Goal: Transaction & Acquisition: Purchase product/service

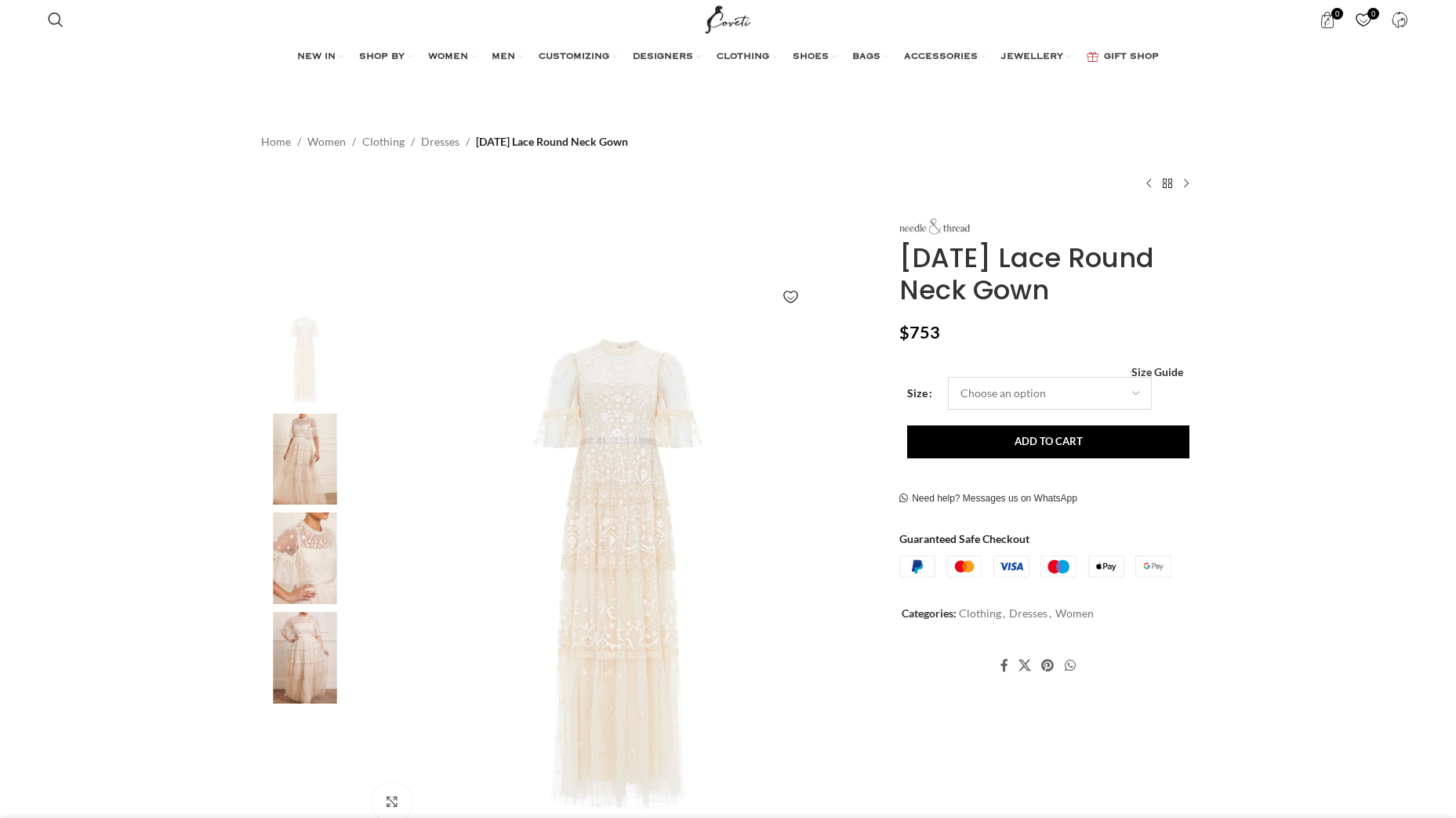
click at [1134, 391] on select "Choose an option 4 UK 6 UK 8 UK 10 UK 12 UK 14 UK 16 UK 18 UK 20 UK 22 UK 24 UK" at bounding box center [1049, 393] width 204 height 33
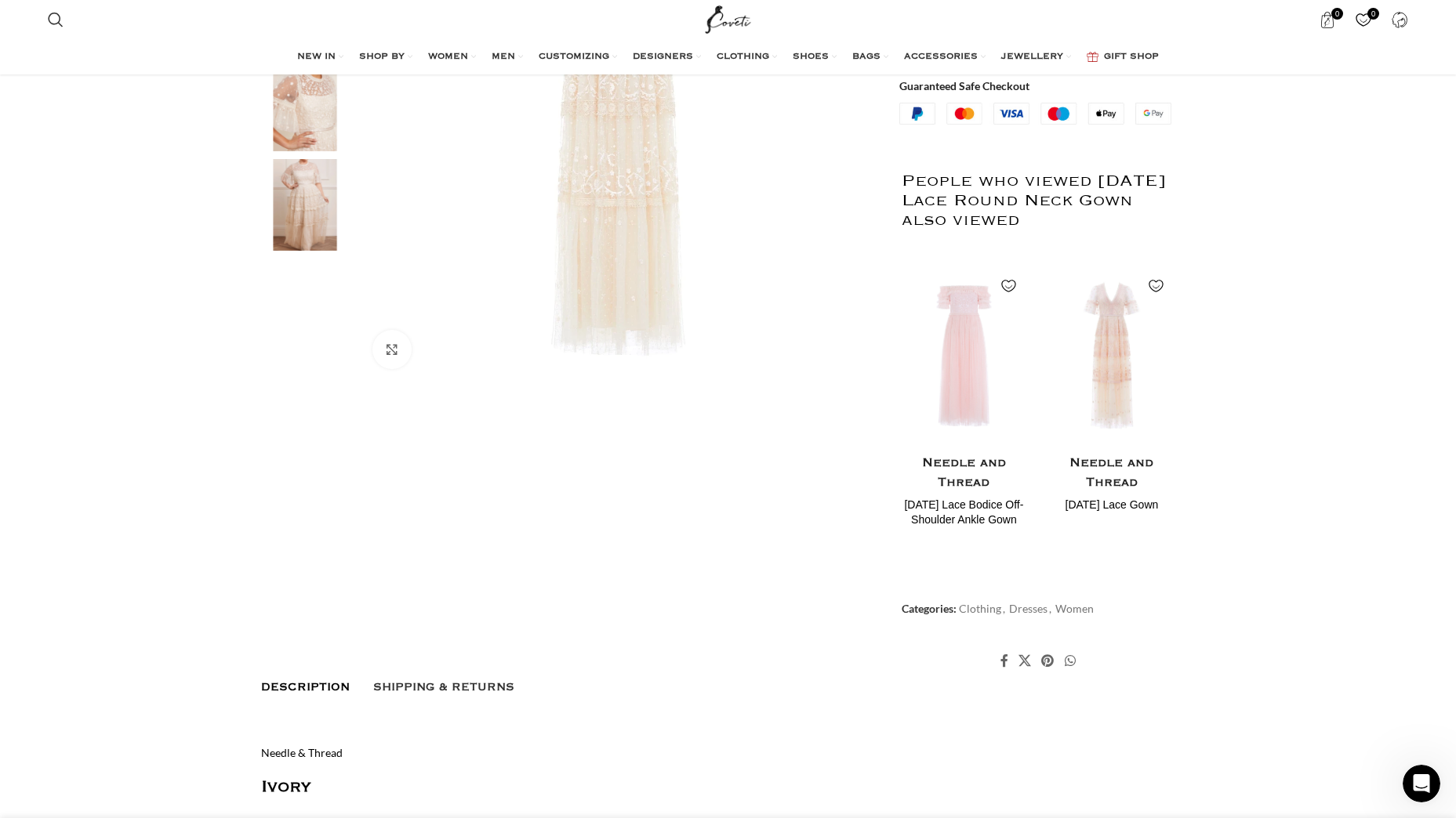
scroll to position [165, 0]
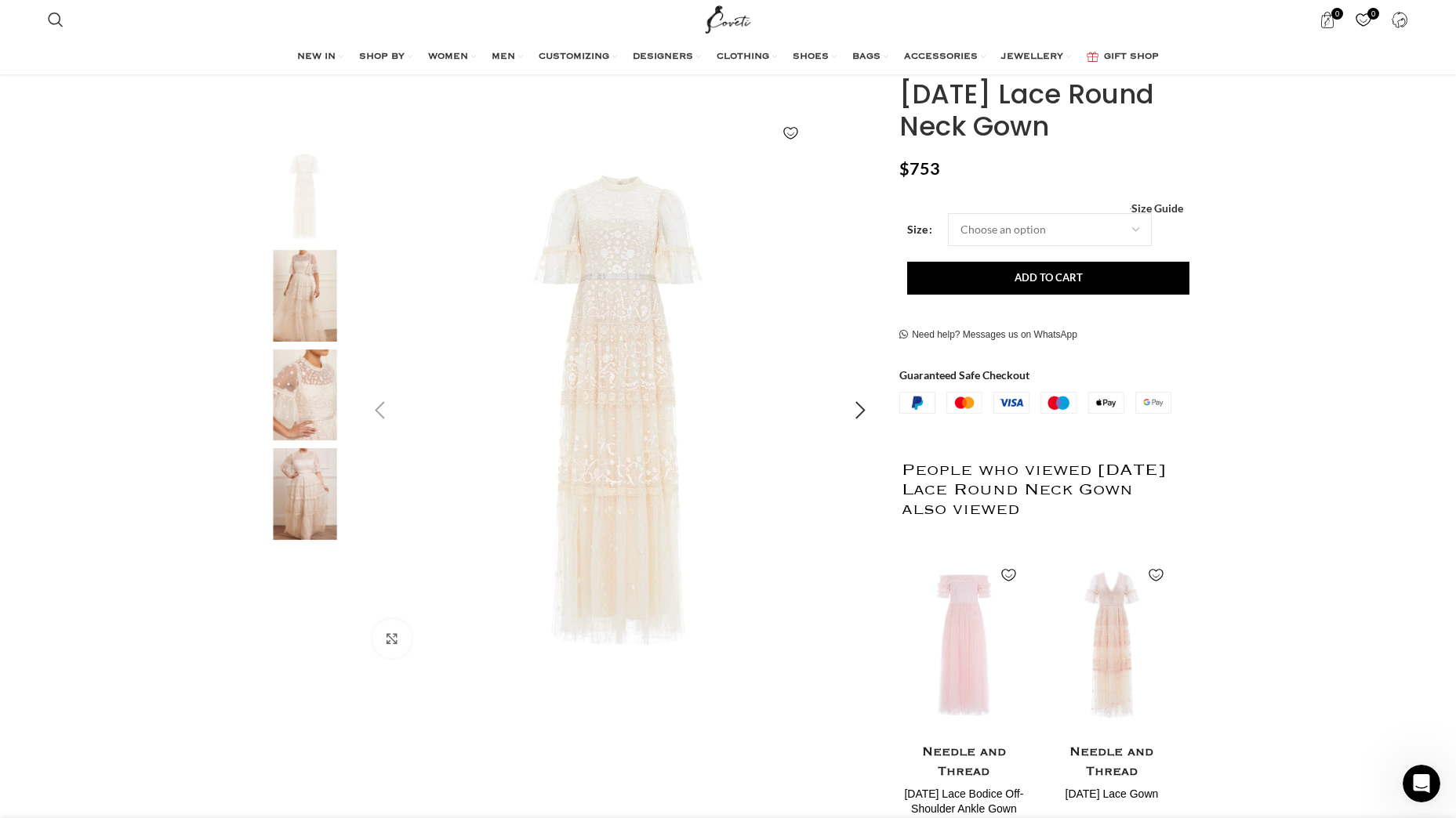
click at [613, 392] on img "1 / 4" at bounding box center [620, 410] width 520 height 520
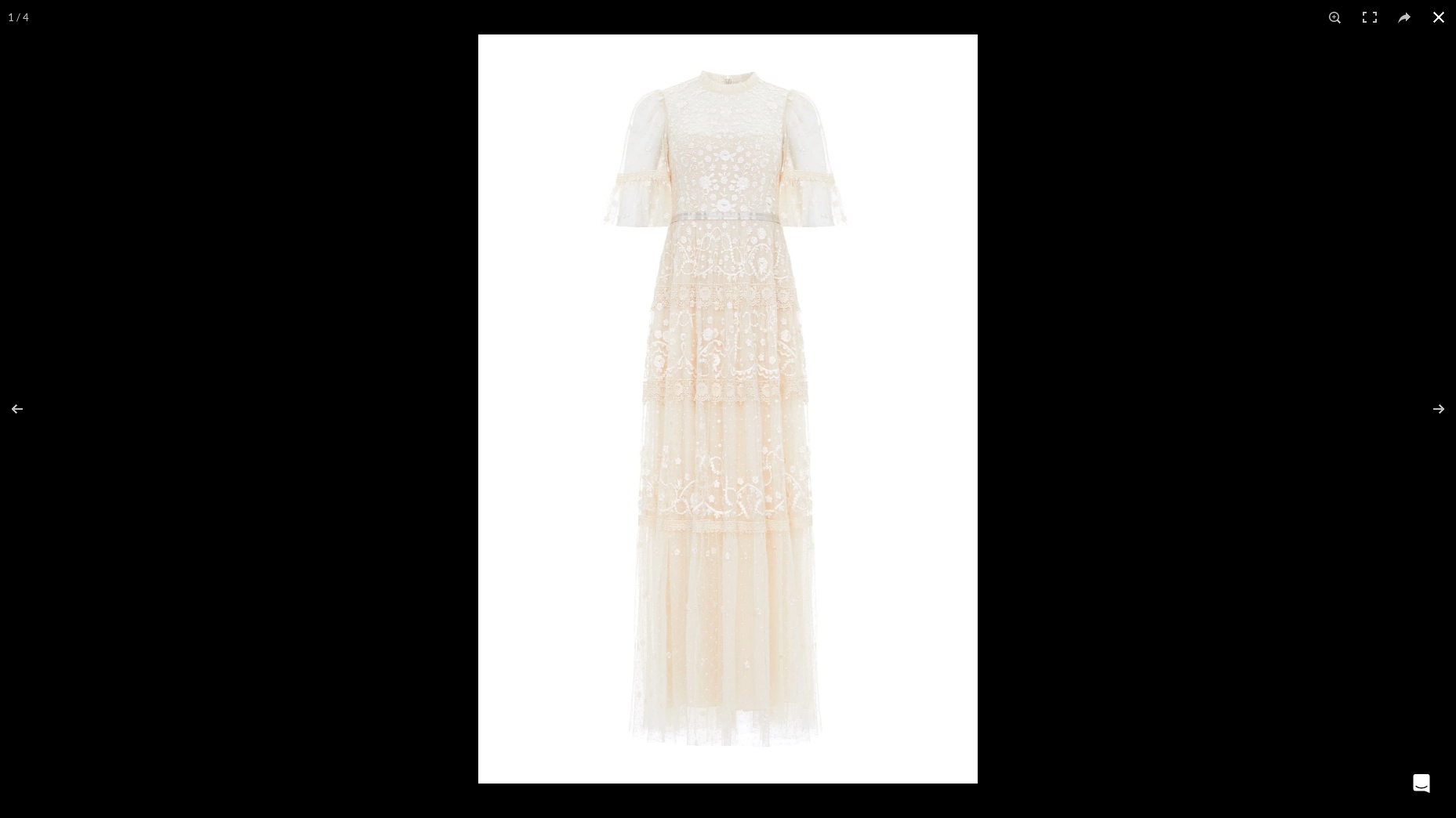
click at [1441, 8] on button at bounding box center [1438, 17] width 34 height 34
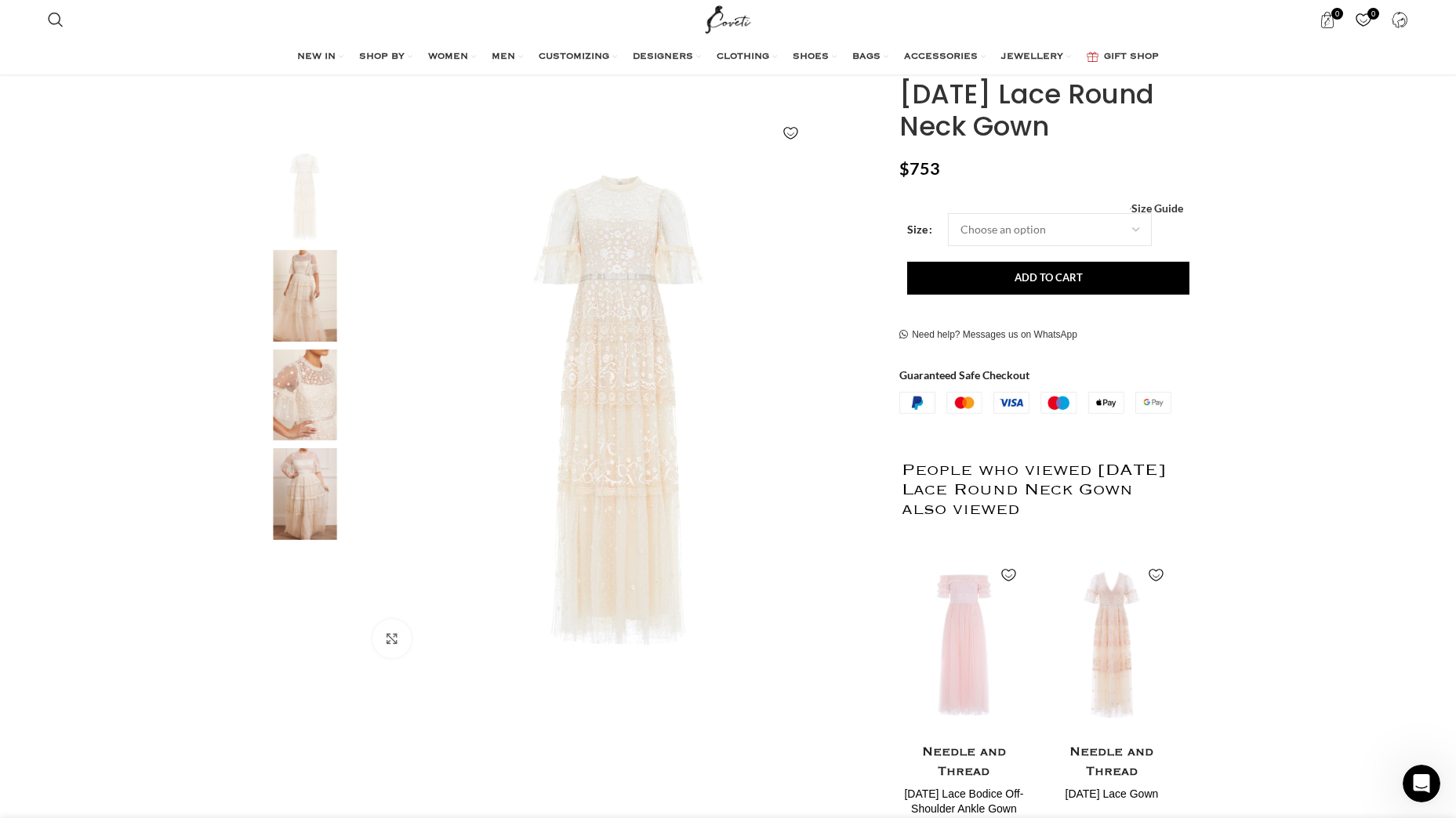
scroll to position [0, 825]
click at [316, 433] on img "3 / 4" at bounding box center [304, 395] width 95 height 92
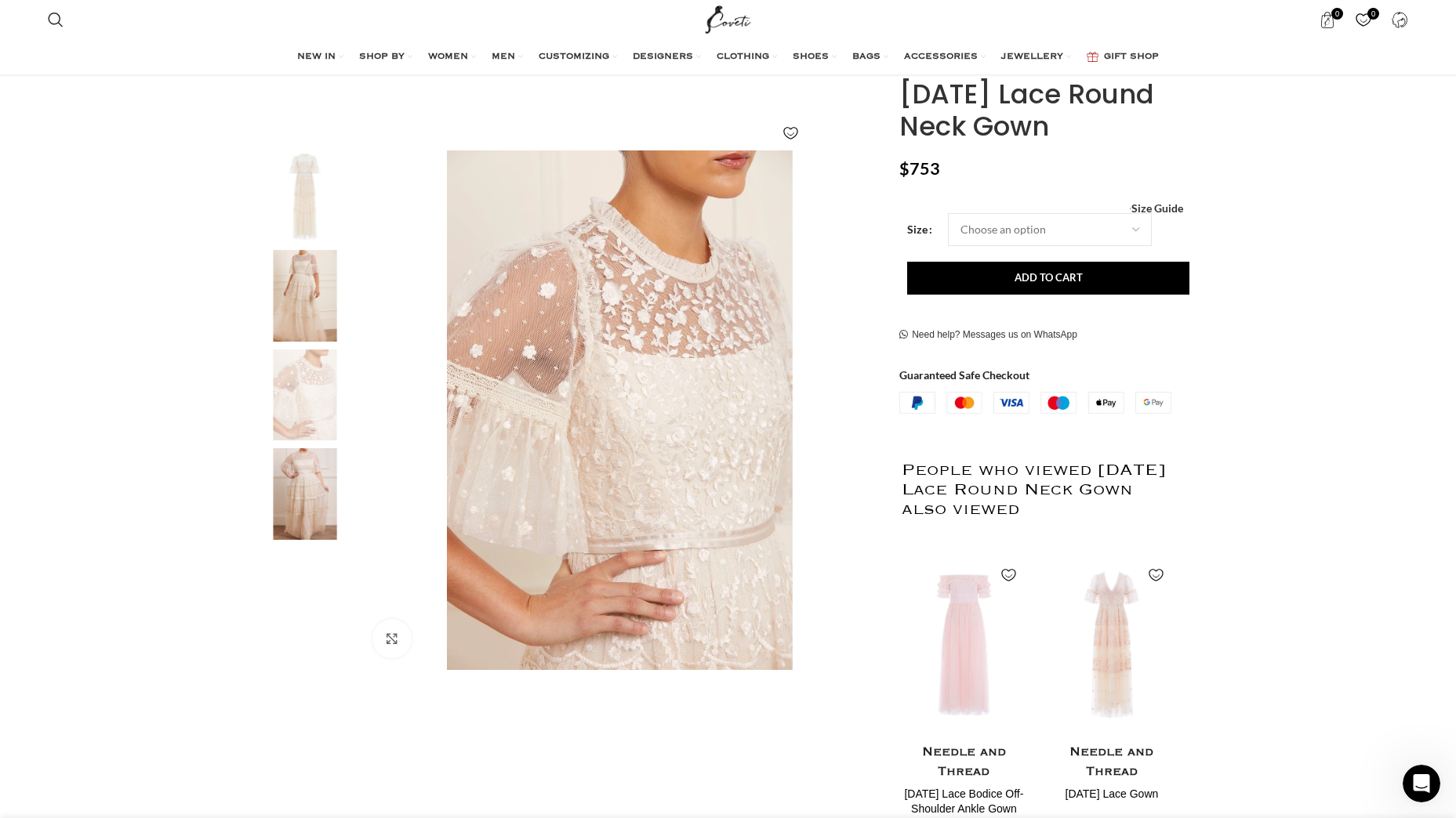
click at [312, 468] on img "4 / 4" at bounding box center [304, 494] width 95 height 92
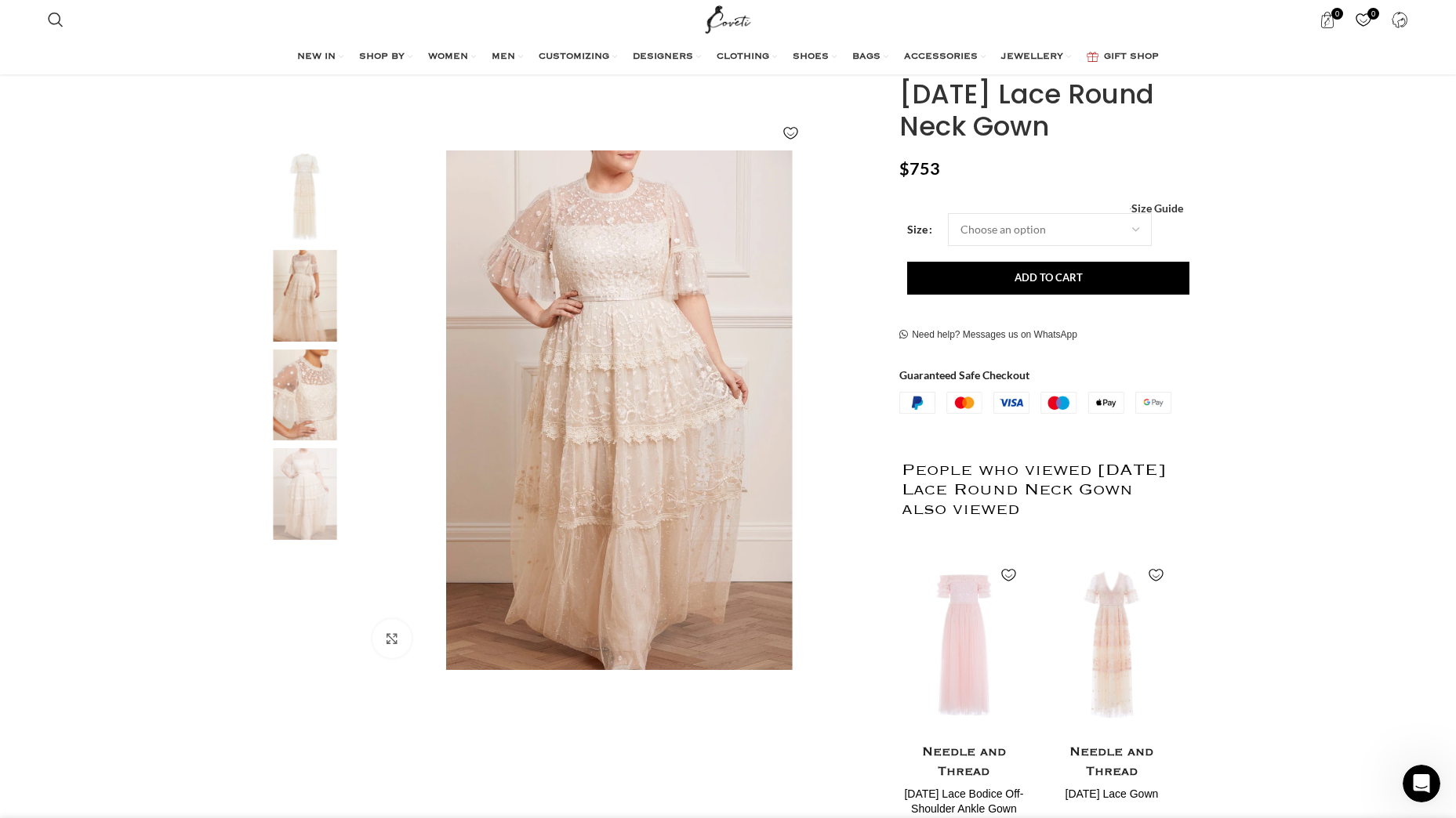
click at [311, 310] on img "2 / 4" at bounding box center [304, 296] width 95 height 92
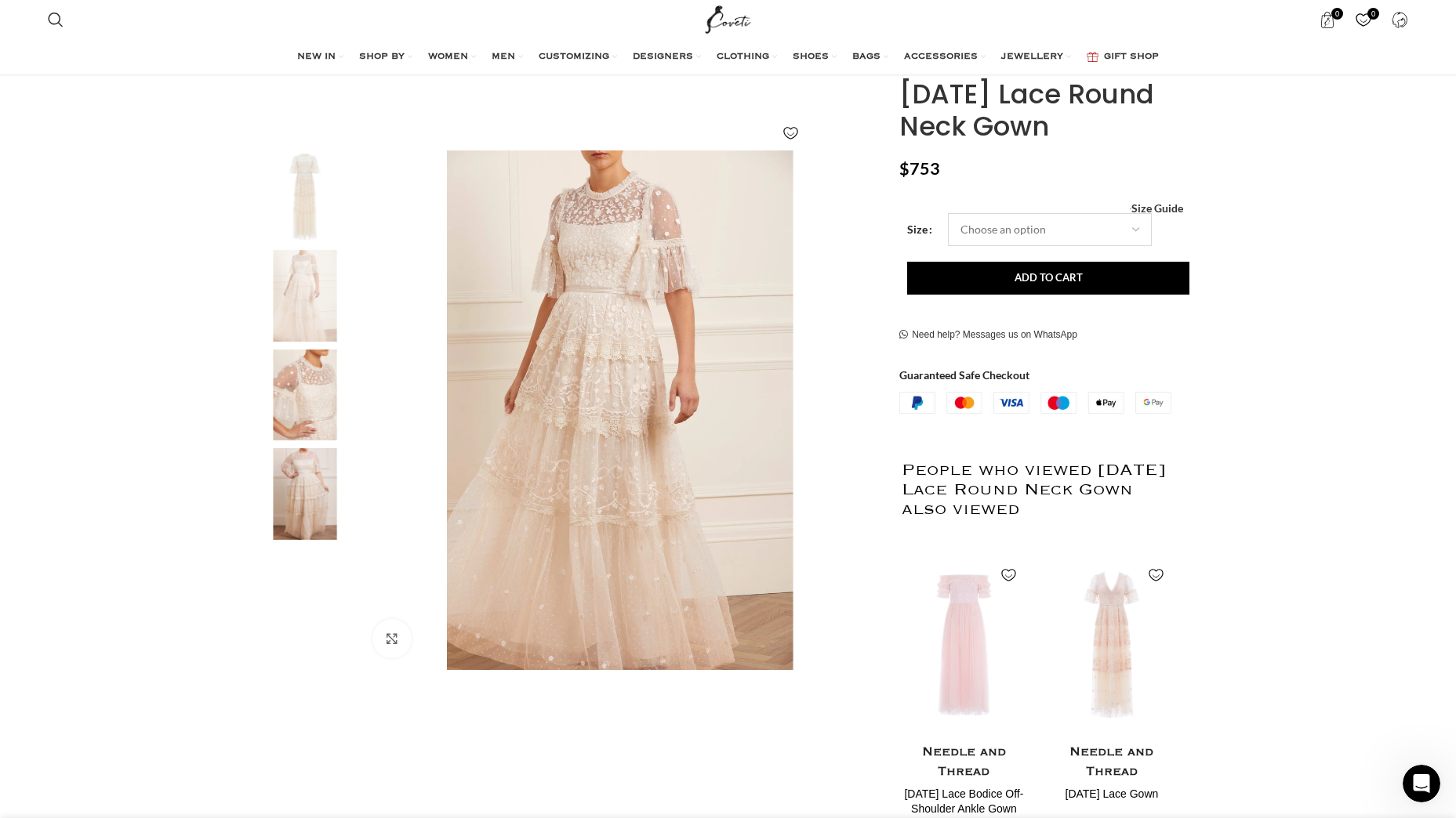
click at [1134, 231] on select "Choose an option 4 UK 6 UK 8 UK 10 UK 12 UK 14 UK 16 UK 18 UK 20 UK 22 UK 24 UK" at bounding box center [1049, 229] width 204 height 33
click at [948, 214] on select "Choose an option 4 UK 6 UK 8 UK 10 UK 12 UK 14 UK 16 UK 18 UK 20 UK 22 UK 24 UK" at bounding box center [1049, 229] width 204 height 33
select select "14-uk"
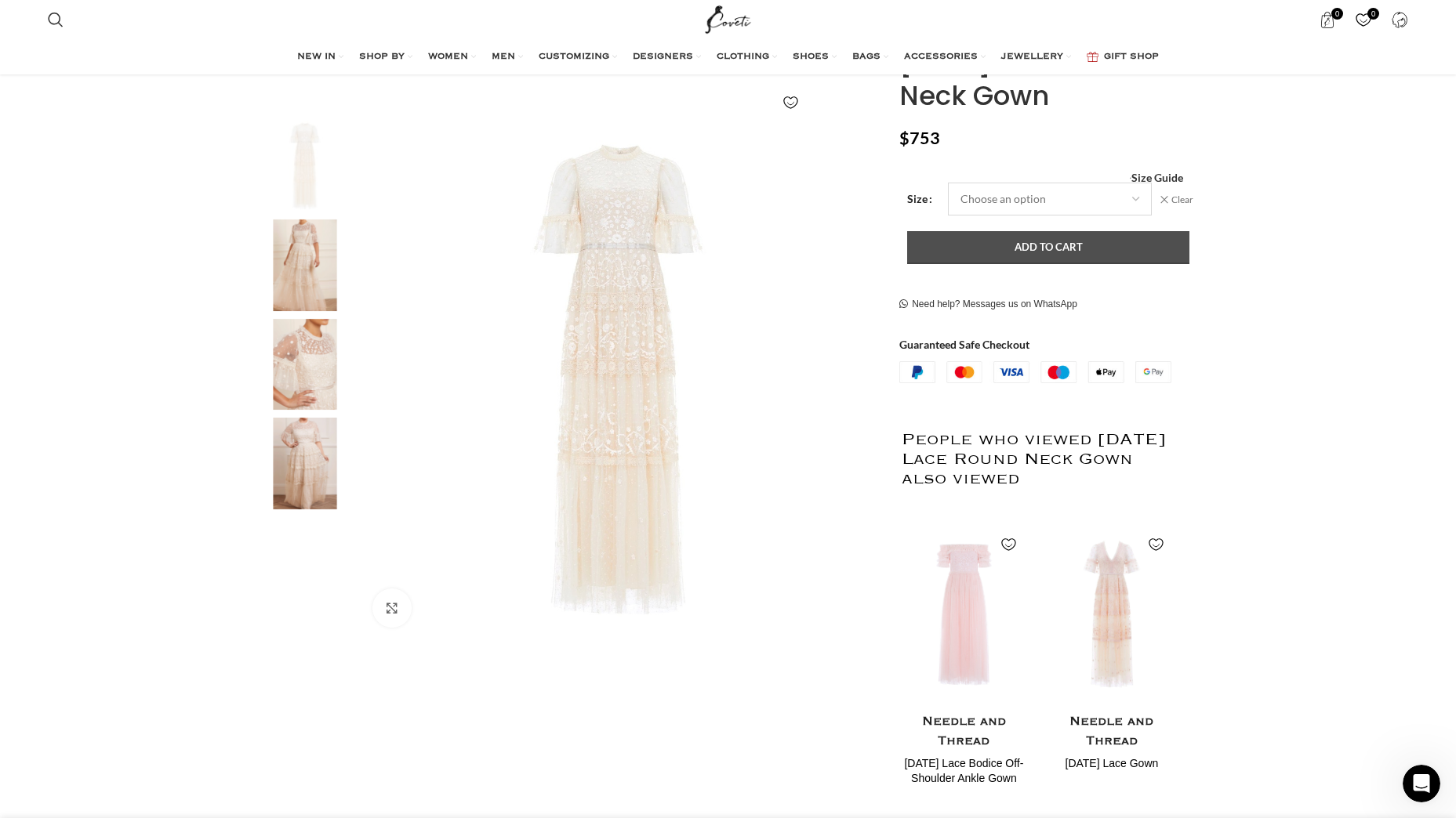
scroll to position [199, 0]
click at [1069, 243] on button "Add to cart" at bounding box center [1048, 244] width 282 height 33
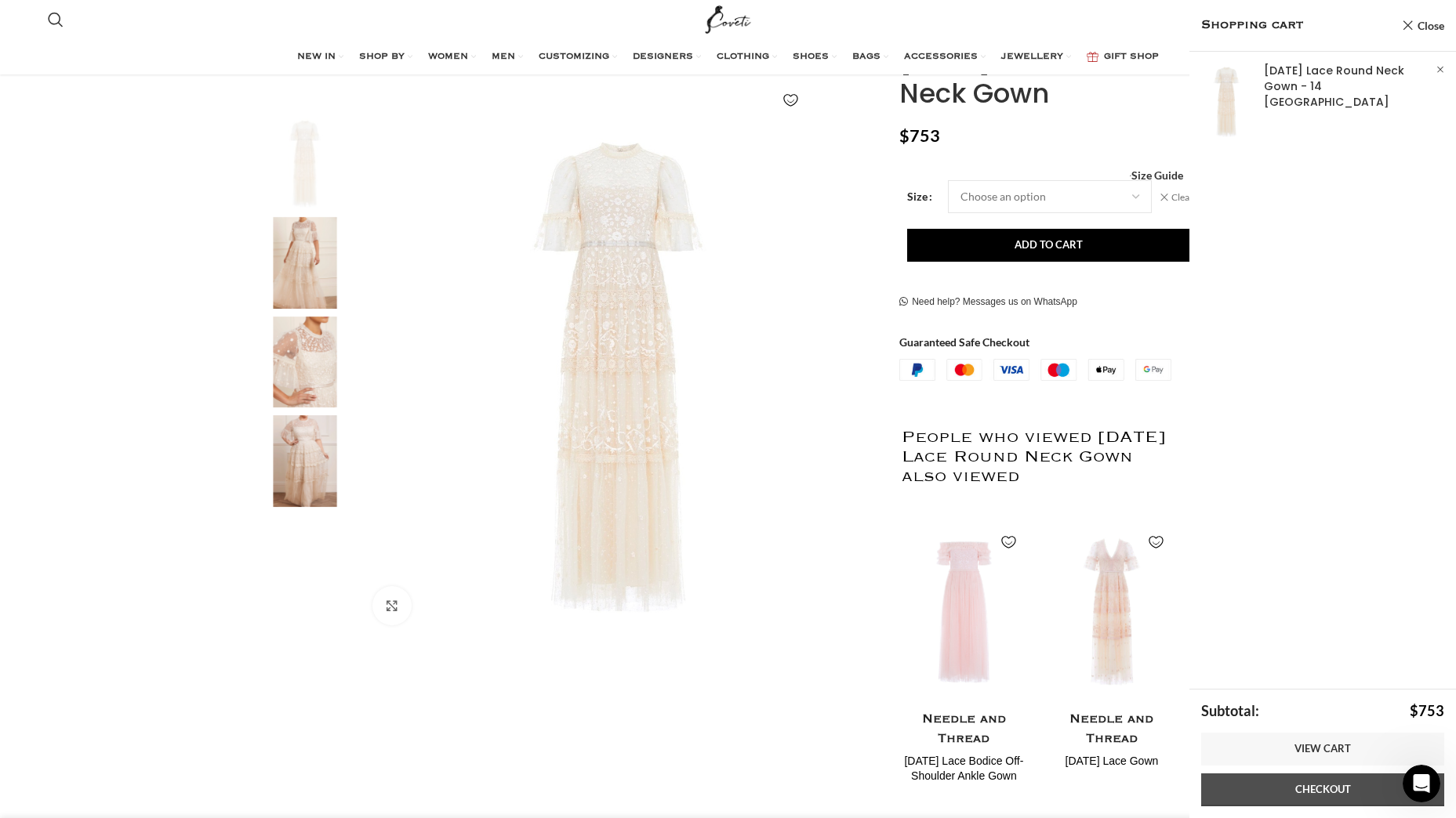
click at [1354, 781] on link "Checkout" at bounding box center [1322, 790] width 243 height 33
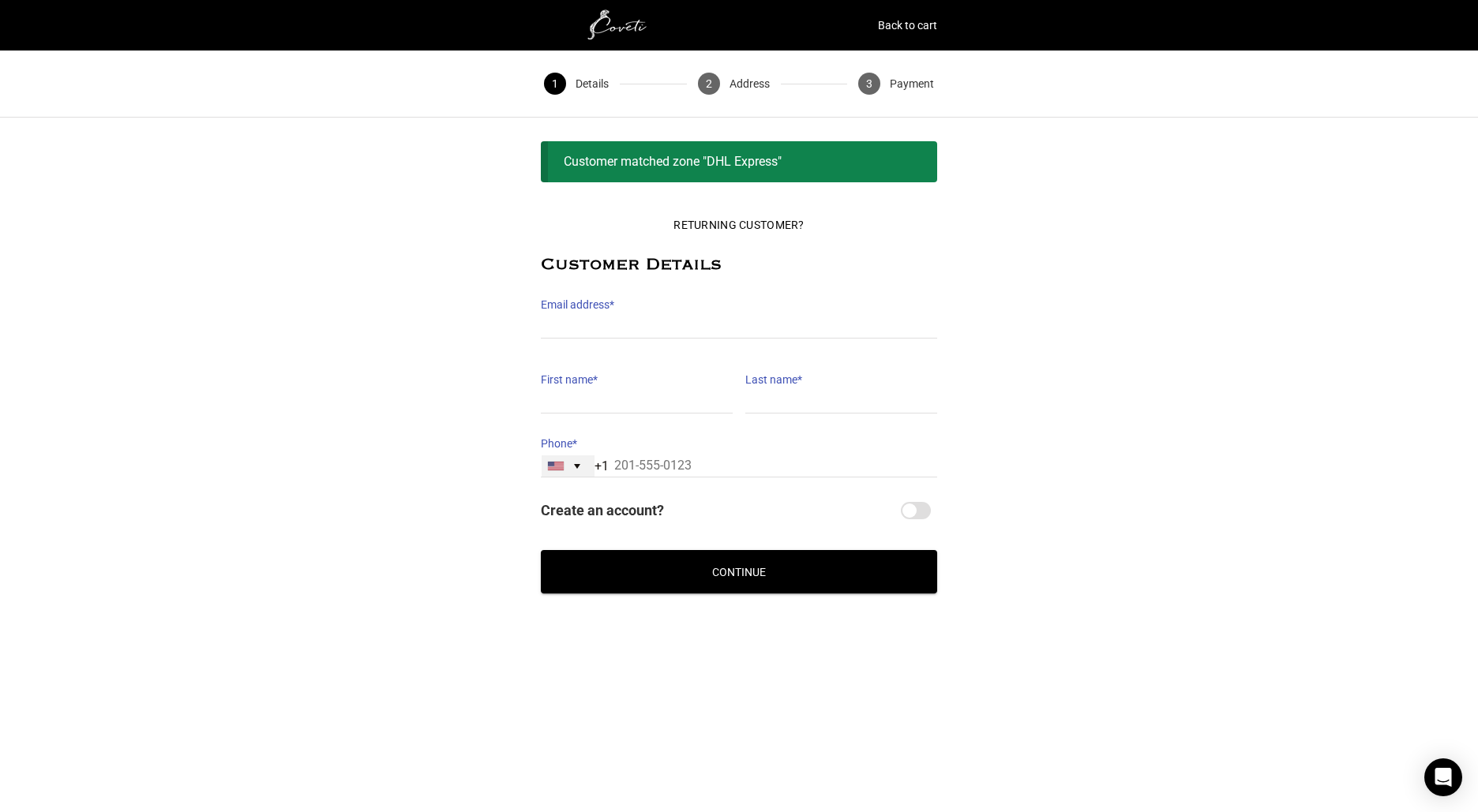
click at [567, 469] on div "United States +1" at bounding box center [568, 466] width 53 height 21
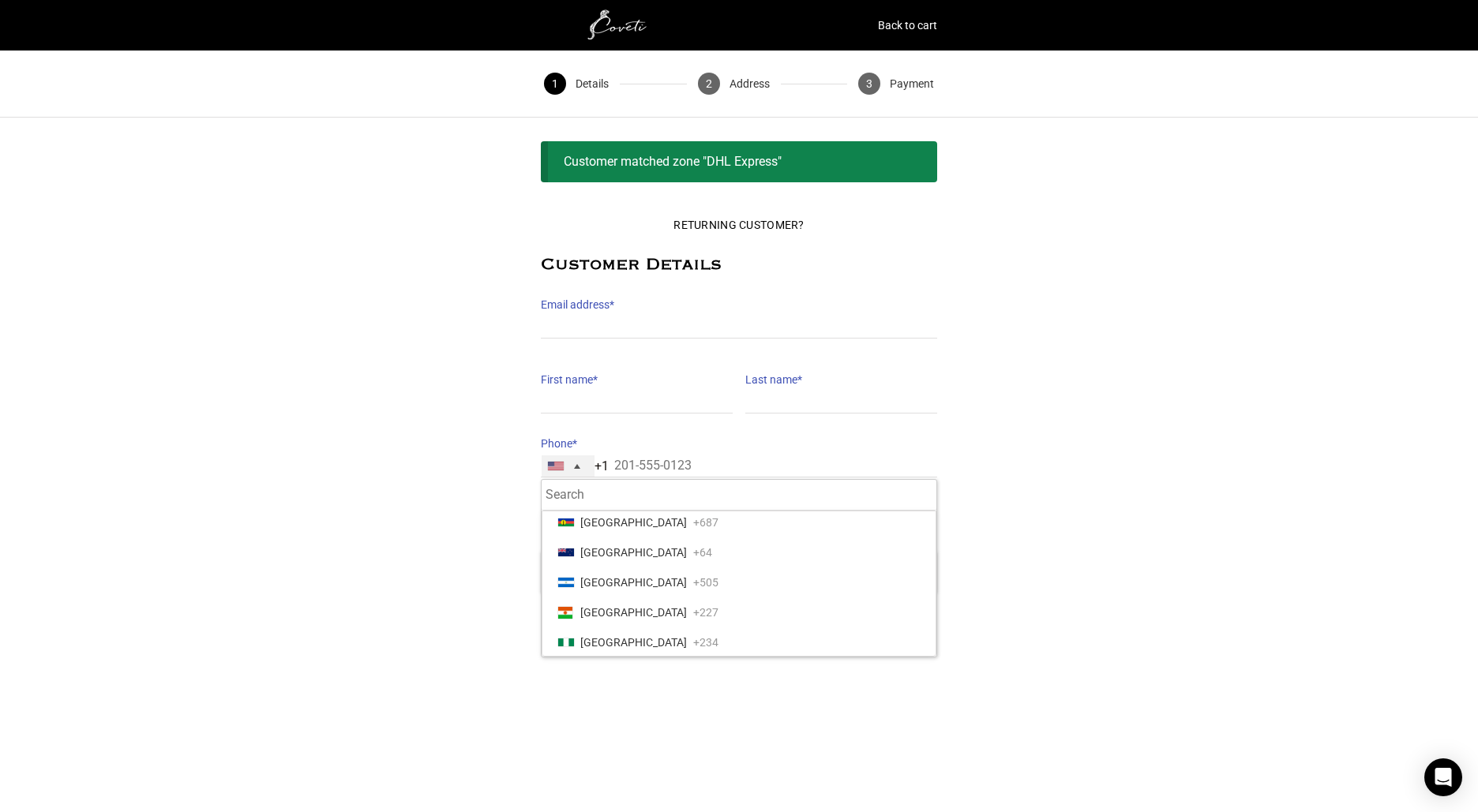
scroll to position [4807, 0]
click at [684, 529] on li "Norway +47" at bounding box center [739, 526] width 378 height 30
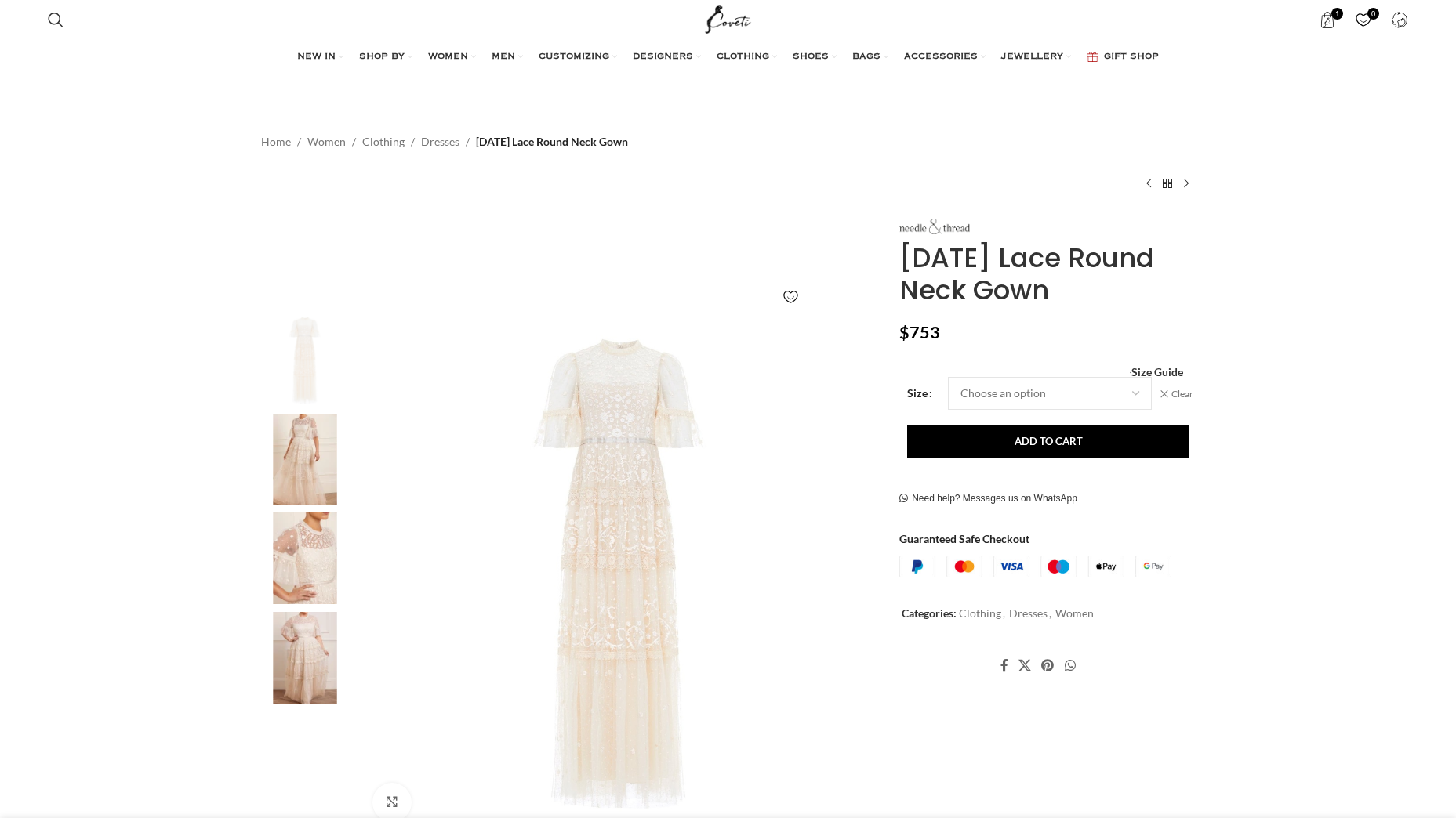
select select "14-[GEOGRAPHIC_DATA]"
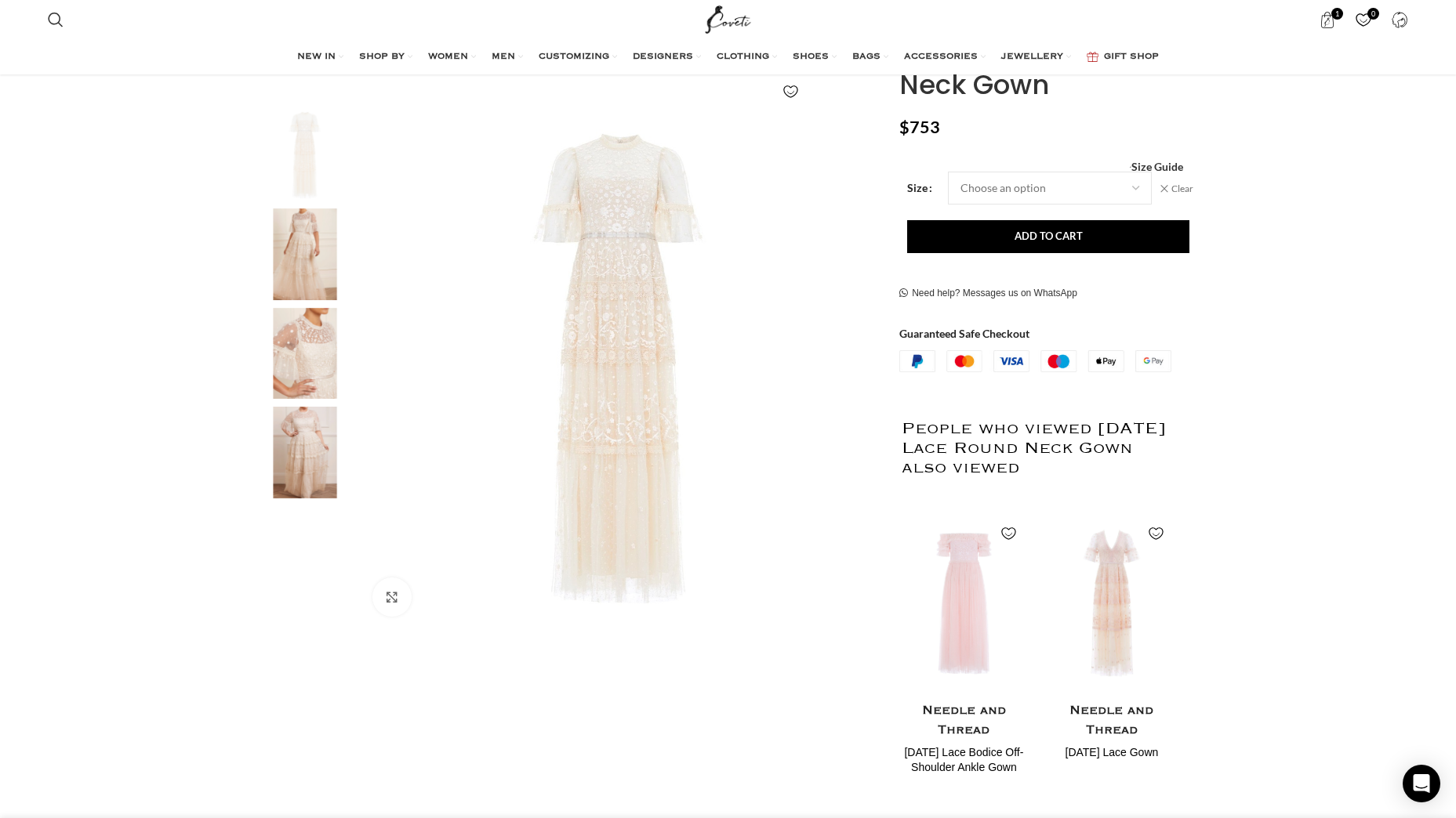
scroll to position [150, 0]
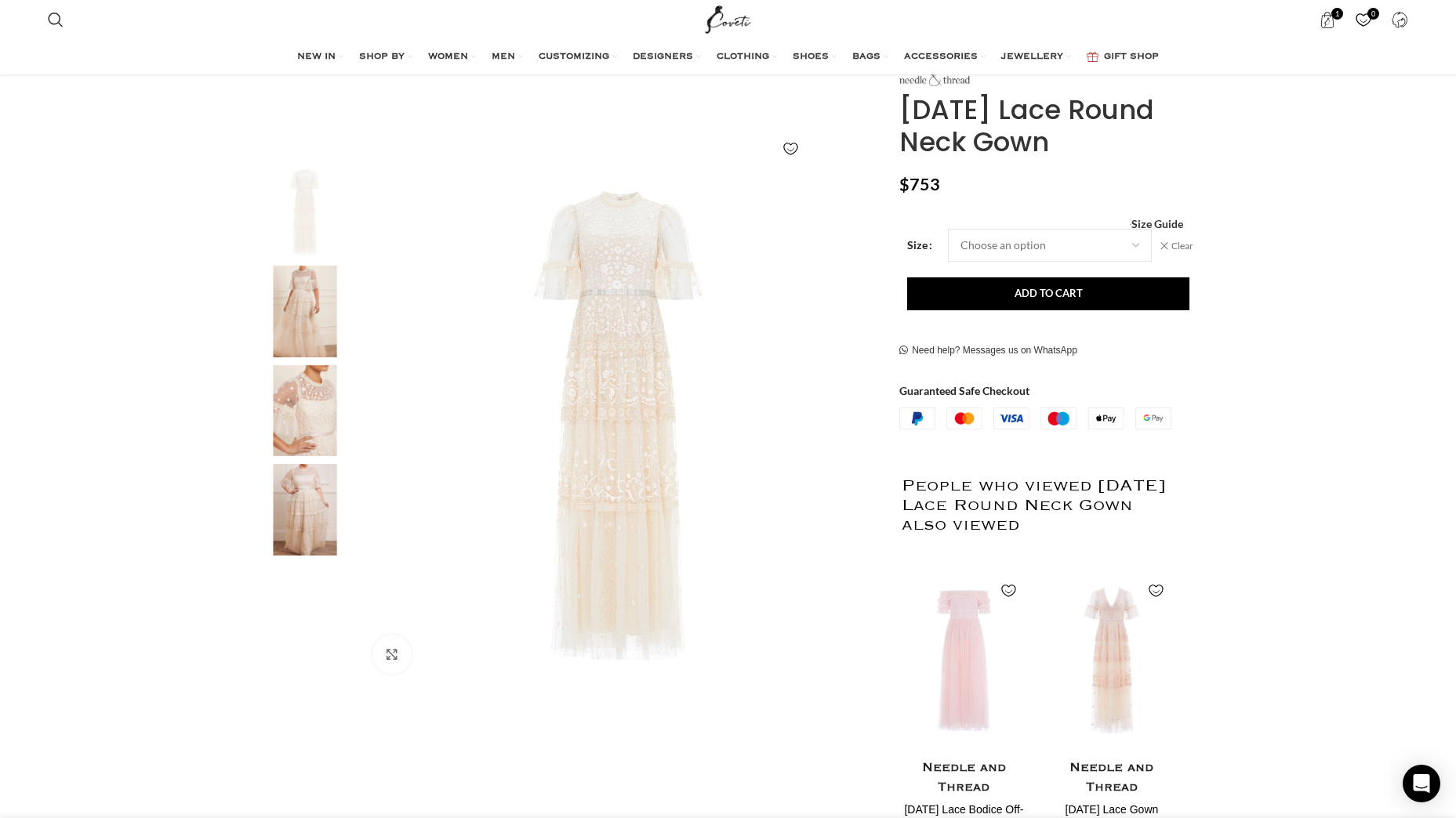
click at [730, 19] on img "Site logo" at bounding box center [728, 19] width 53 height 39
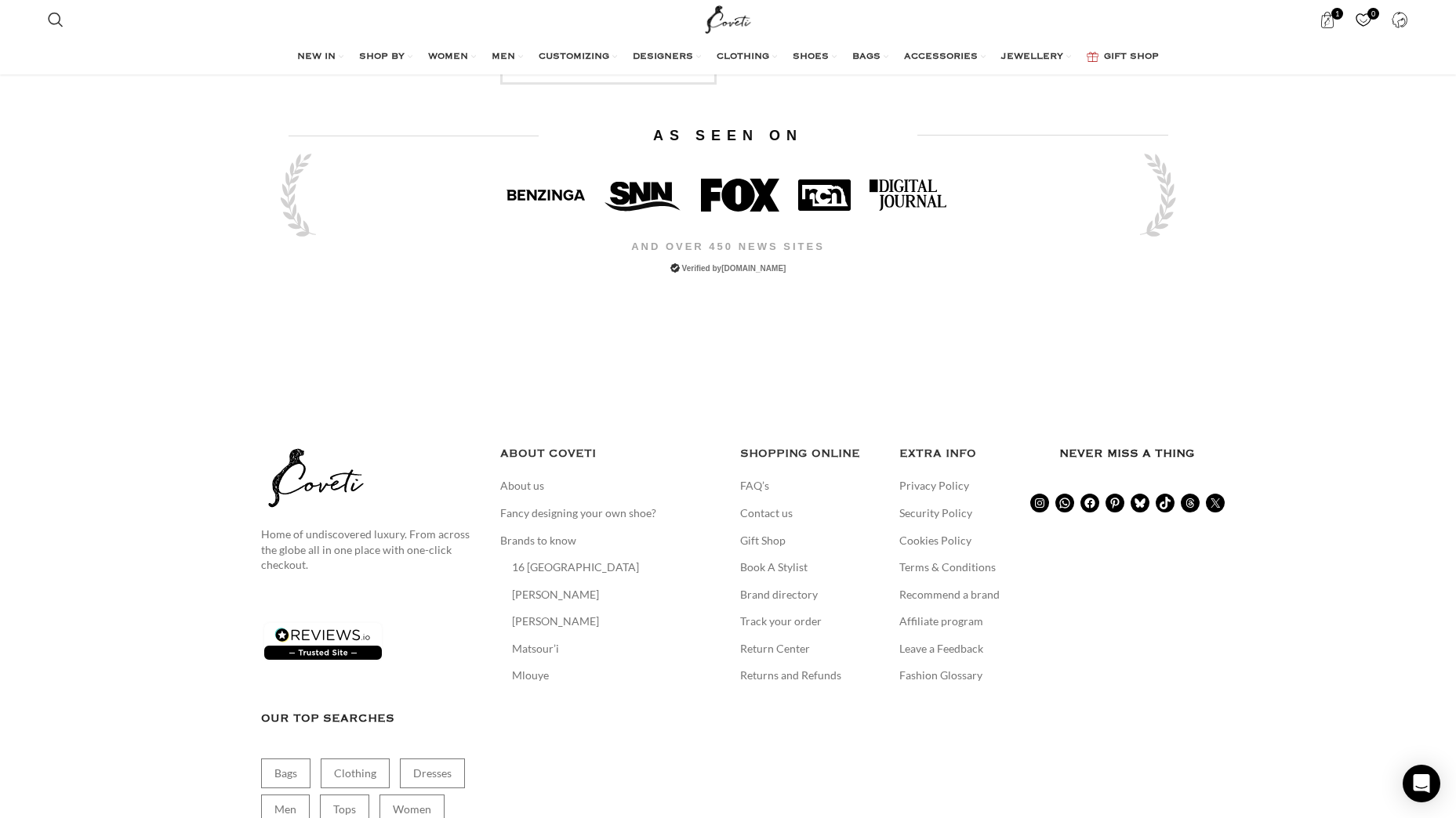
scroll to position [3283, 0]
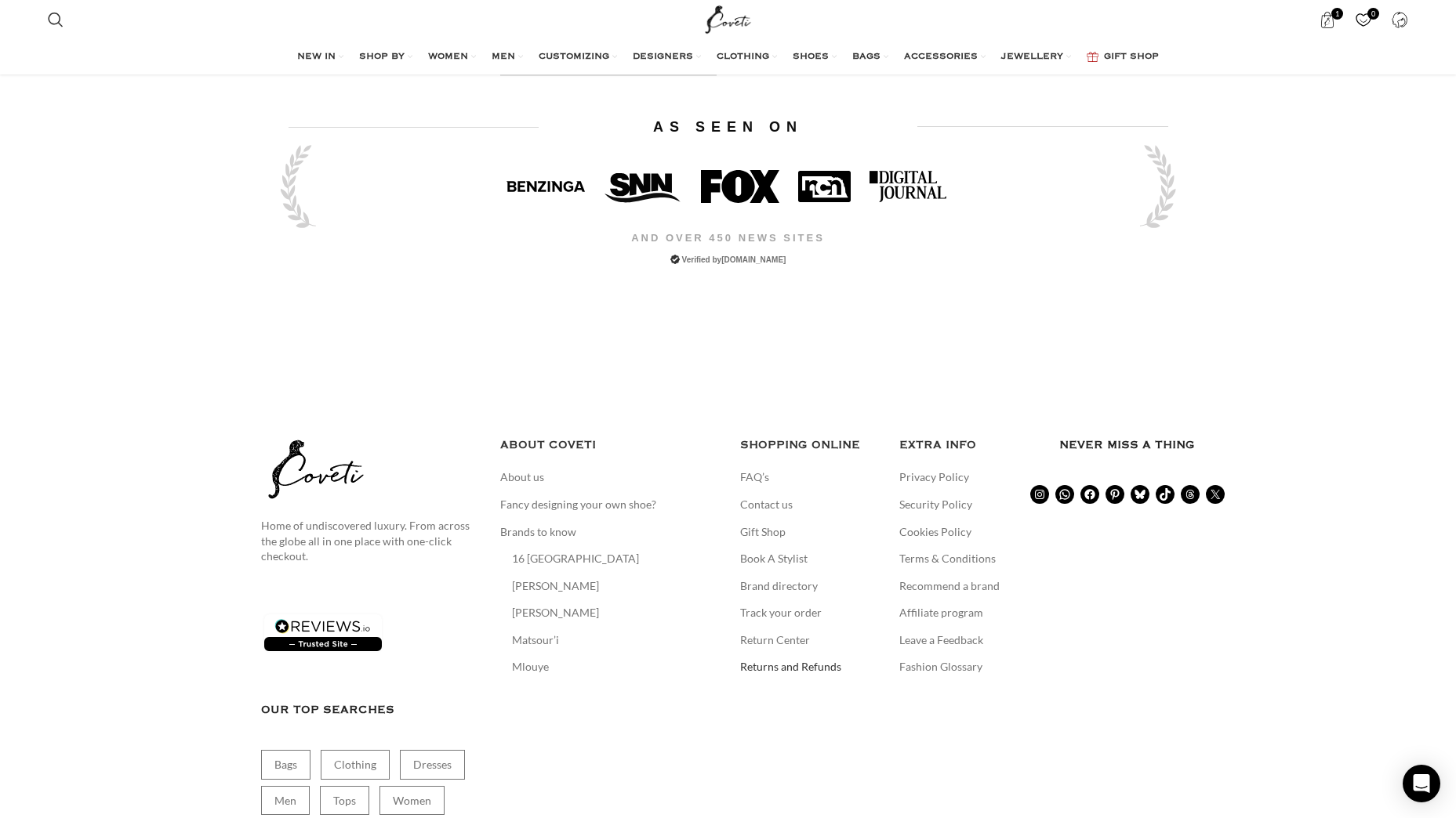
click at [765, 659] on link "Returns and Refunds" at bounding box center [792, 667] width 102 height 16
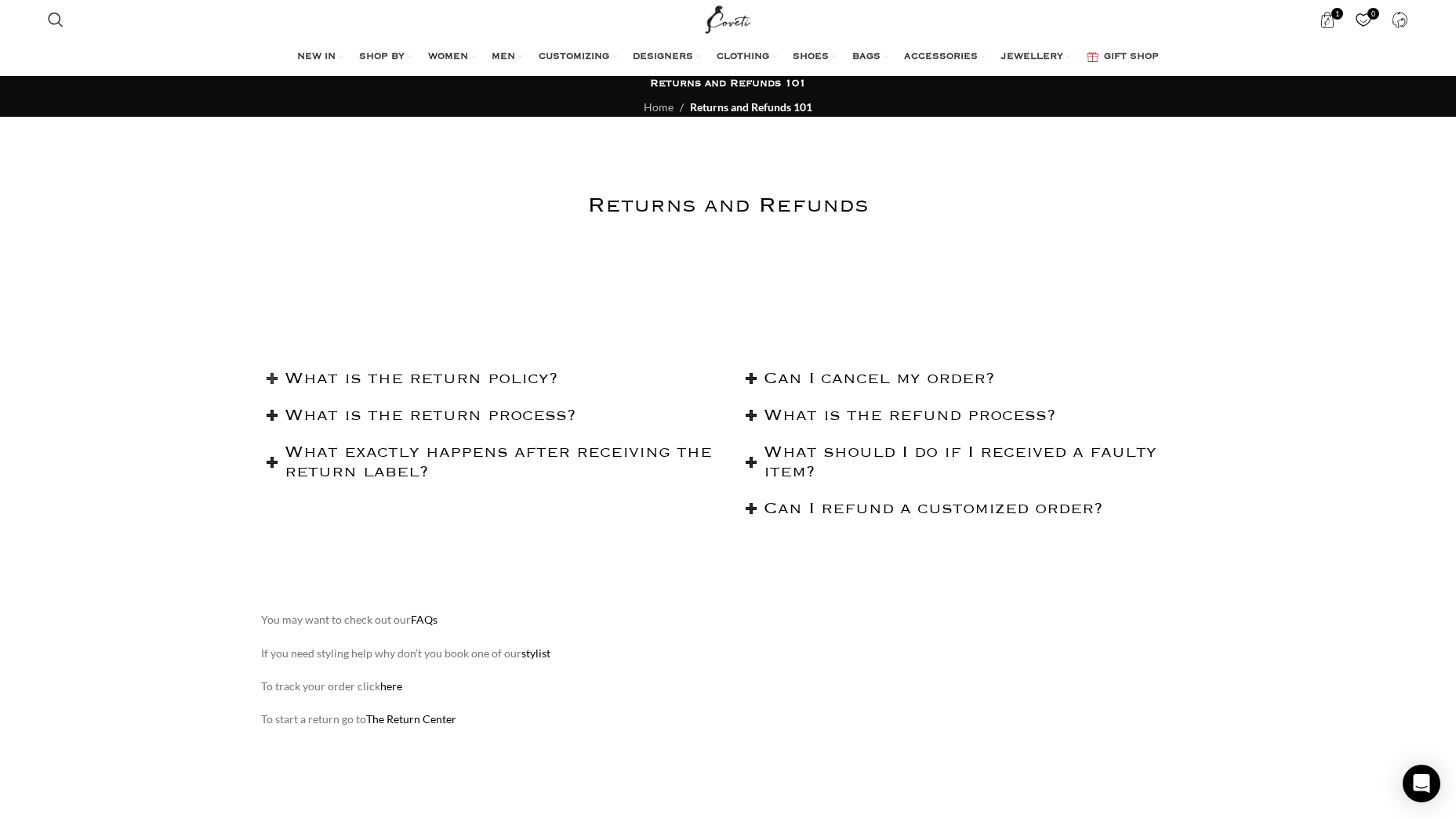
click at [501, 375] on h2 "What is the return policy?" at bounding box center [499, 379] width 432 height 19
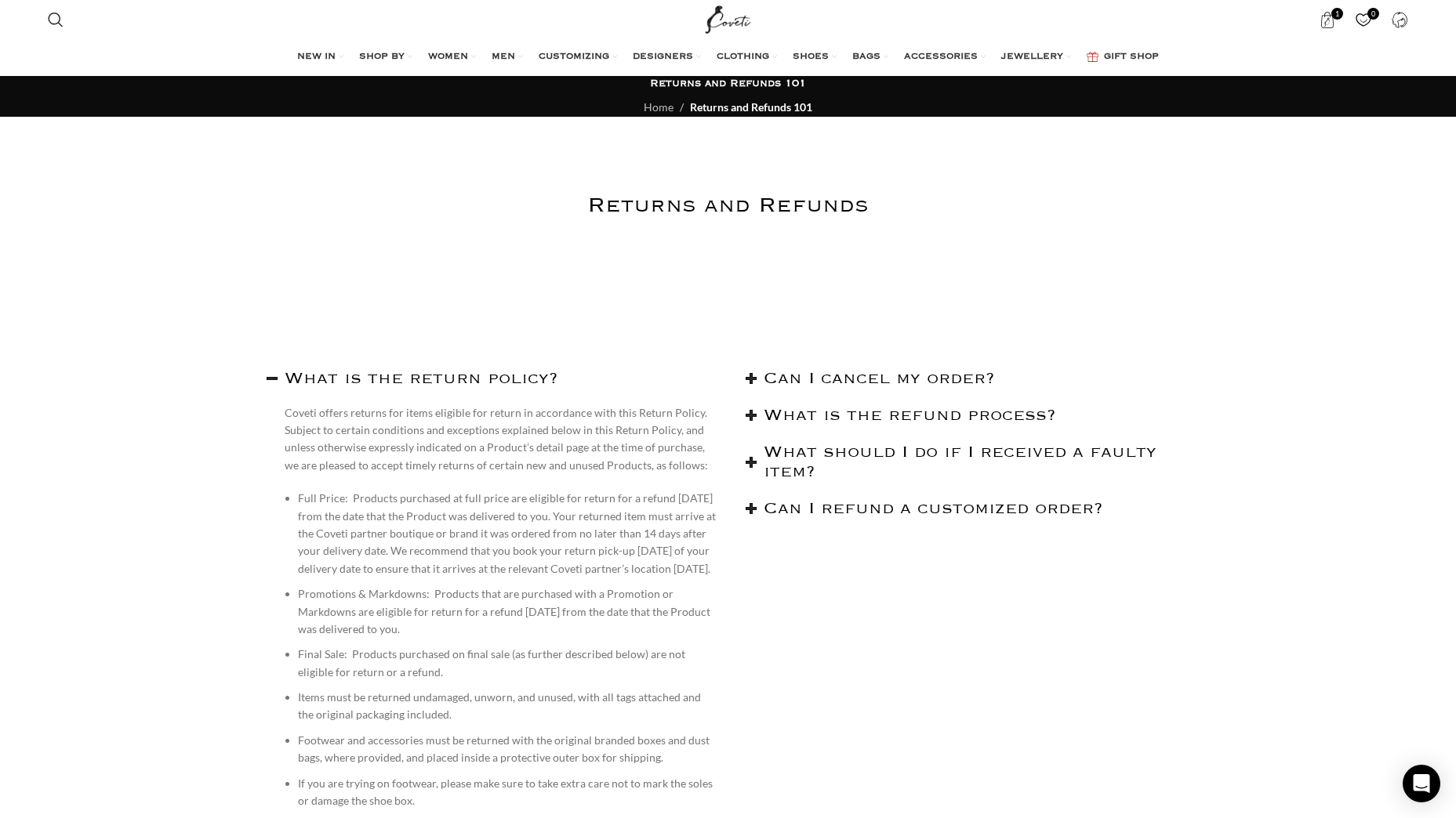
click at [738, 25] on img "Site logo" at bounding box center [728, 19] width 53 height 39
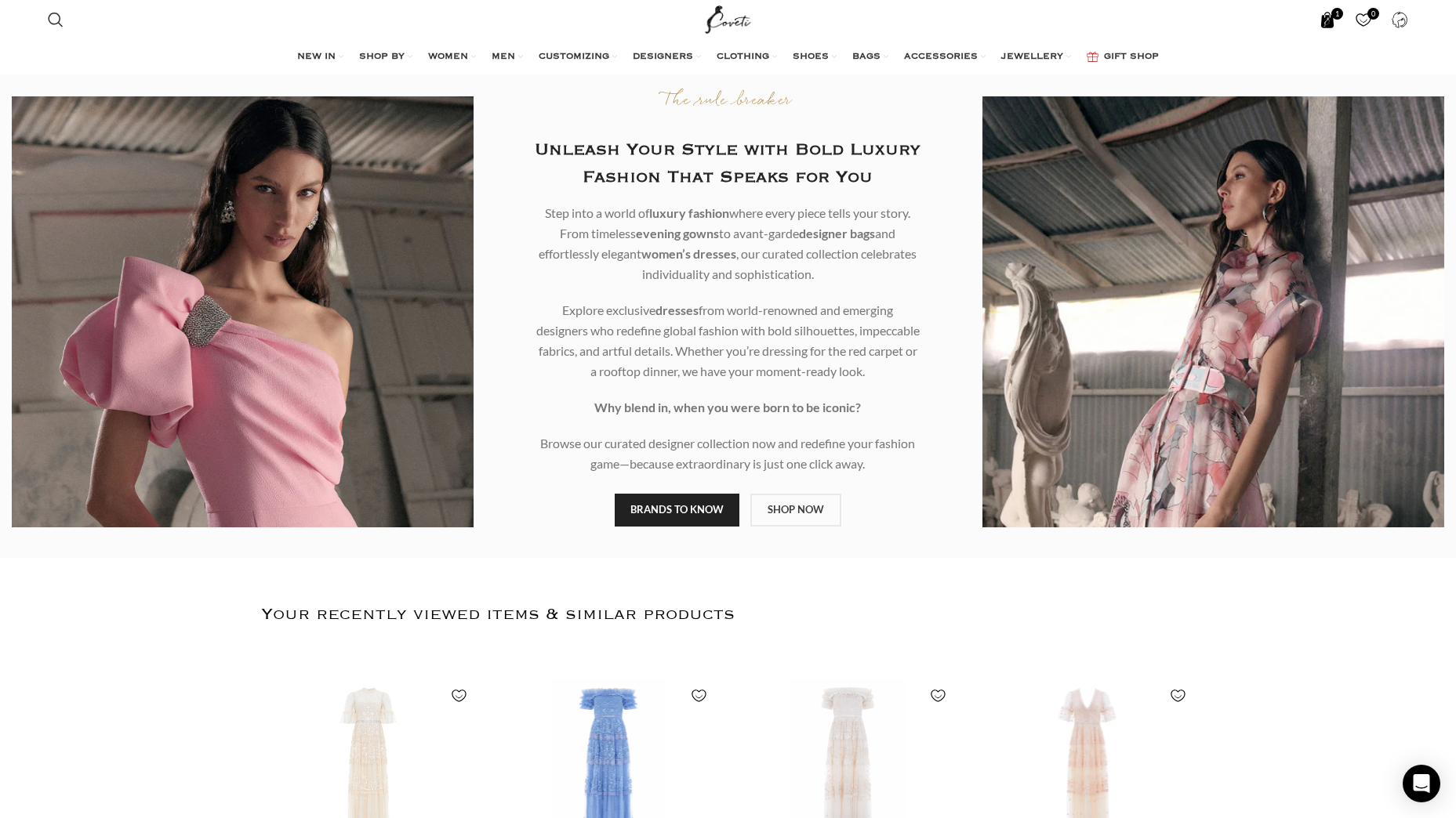
click at [1330, 18] on span "1 item" at bounding box center [1327, 19] width 17 height 17
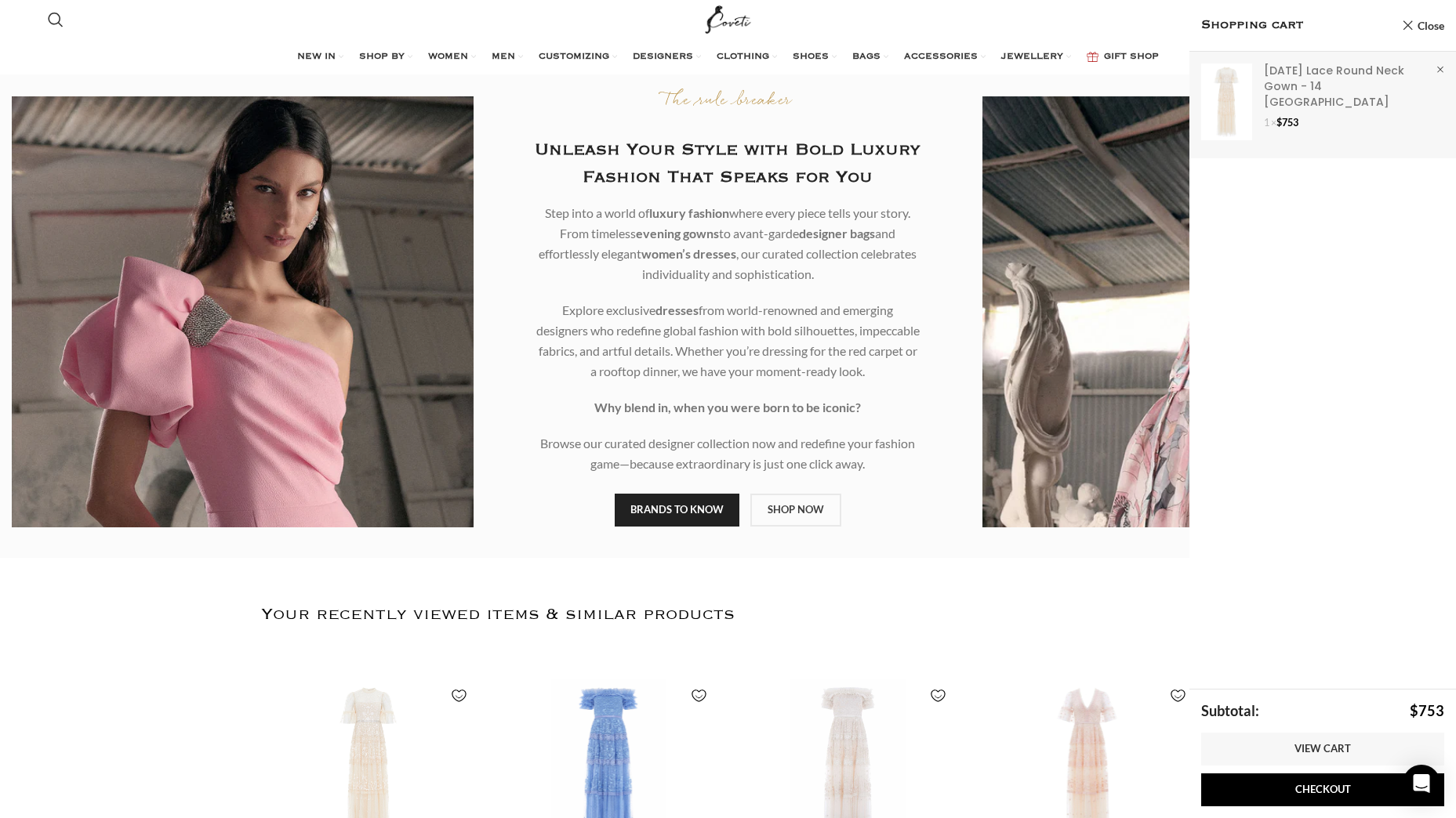
click at [1302, 81] on link "Show" at bounding box center [1323, 102] width 266 height 101
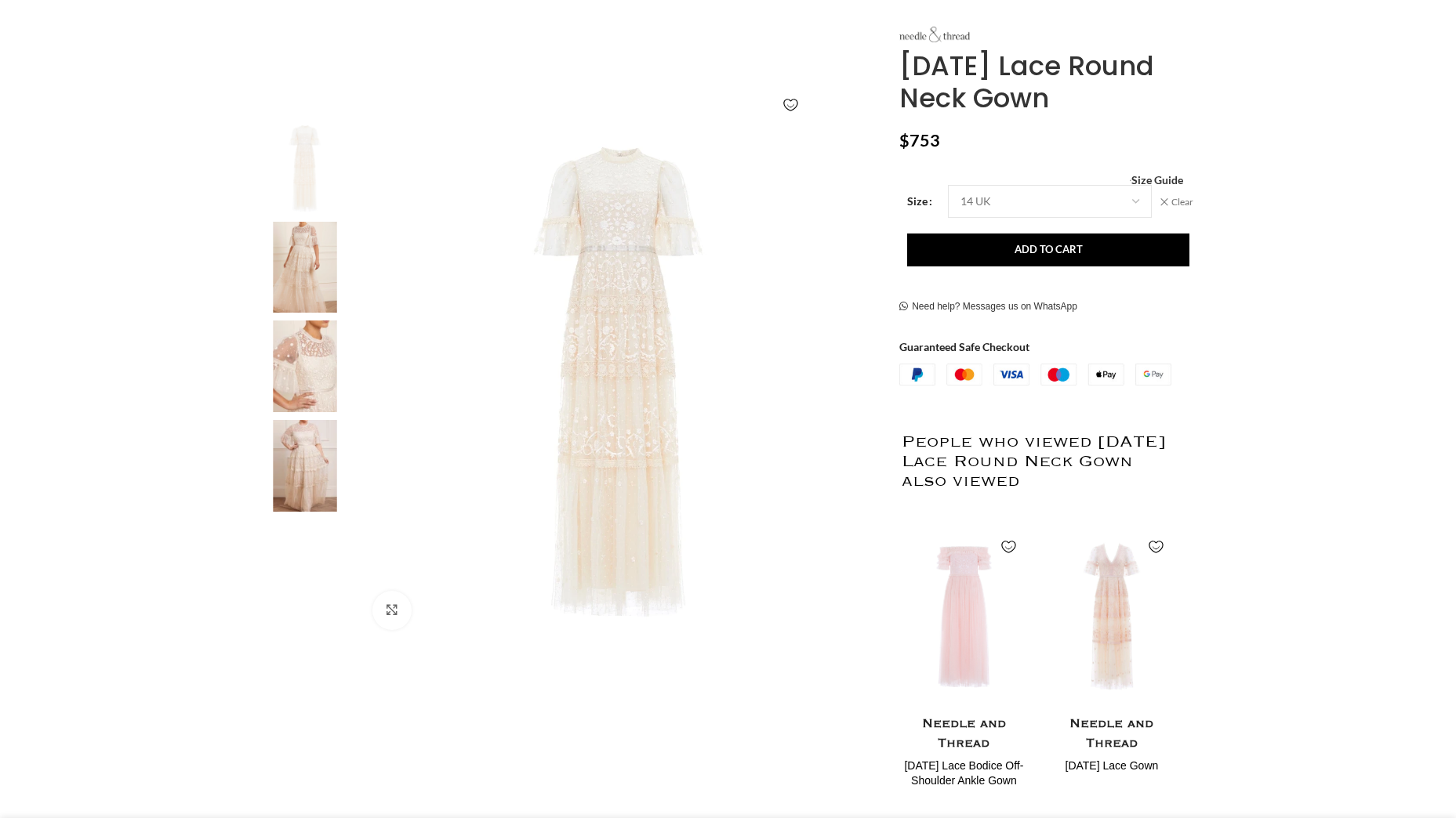
scroll to position [197, 0]
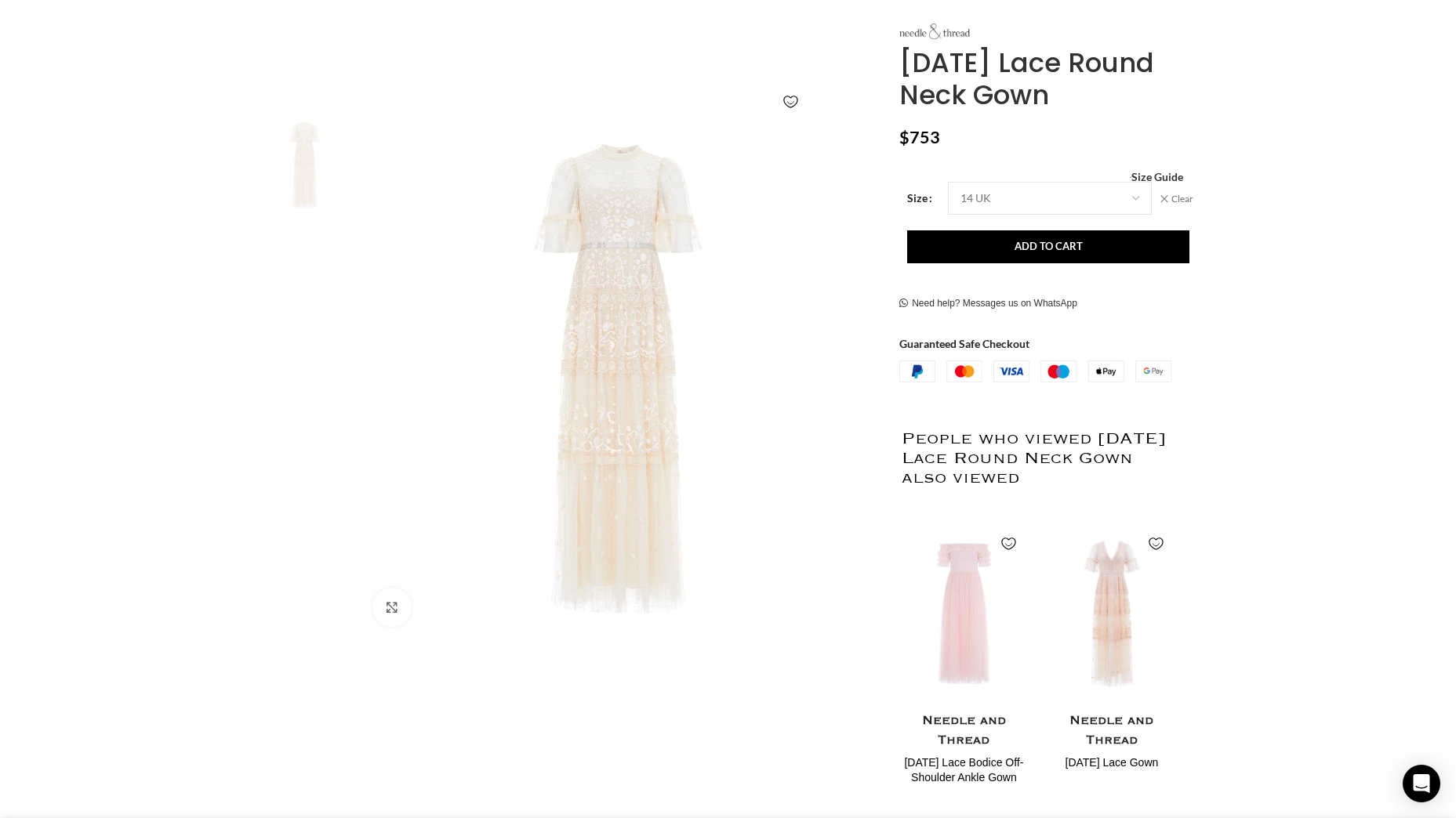
click at [301, 277] on img "2 / 4" at bounding box center [304, 265] width 95 height 92
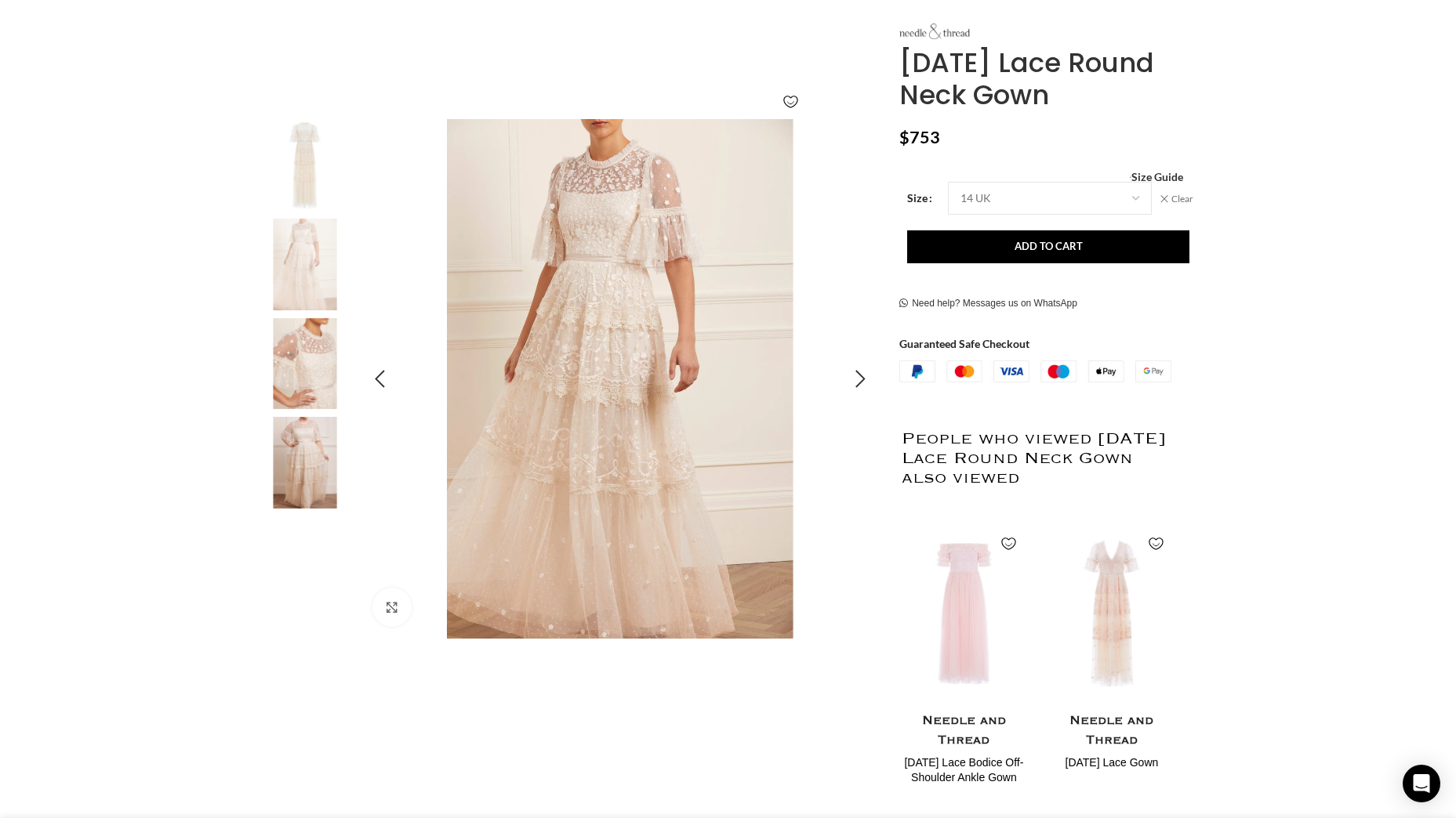
click at [593, 323] on img "2 / 4" at bounding box center [619, 379] width 520 height 520
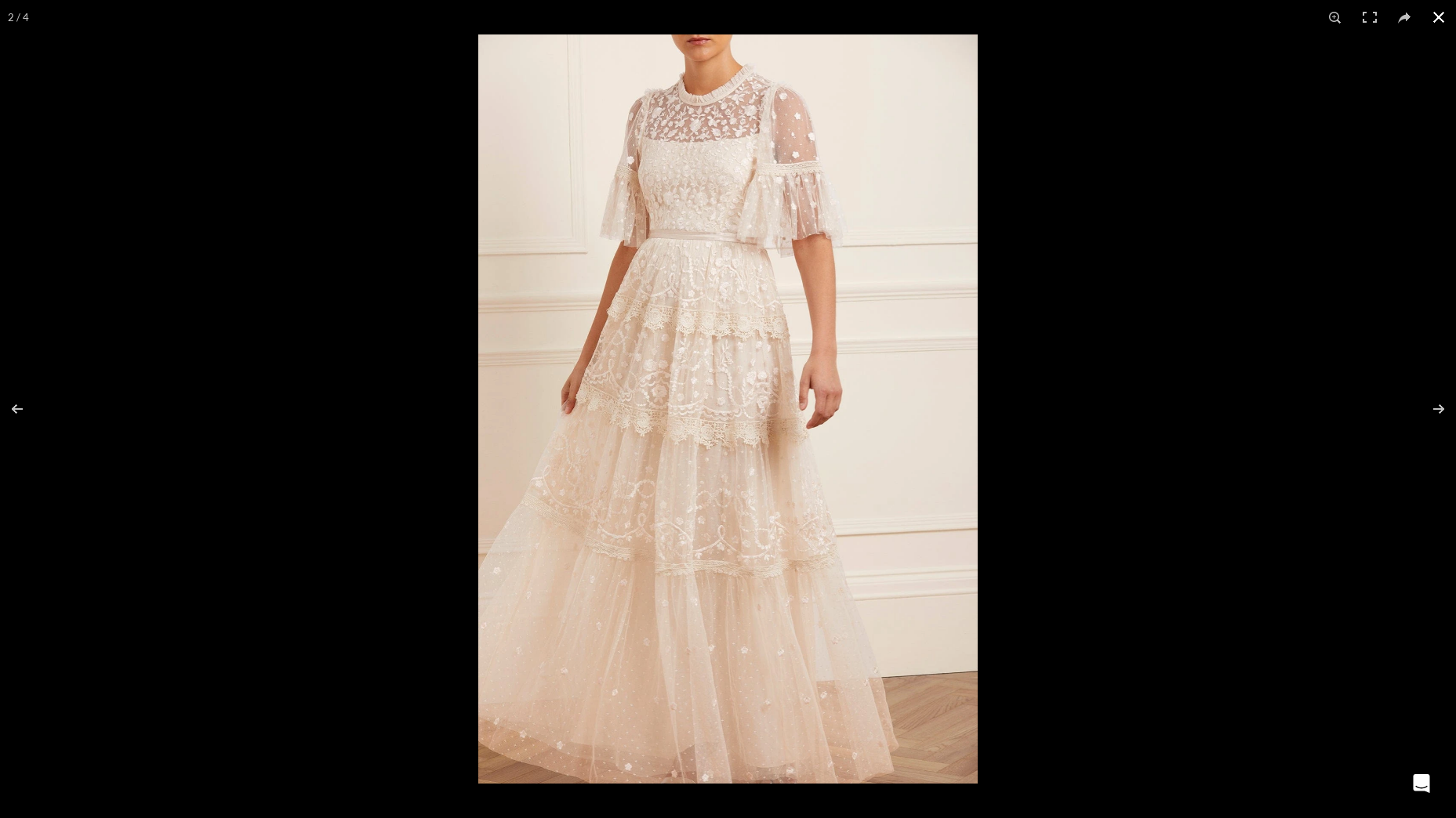
click at [1436, 12] on button at bounding box center [1438, 17] width 34 height 34
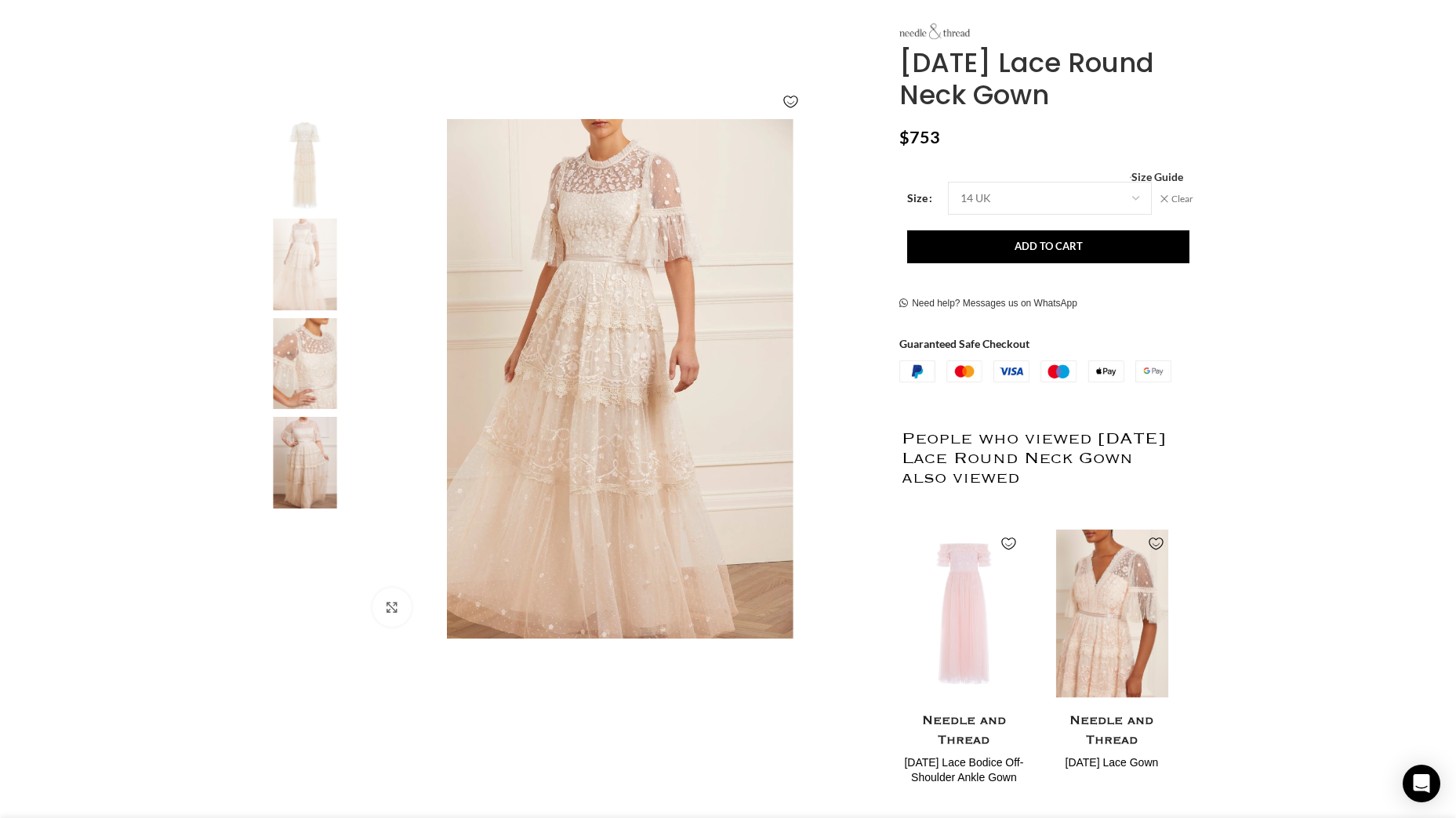
scroll to position [0, 165]
click at [1099, 642] on img "2 / 2" at bounding box center [1111, 613] width 128 height 193
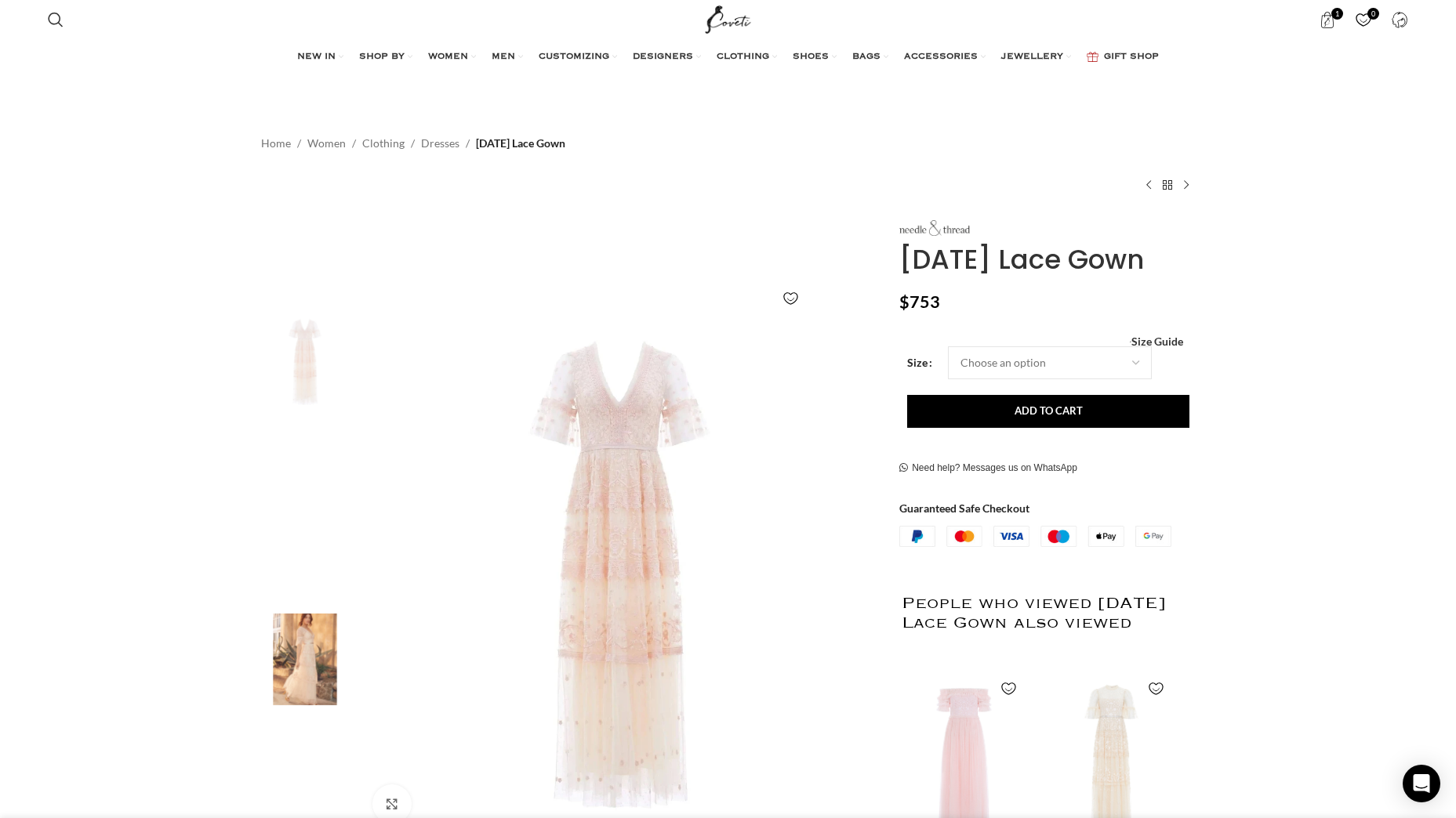
click at [317, 547] on img "3 / 4" at bounding box center [304, 561] width 95 height 92
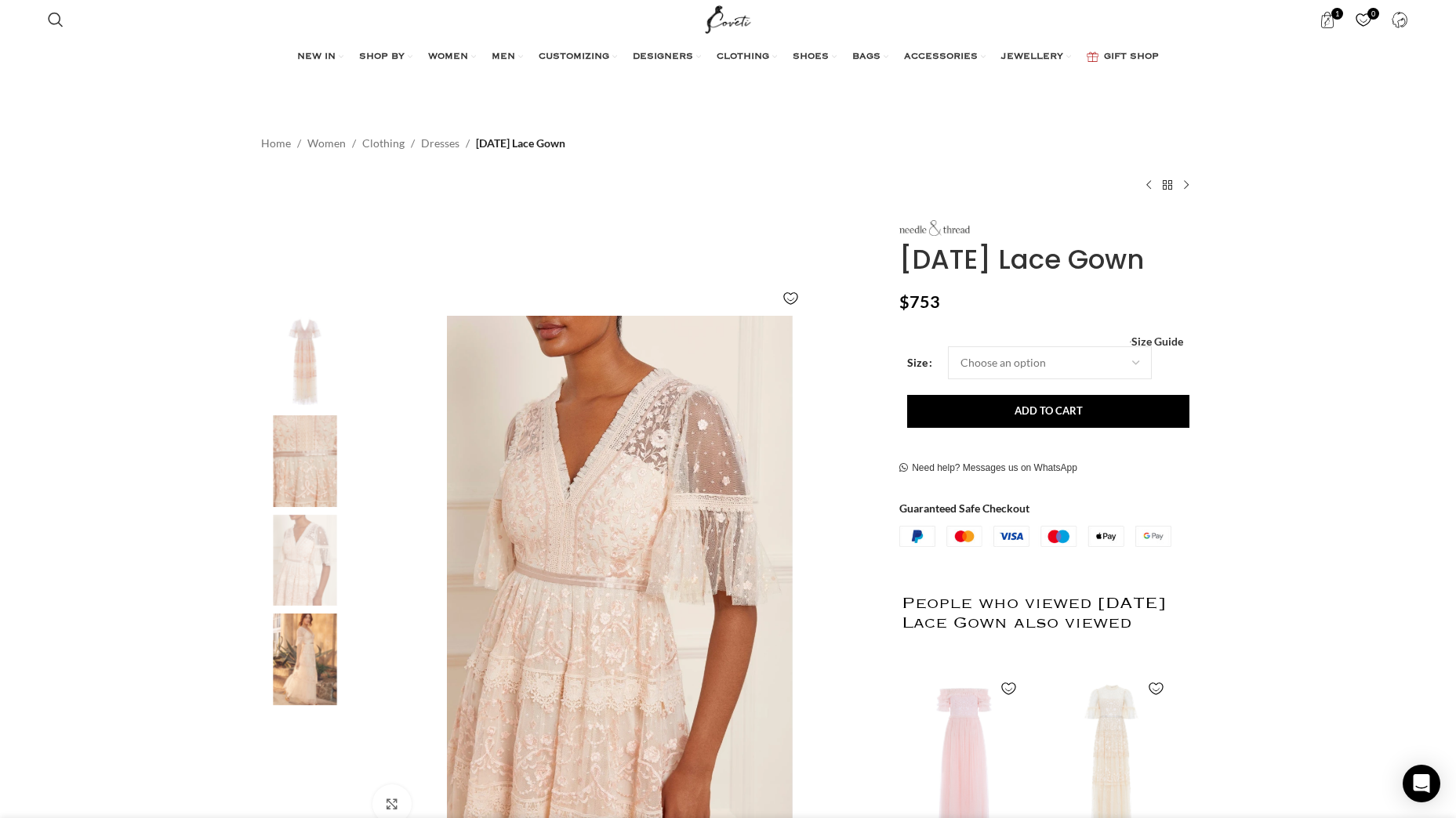
click at [301, 622] on img "4 / 4" at bounding box center [304, 660] width 95 height 92
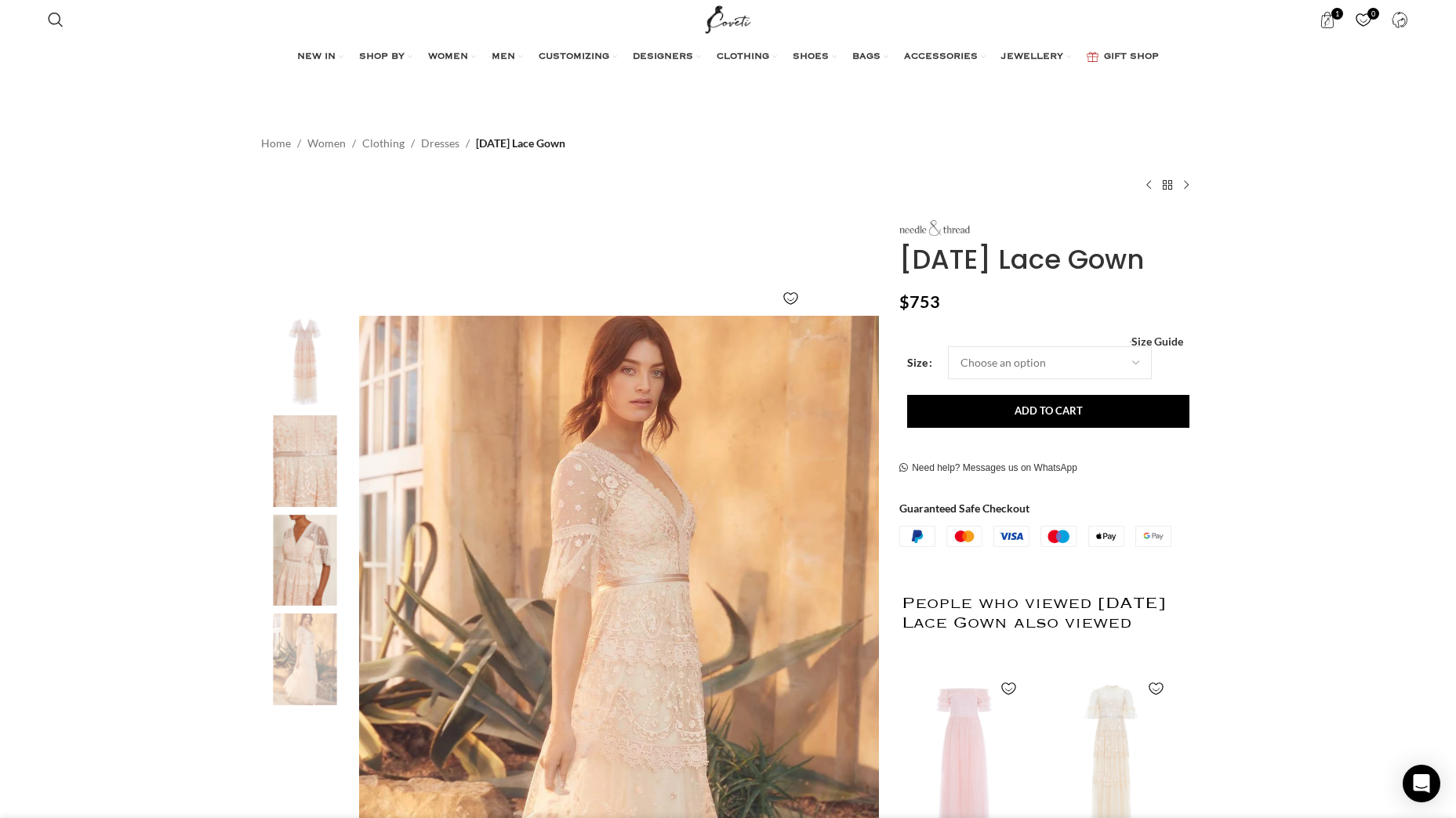
click at [304, 455] on img "2 / 4" at bounding box center [304, 462] width 95 height 92
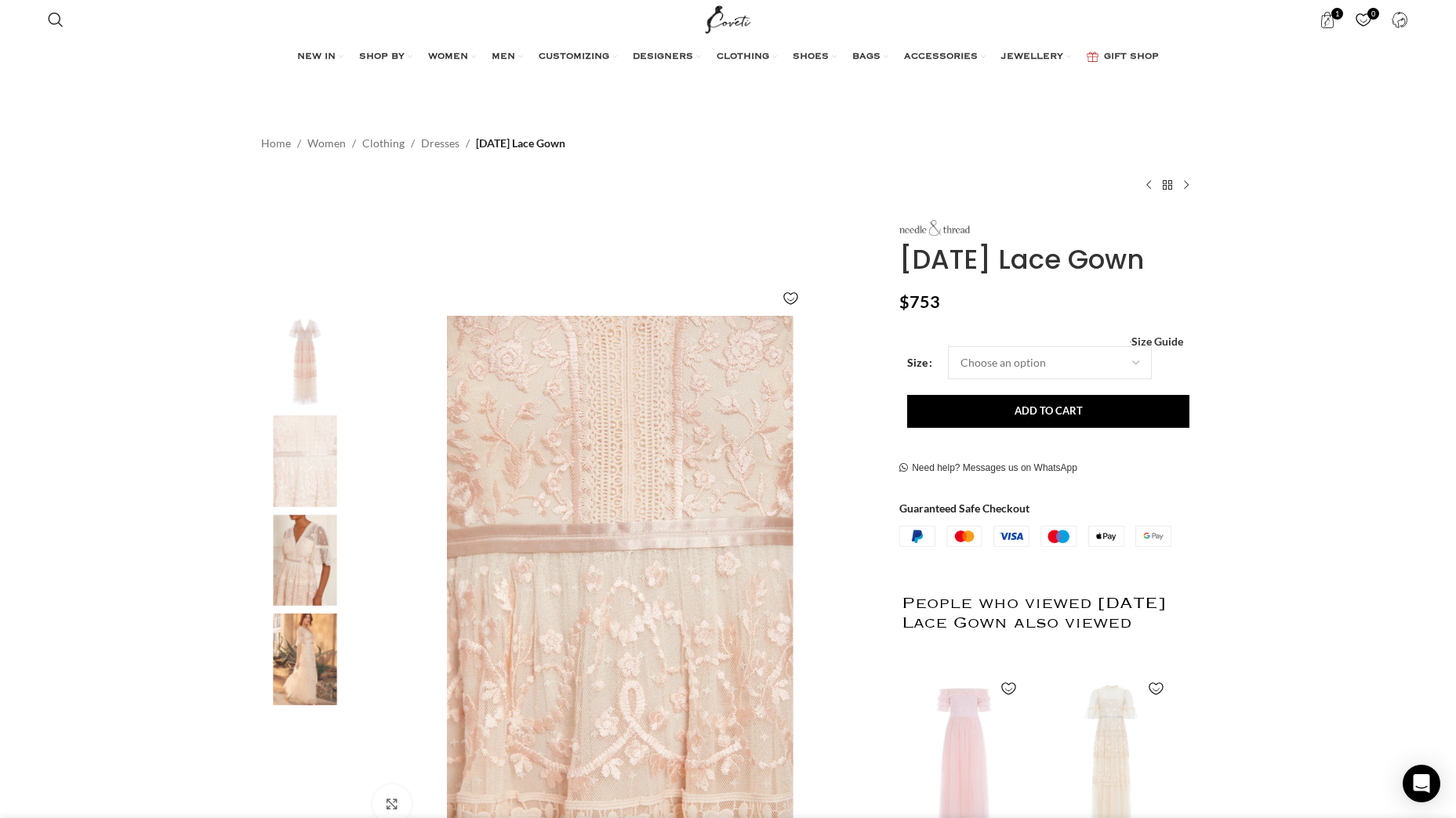
scroll to position [0, 165]
click at [304, 563] on img "3 / 4" at bounding box center [304, 561] width 95 height 92
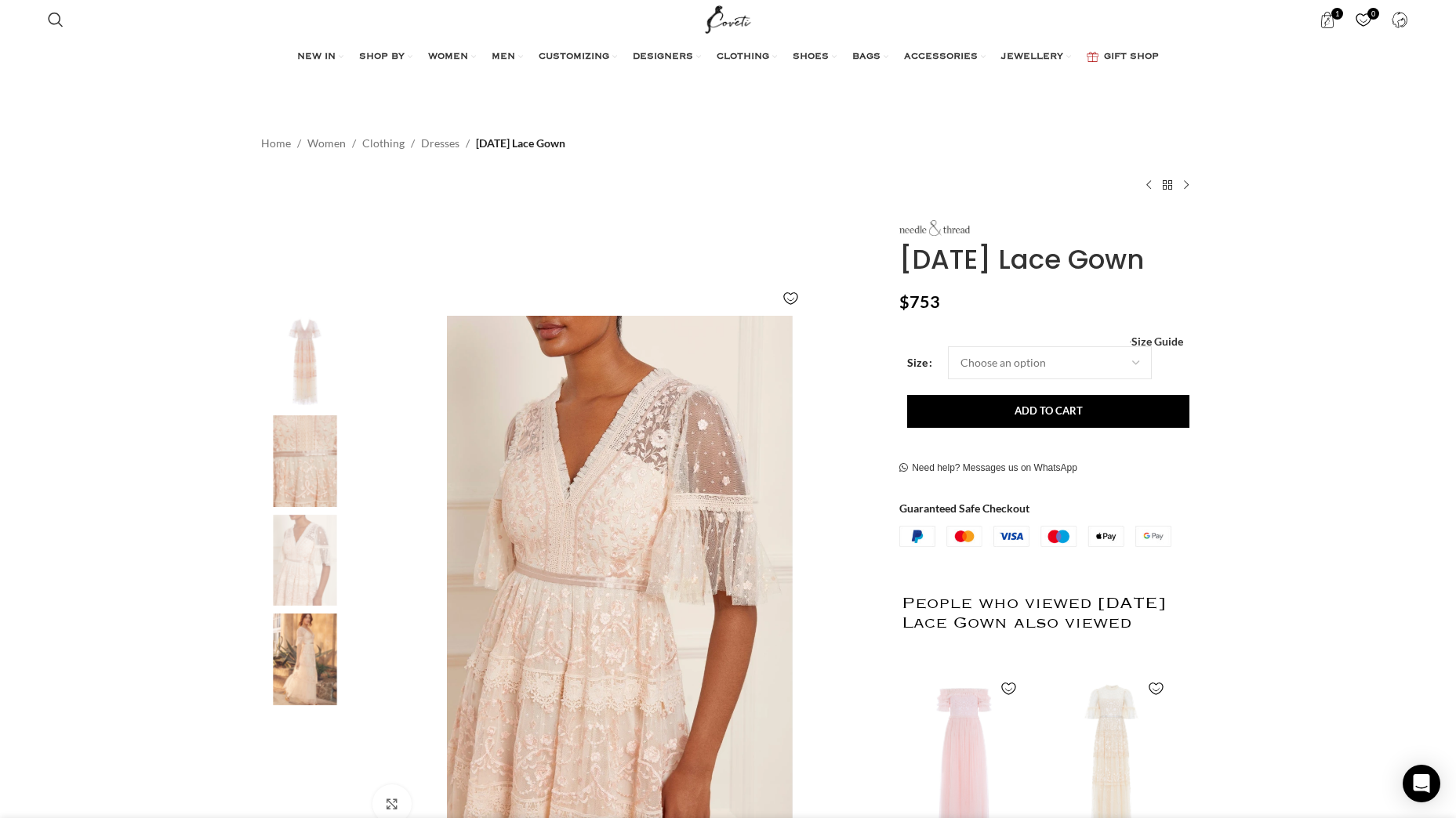
click at [304, 632] on img "4 / 4" at bounding box center [304, 660] width 95 height 92
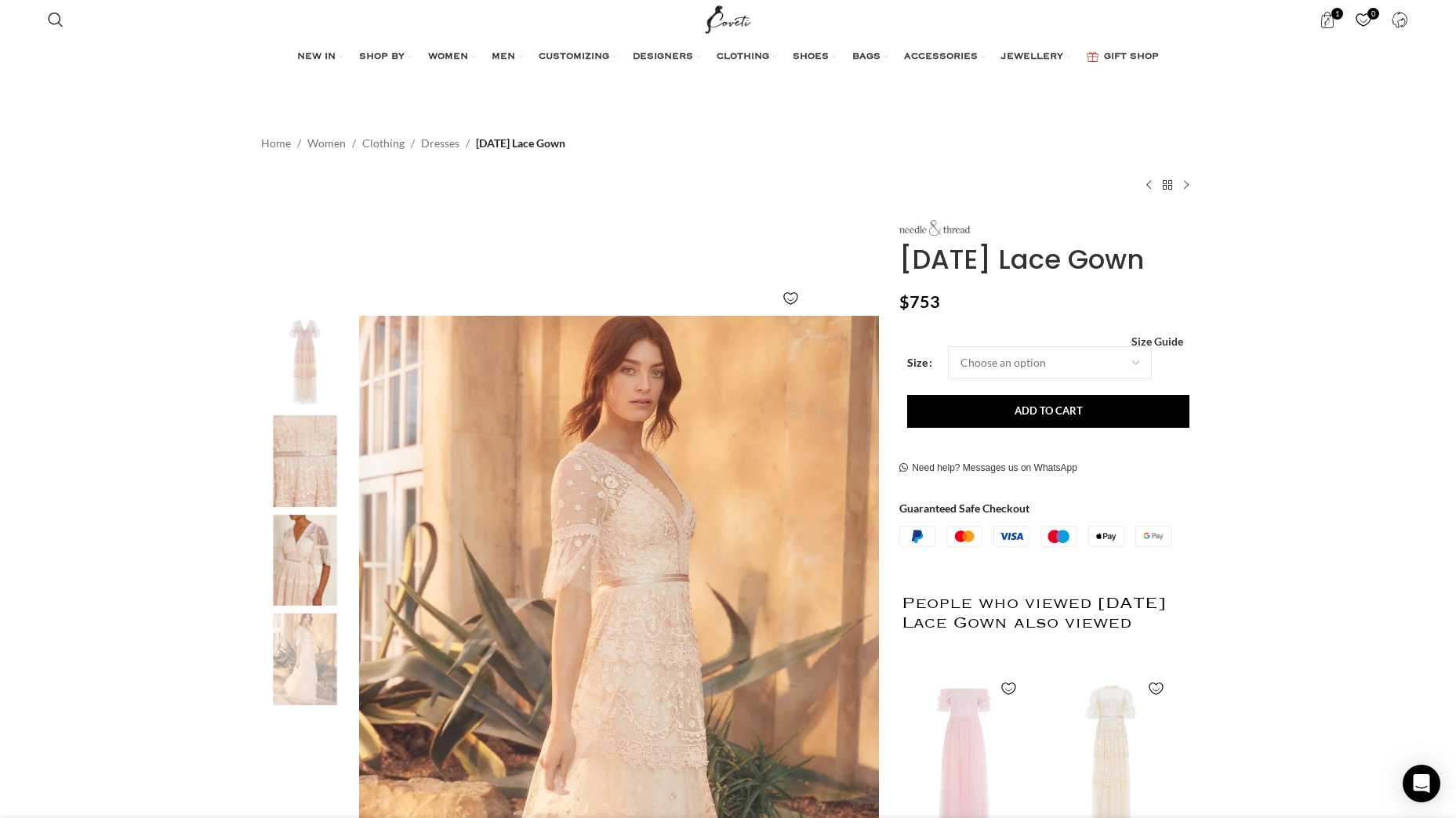
click at [304, 557] on img "3 / 4" at bounding box center [304, 561] width 95 height 92
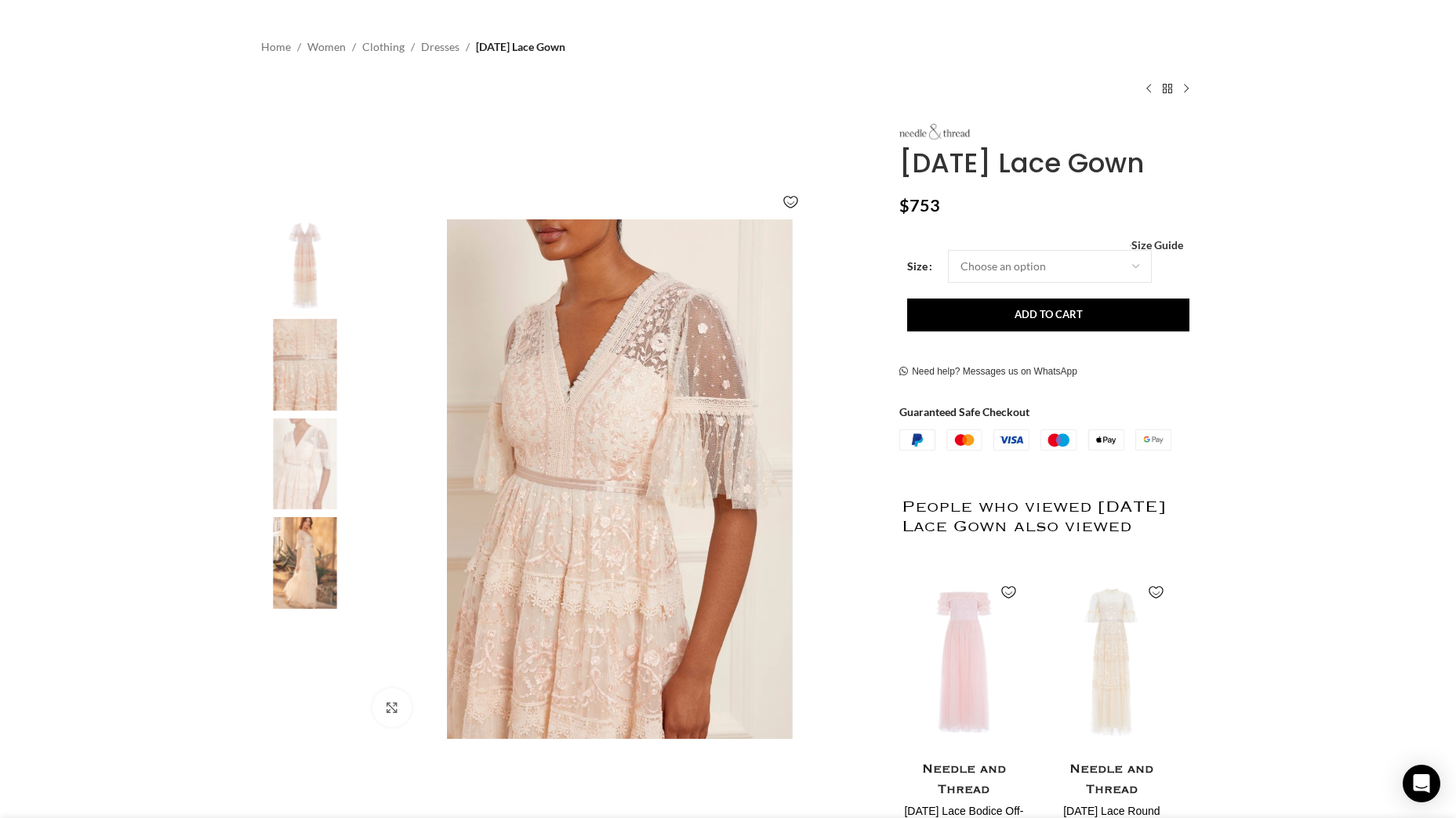
scroll to position [0, 0]
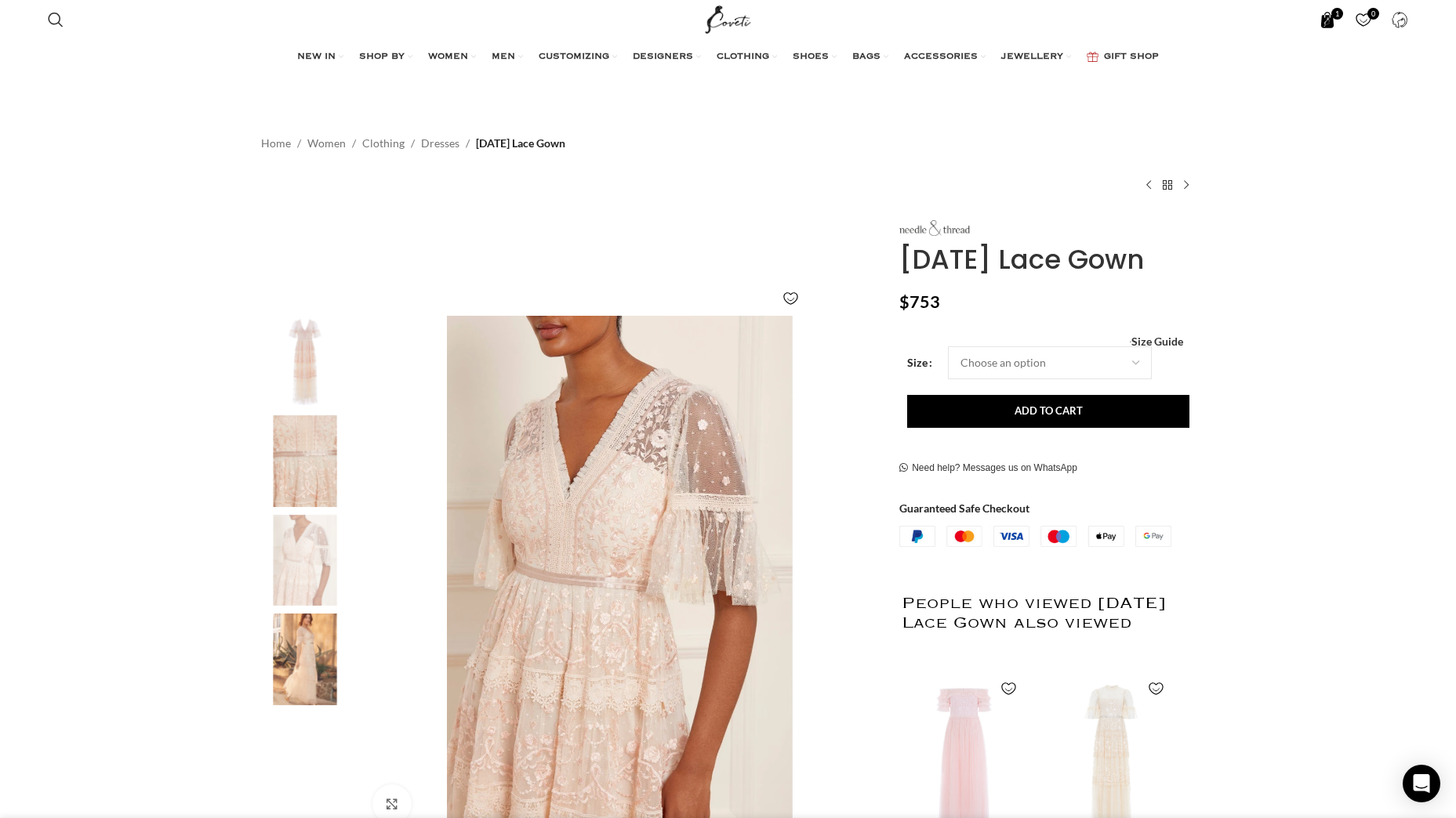
click at [1332, 26] on span "1 item" at bounding box center [1327, 19] width 17 height 17
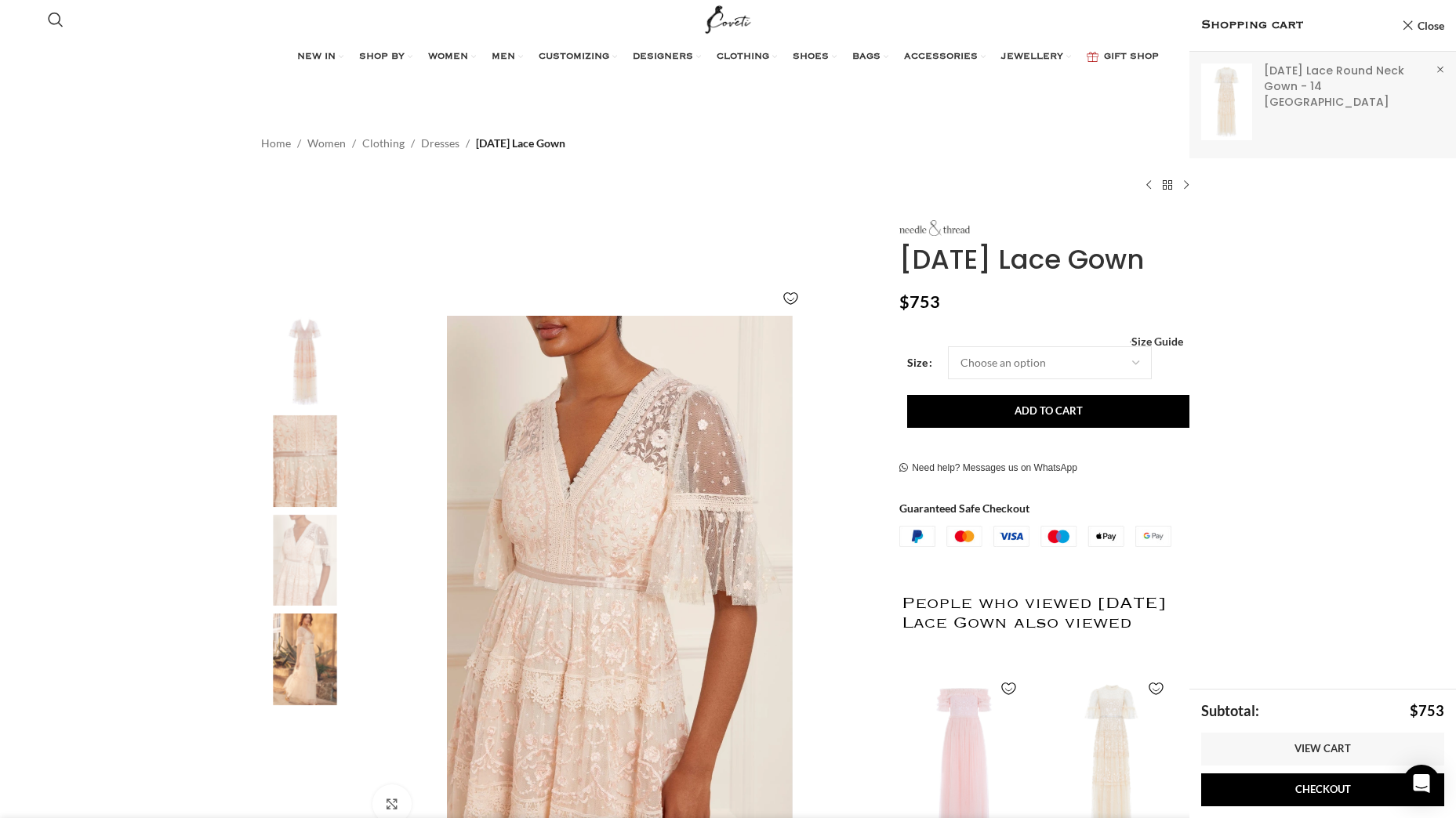
click at [1235, 100] on link "Show" at bounding box center [1323, 102] width 266 height 101
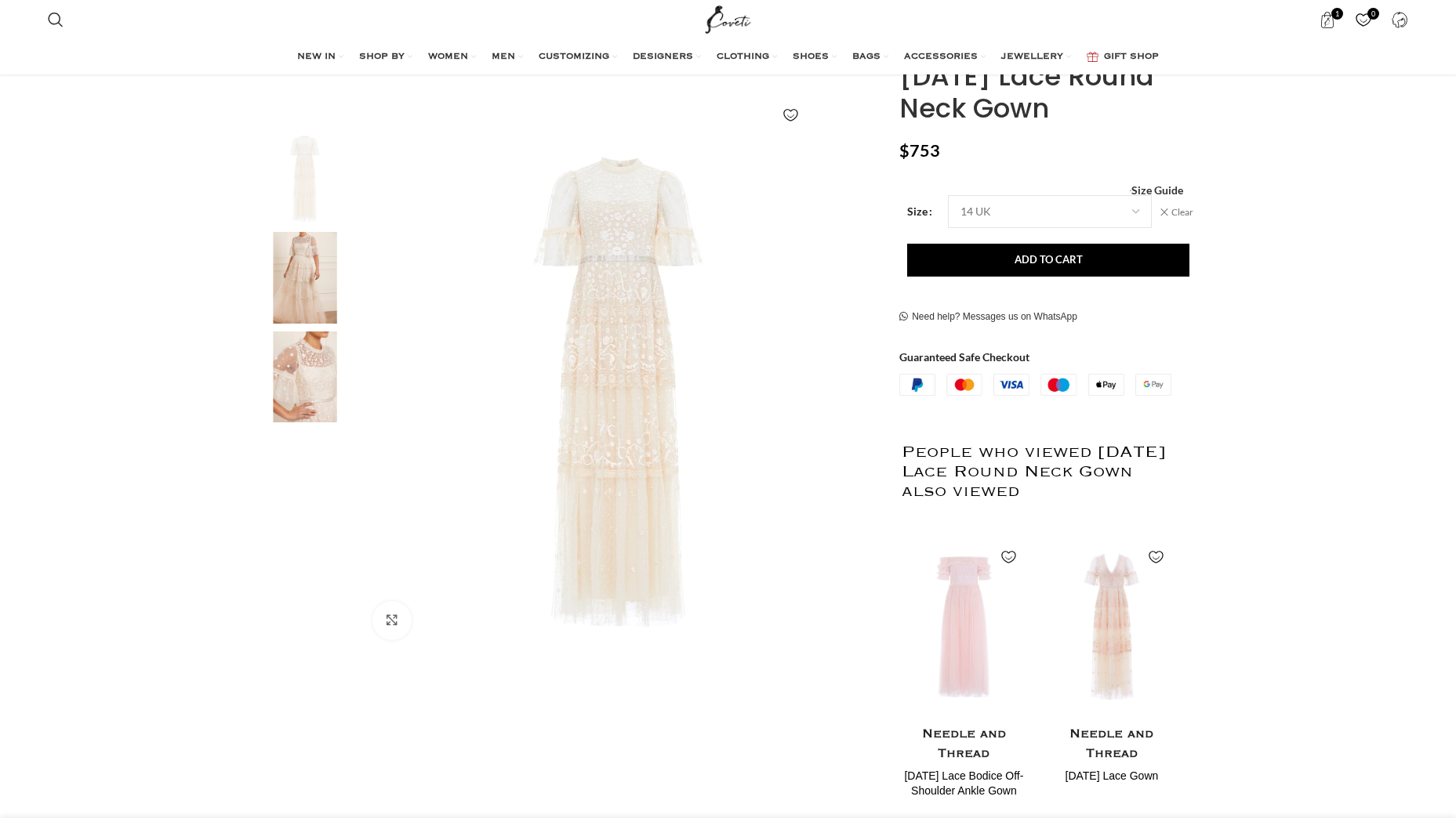
scroll to position [197, 0]
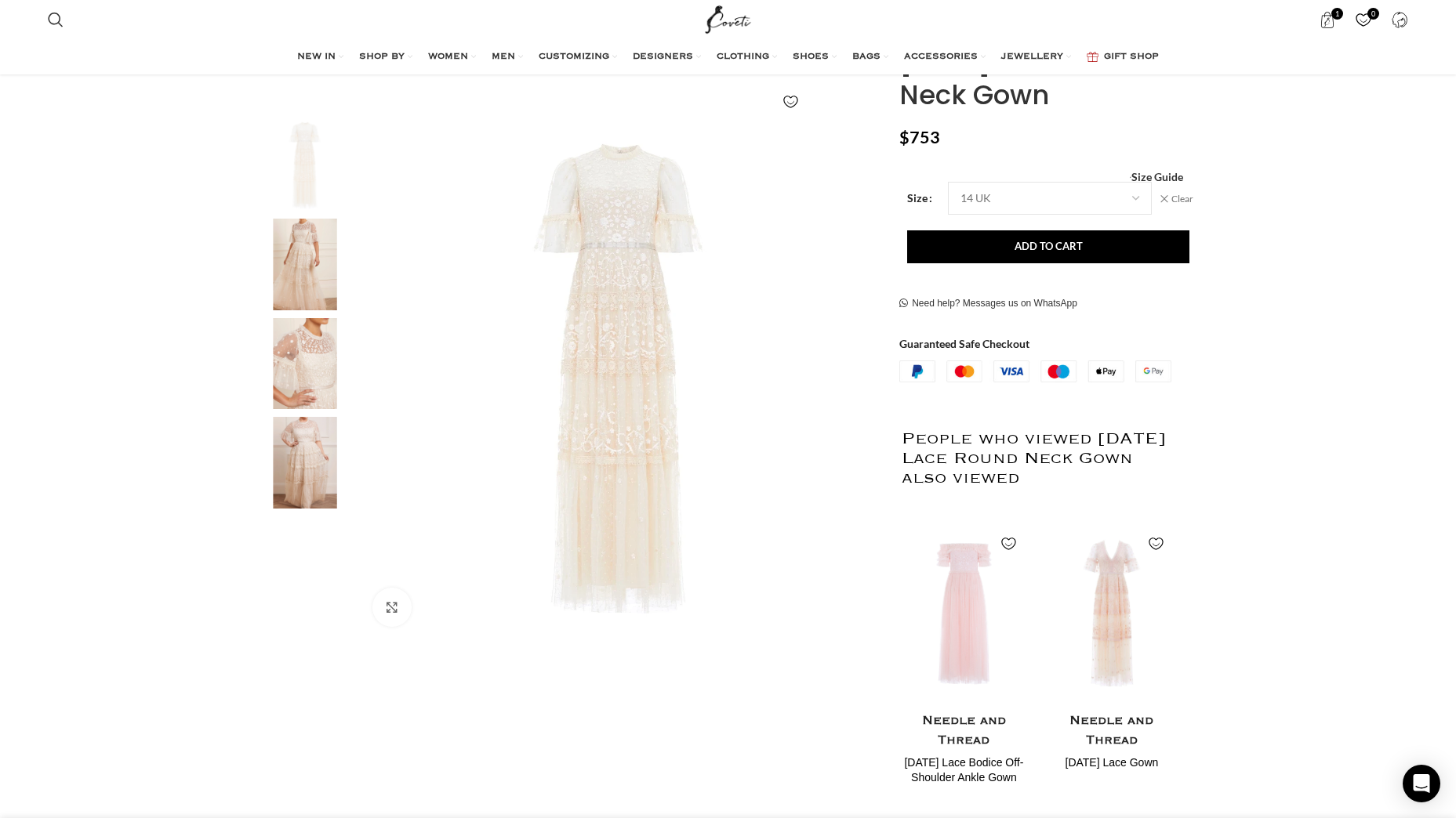
click at [311, 459] on img "4 / 4" at bounding box center [304, 463] width 95 height 92
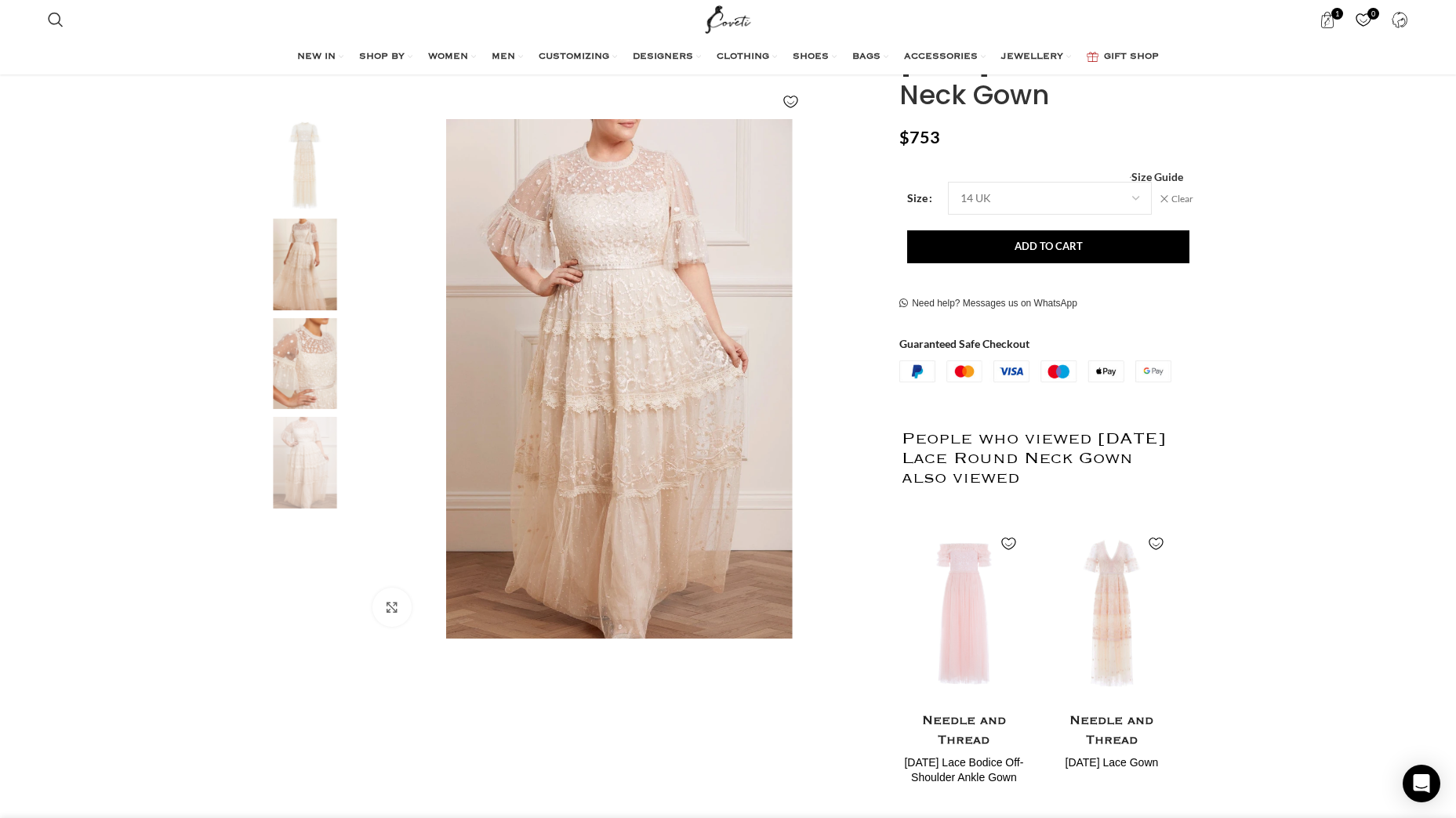
click at [300, 268] on img "2 / 4" at bounding box center [304, 265] width 95 height 92
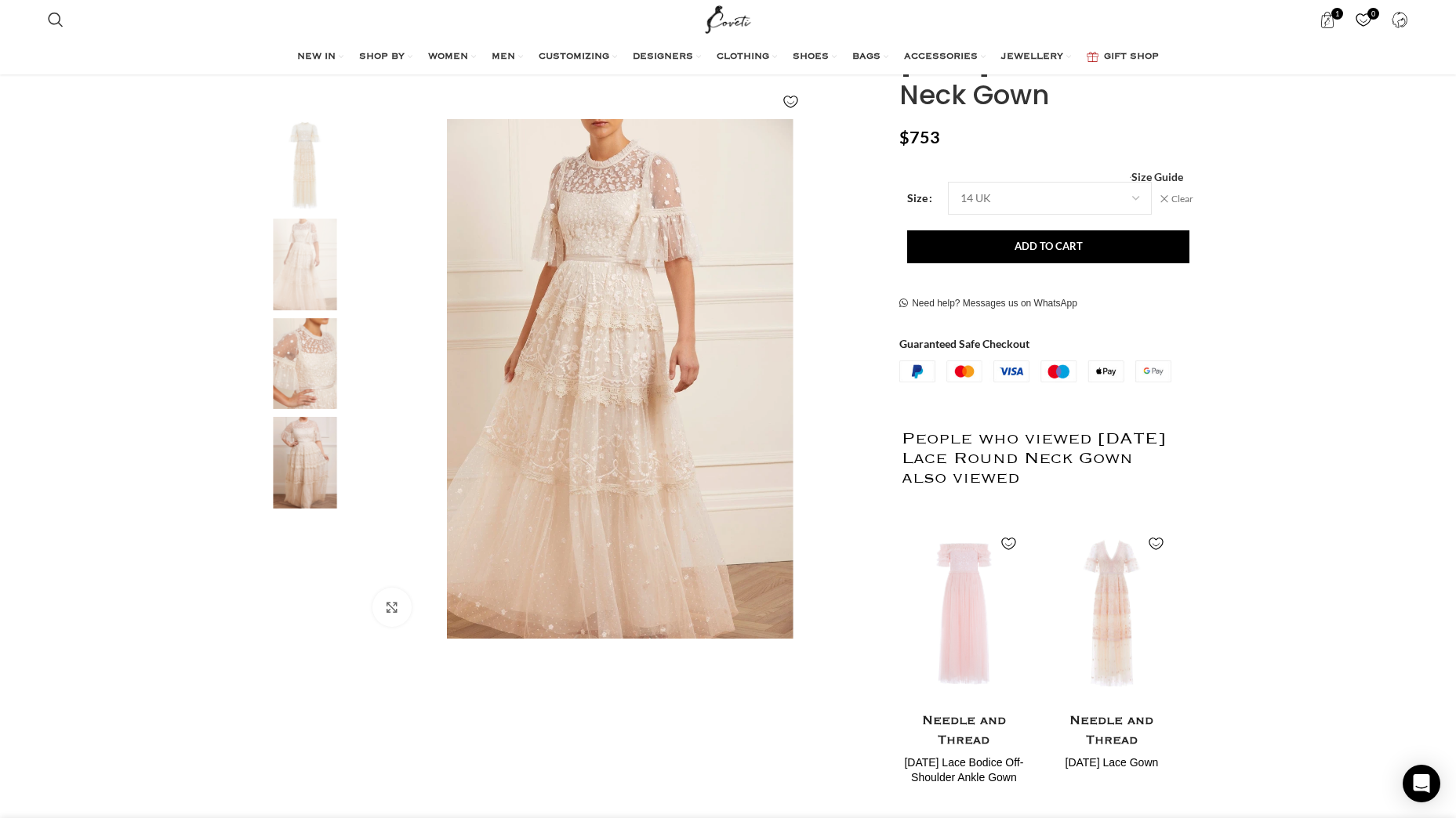
click at [324, 364] on img "3 / 4" at bounding box center [304, 364] width 95 height 92
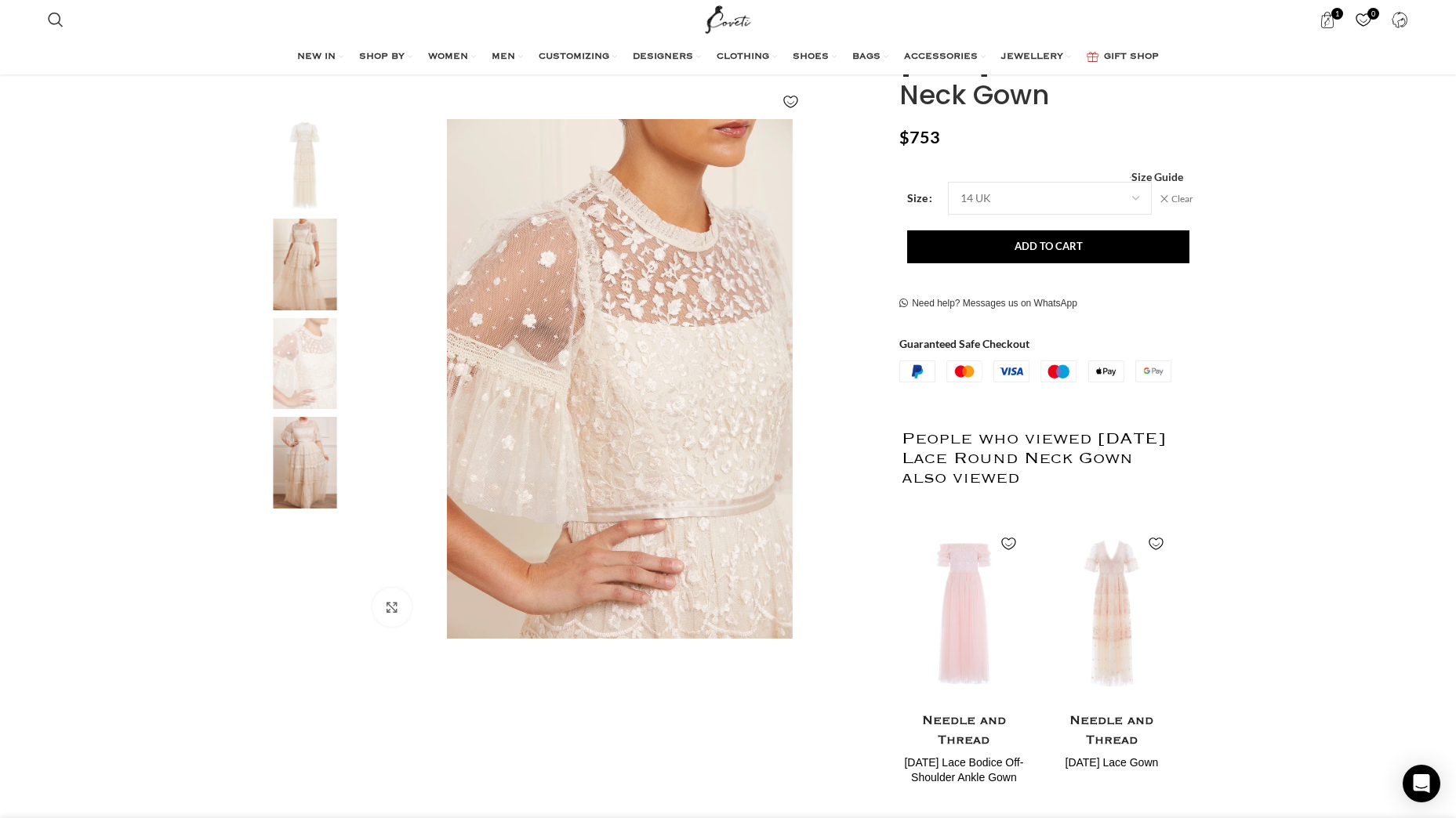
scroll to position [0, 165]
click at [311, 270] on img "2 / 4" at bounding box center [304, 265] width 95 height 92
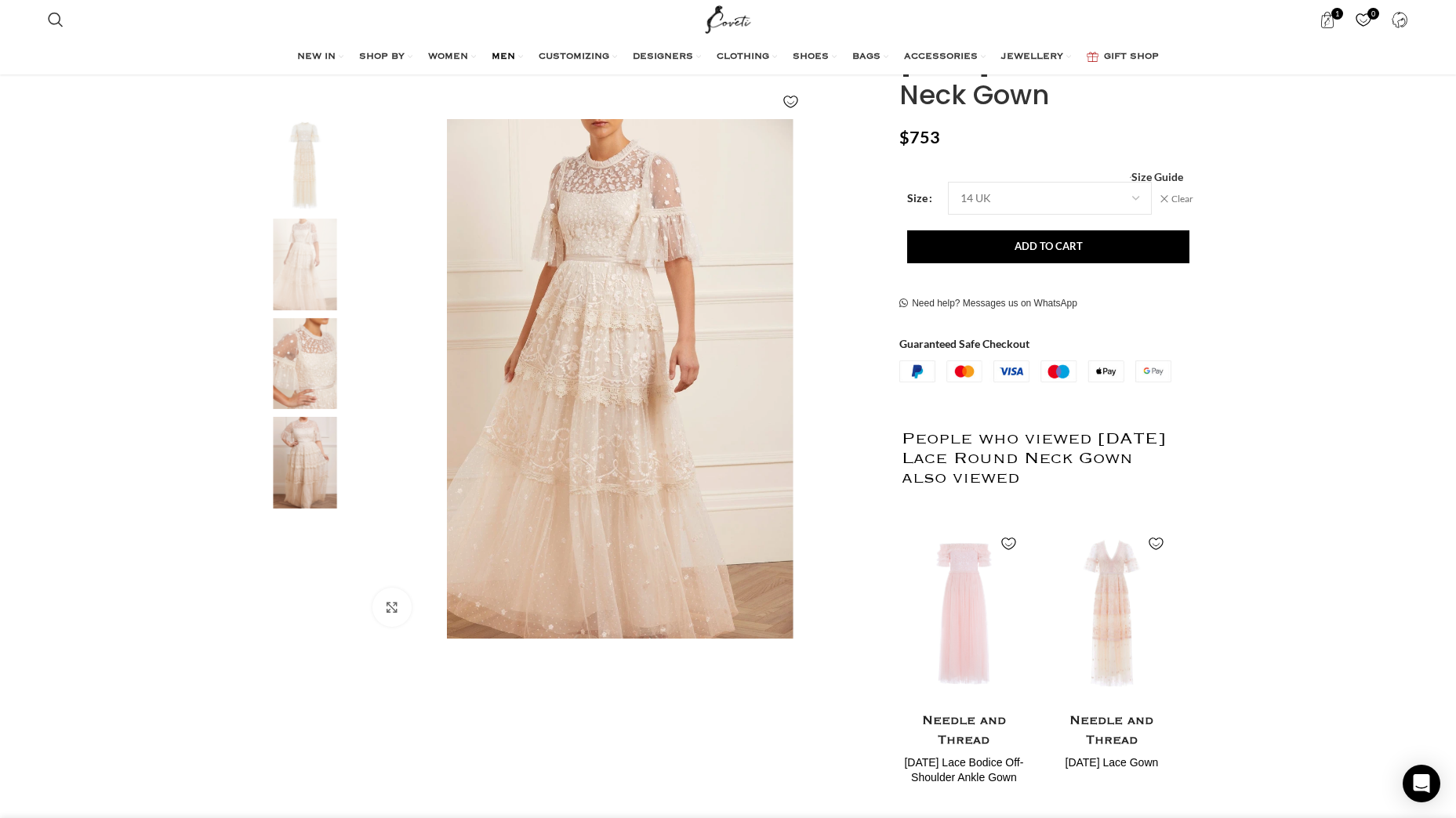
scroll to position [0, 330]
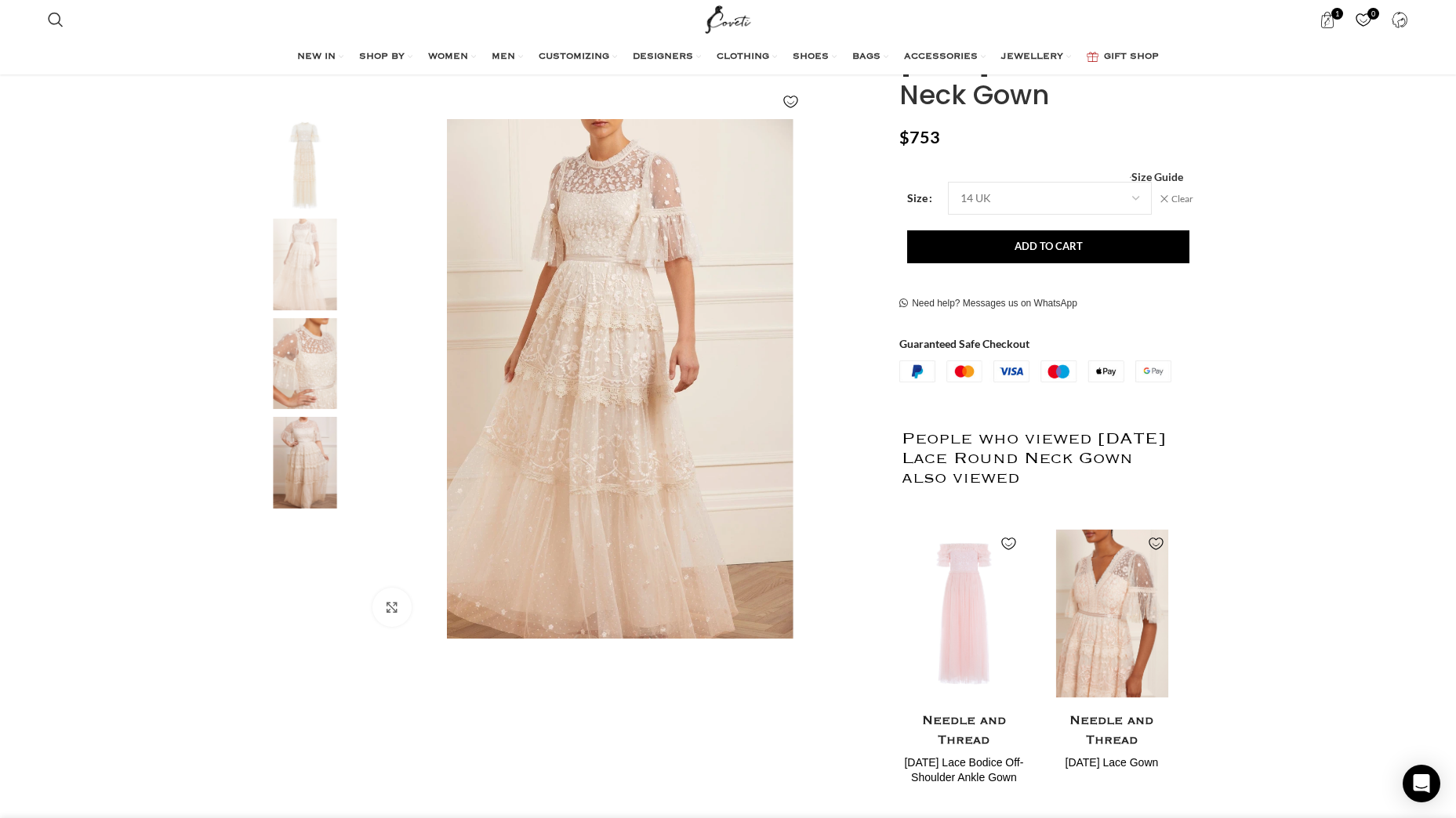
click at [1096, 597] on img "2 / 2" at bounding box center [1111, 613] width 128 height 193
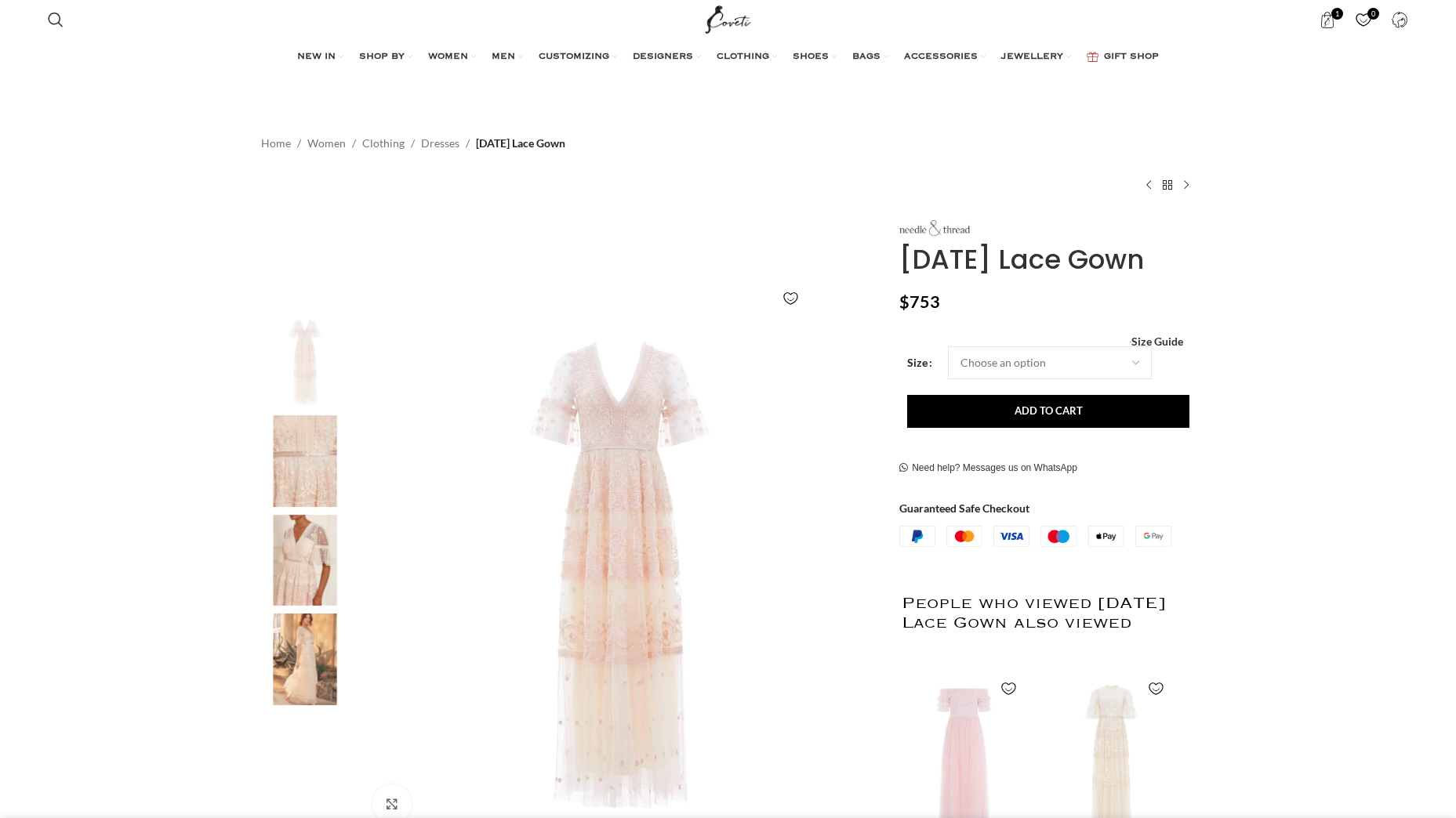
click at [312, 625] on img "4 / 4" at bounding box center [304, 660] width 95 height 92
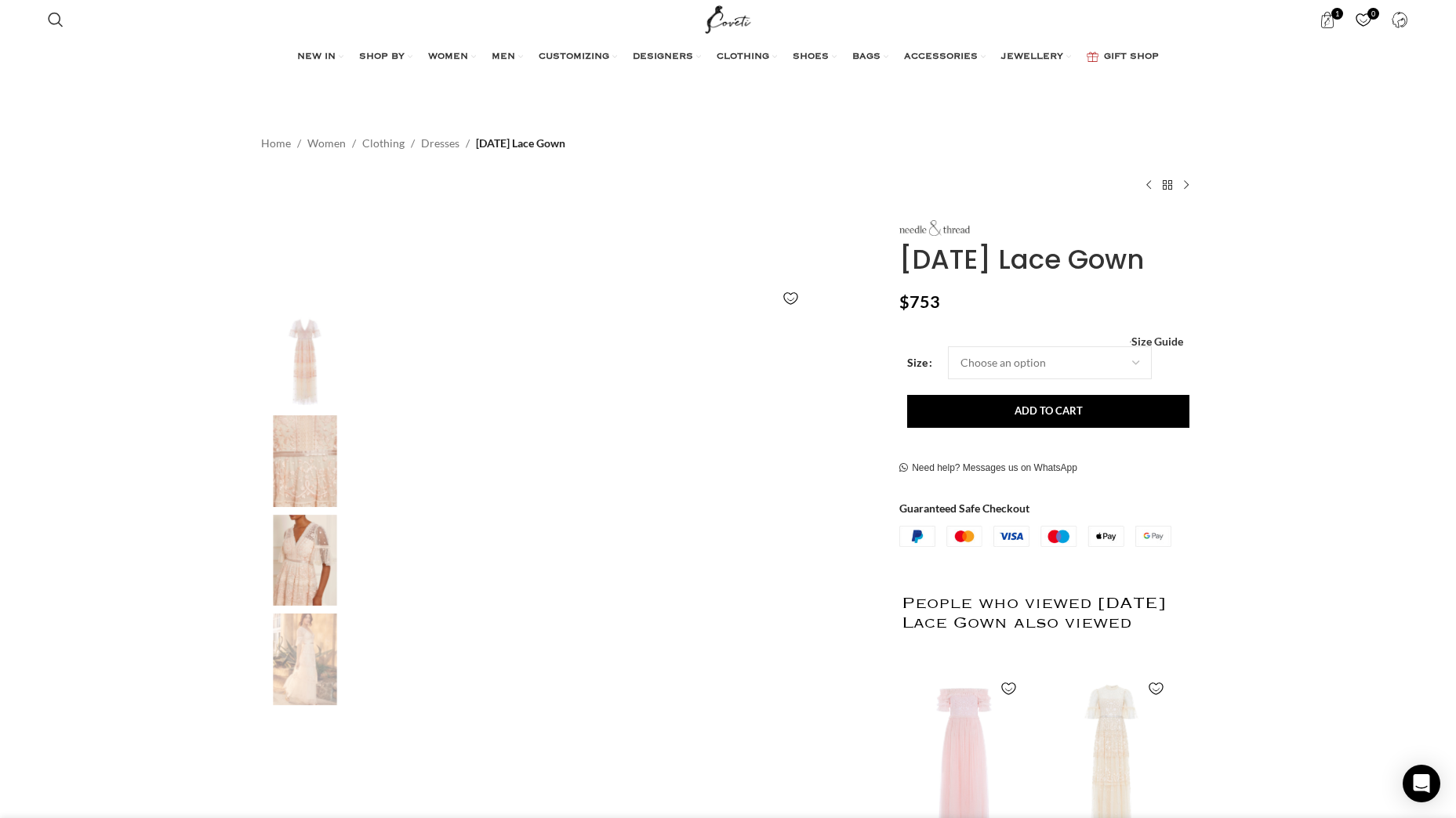
click at [285, 544] on img "3 / 4" at bounding box center [304, 561] width 95 height 92
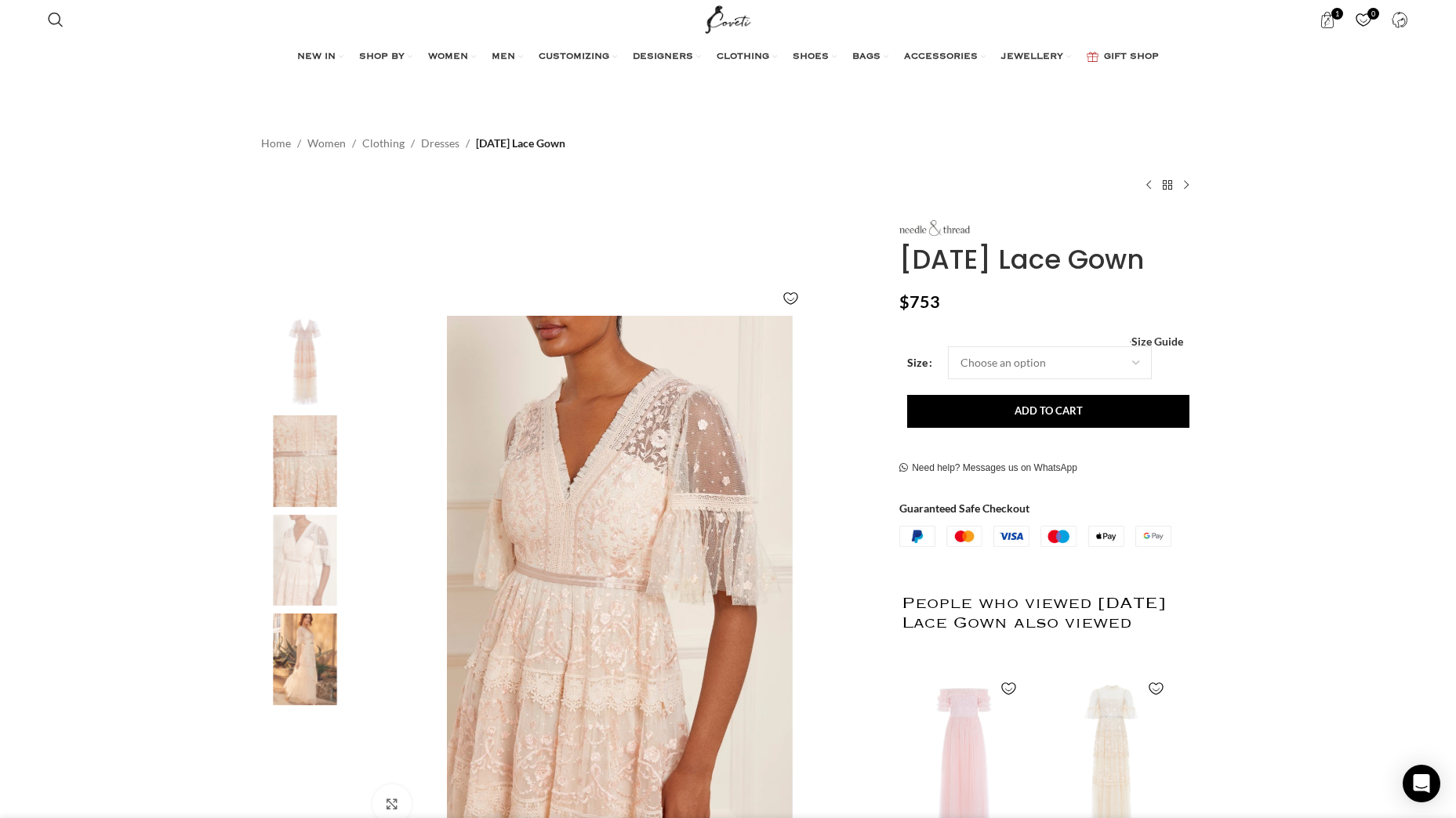
click at [307, 628] on img "4 / 4" at bounding box center [304, 660] width 95 height 92
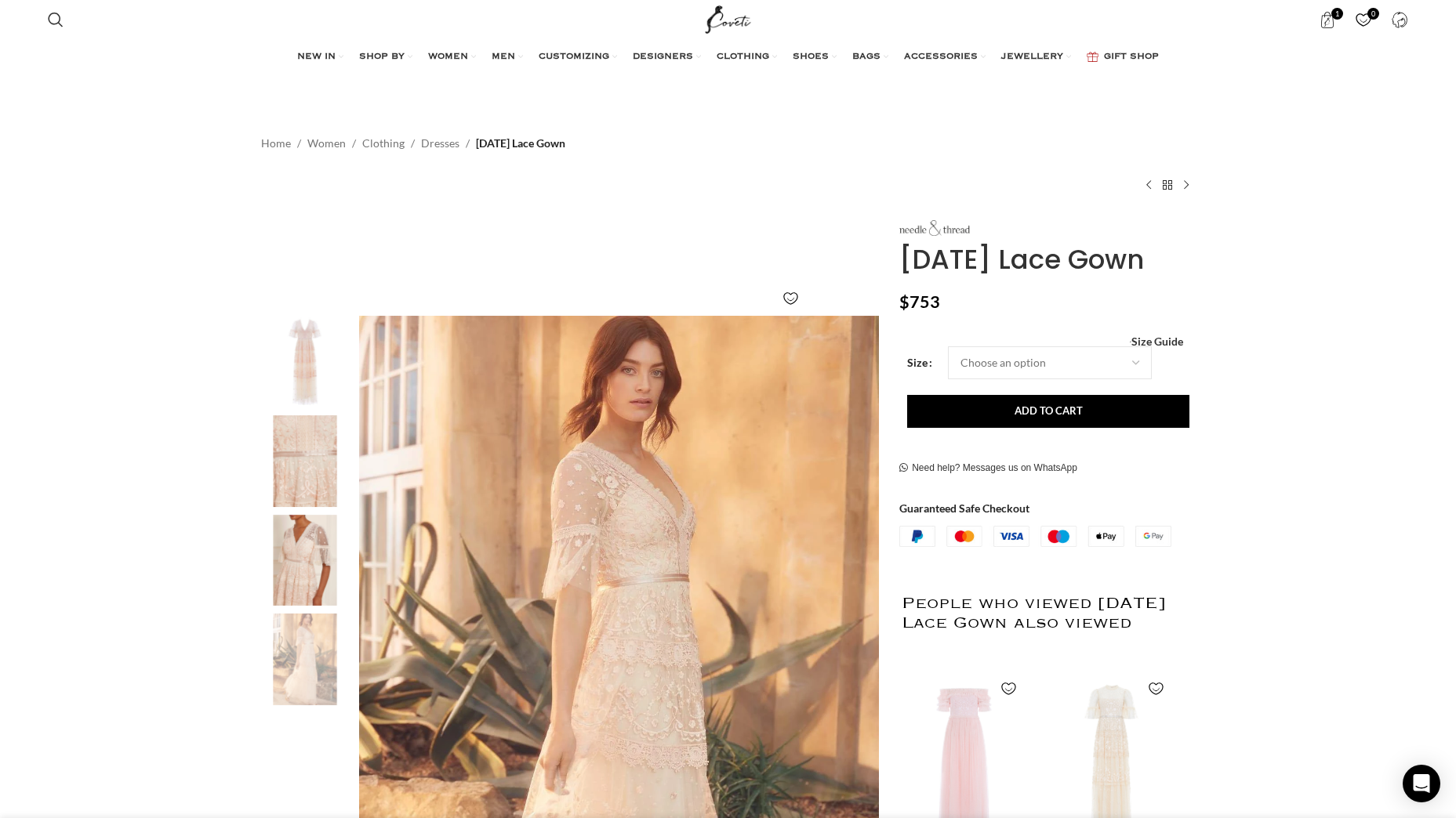
click at [311, 559] on img "3 / 4" at bounding box center [304, 561] width 95 height 92
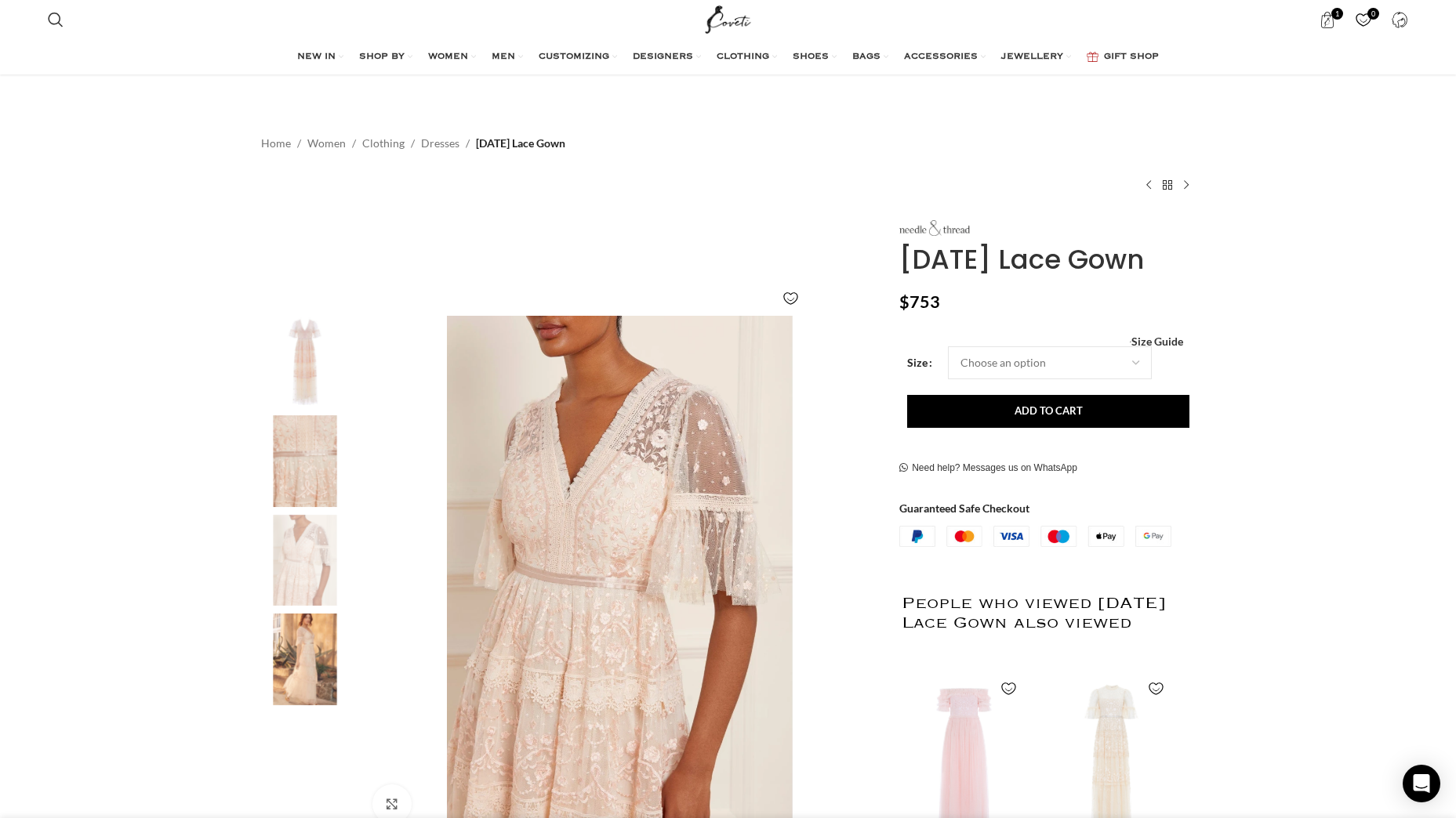
scroll to position [300, 0]
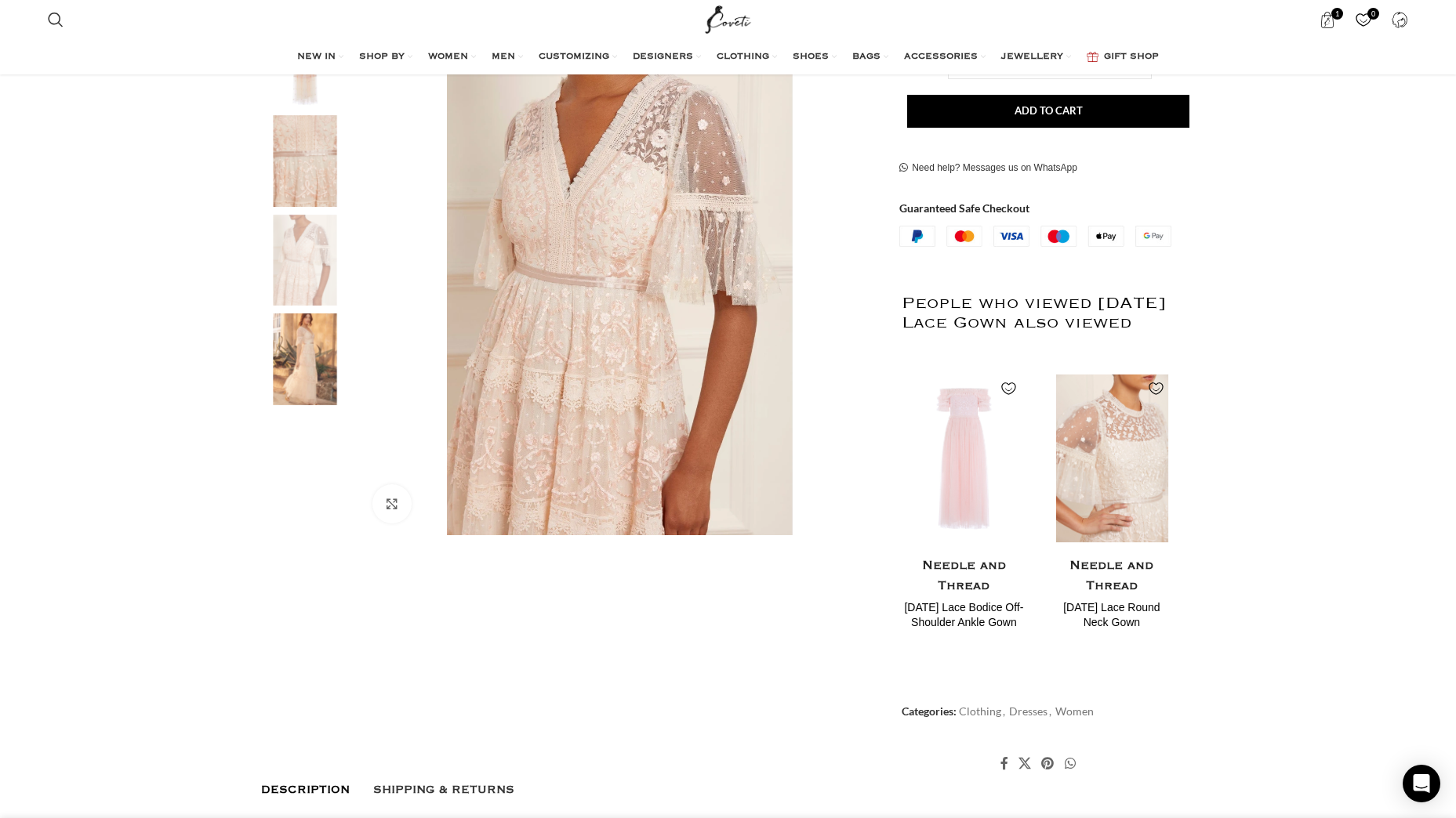
click at [1116, 499] on img "2 / 2" at bounding box center [1111, 458] width 128 height 193
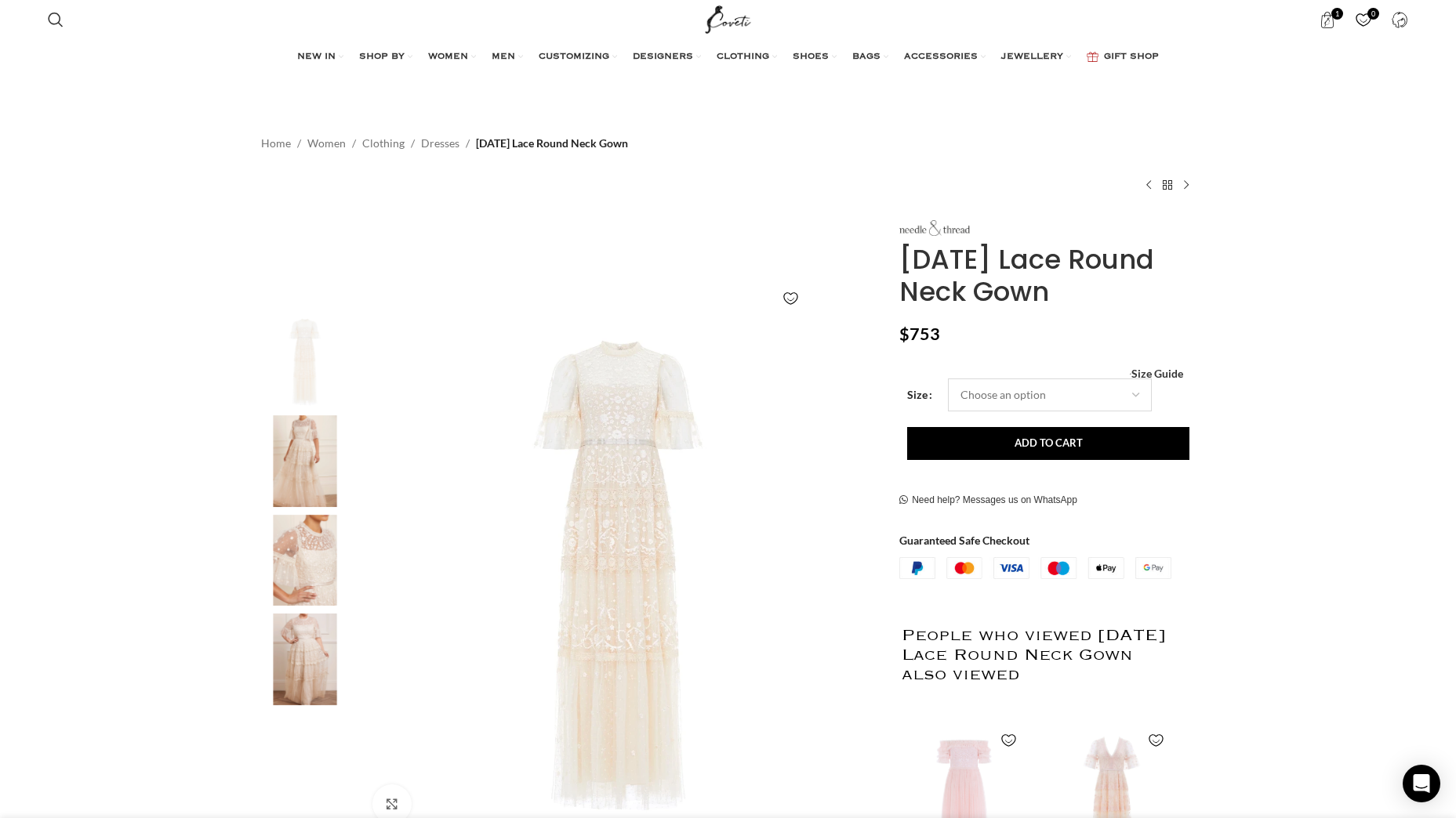
click at [1130, 397] on select "Choose an option 4 UK 6 UK 8 UK 10 UK 12 UK 14 UK 16 UK 18 UK 20 UK 22 UK 24 UK" at bounding box center [1049, 394] width 204 height 33
click at [864, 390] on img "1 / 4" at bounding box center [620, 575] width 520 height 520
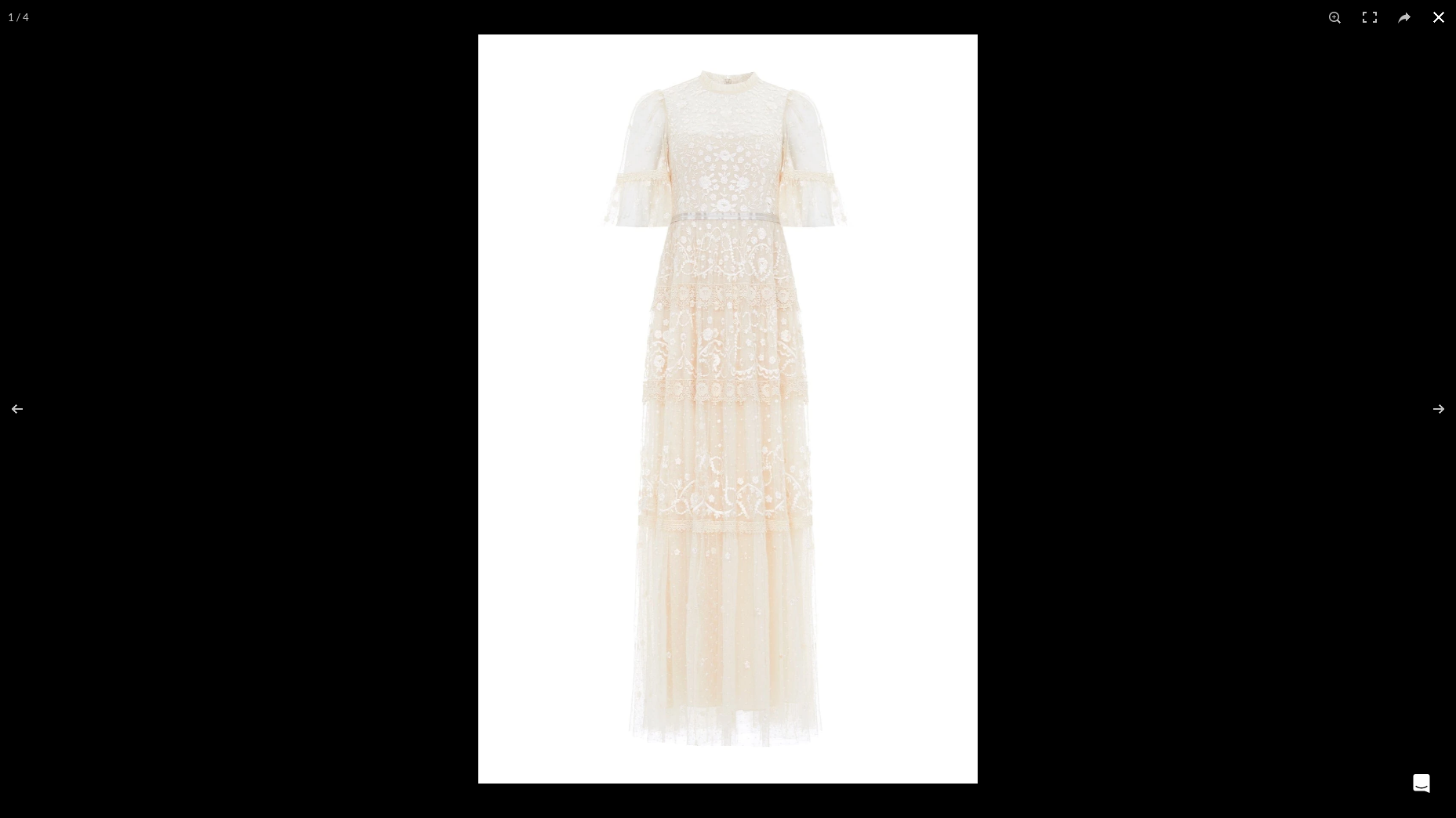
click at [1445, 9] on button at bounding box center [1438, 17] width 34 height 34
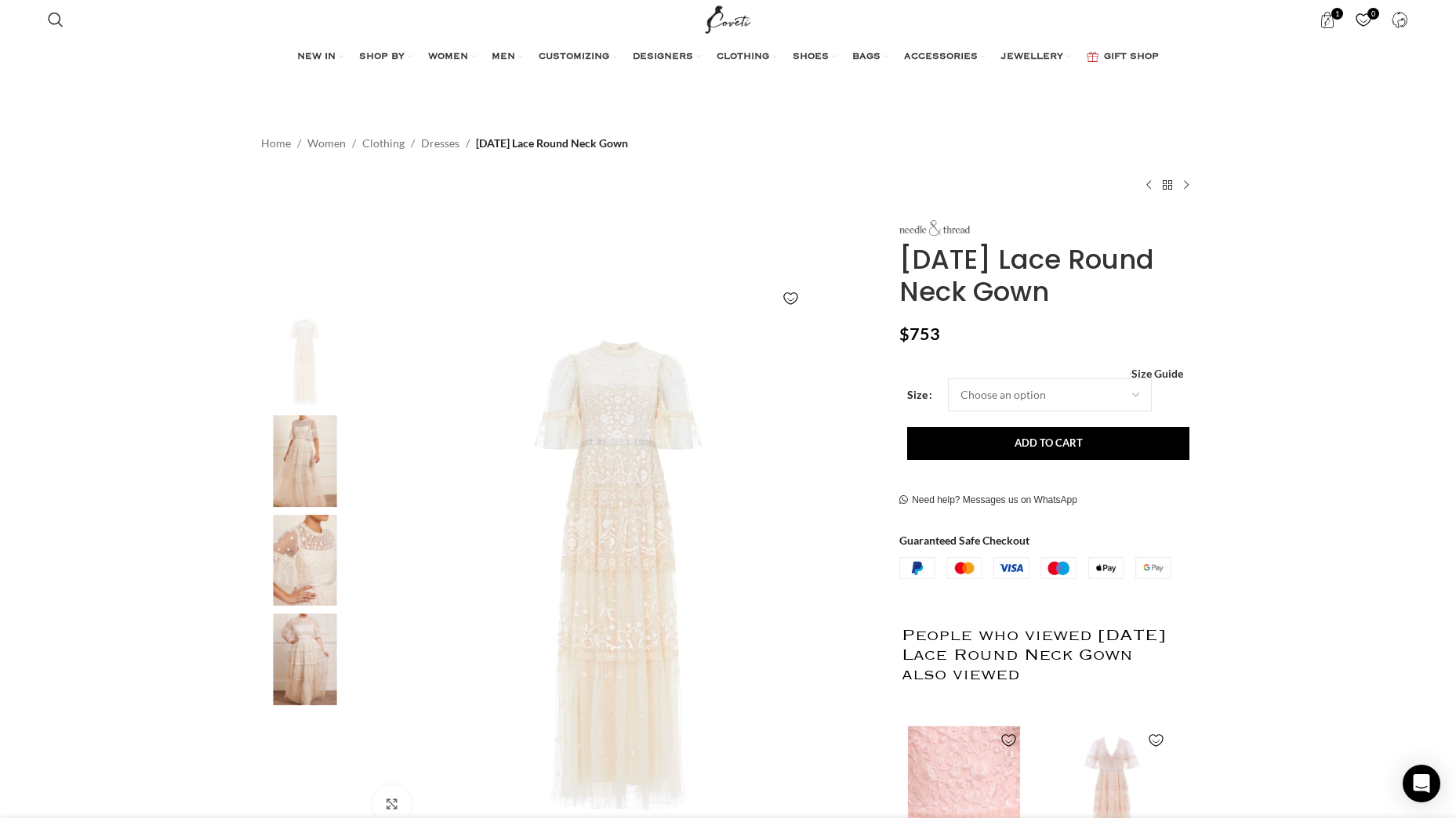
scroll to position [0, 825]
click at [297, 542] on img "3 / 4" at bounding box center [304, 561] width 95 height 92
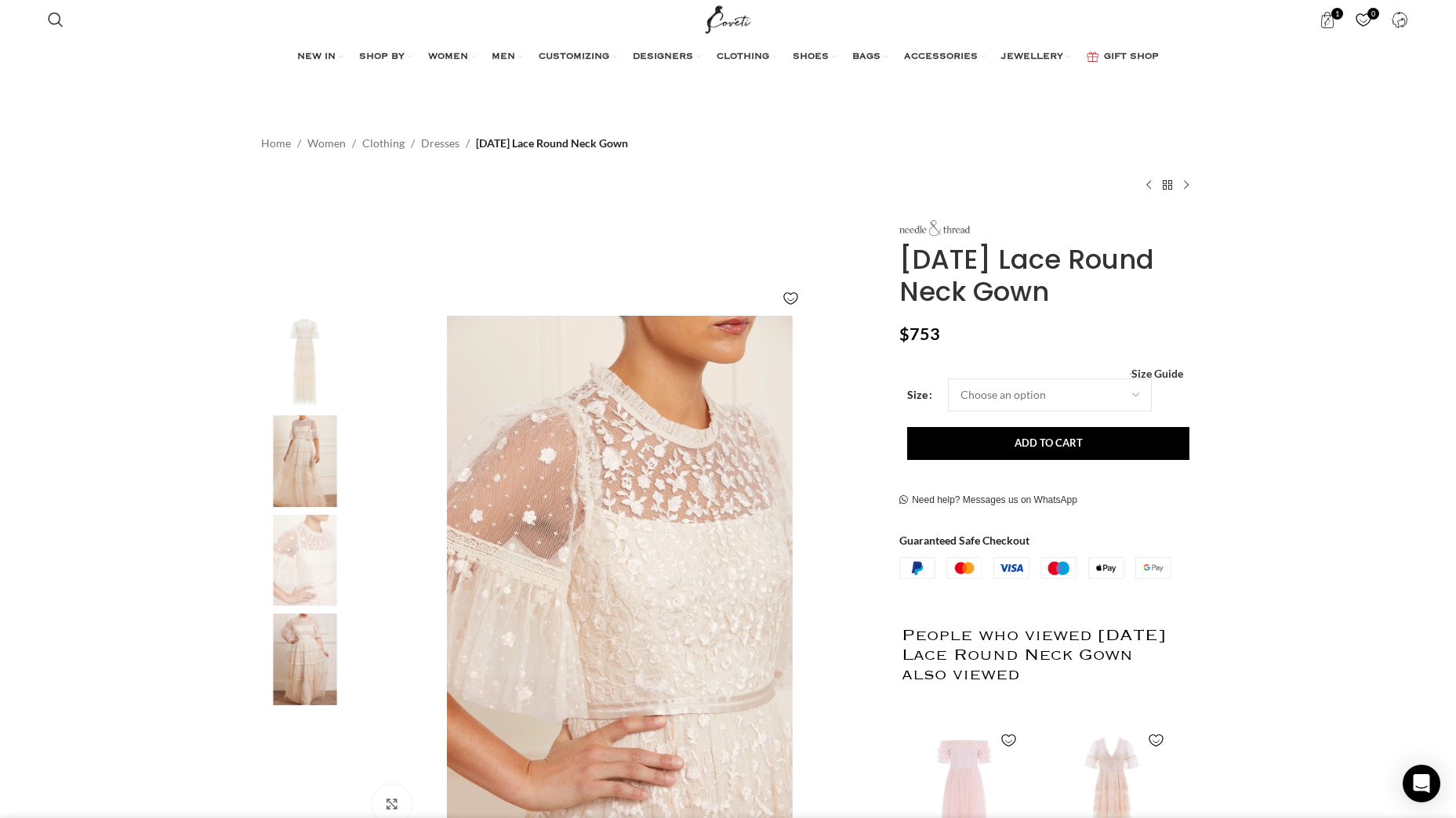
click at [298, 488] on img "2 / 4" at bounding box center [304, 462] width 95 height 92
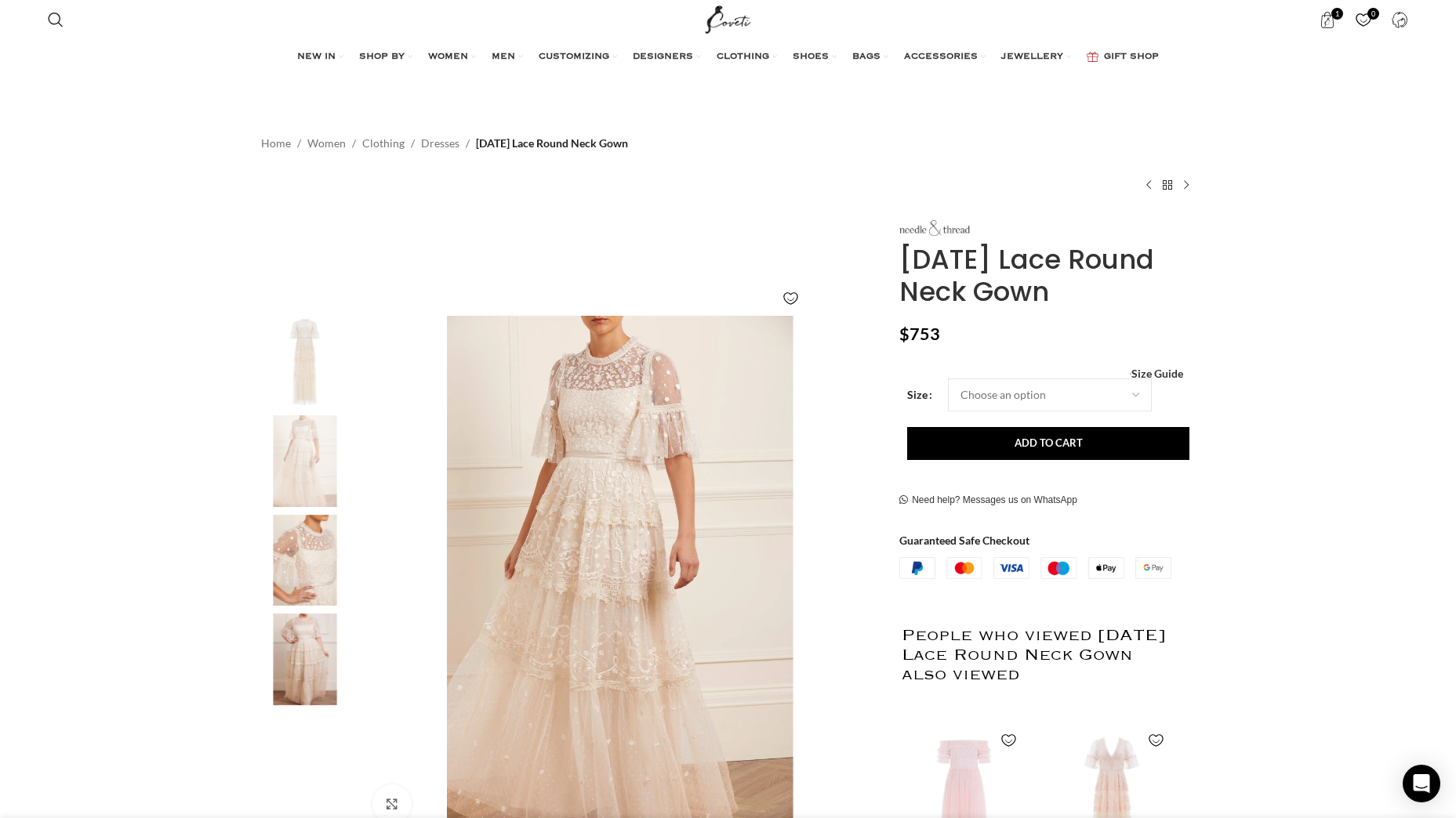
click at [291, 634] on img "4 / 4" at bounding box center [304, 660] width 95 height 92
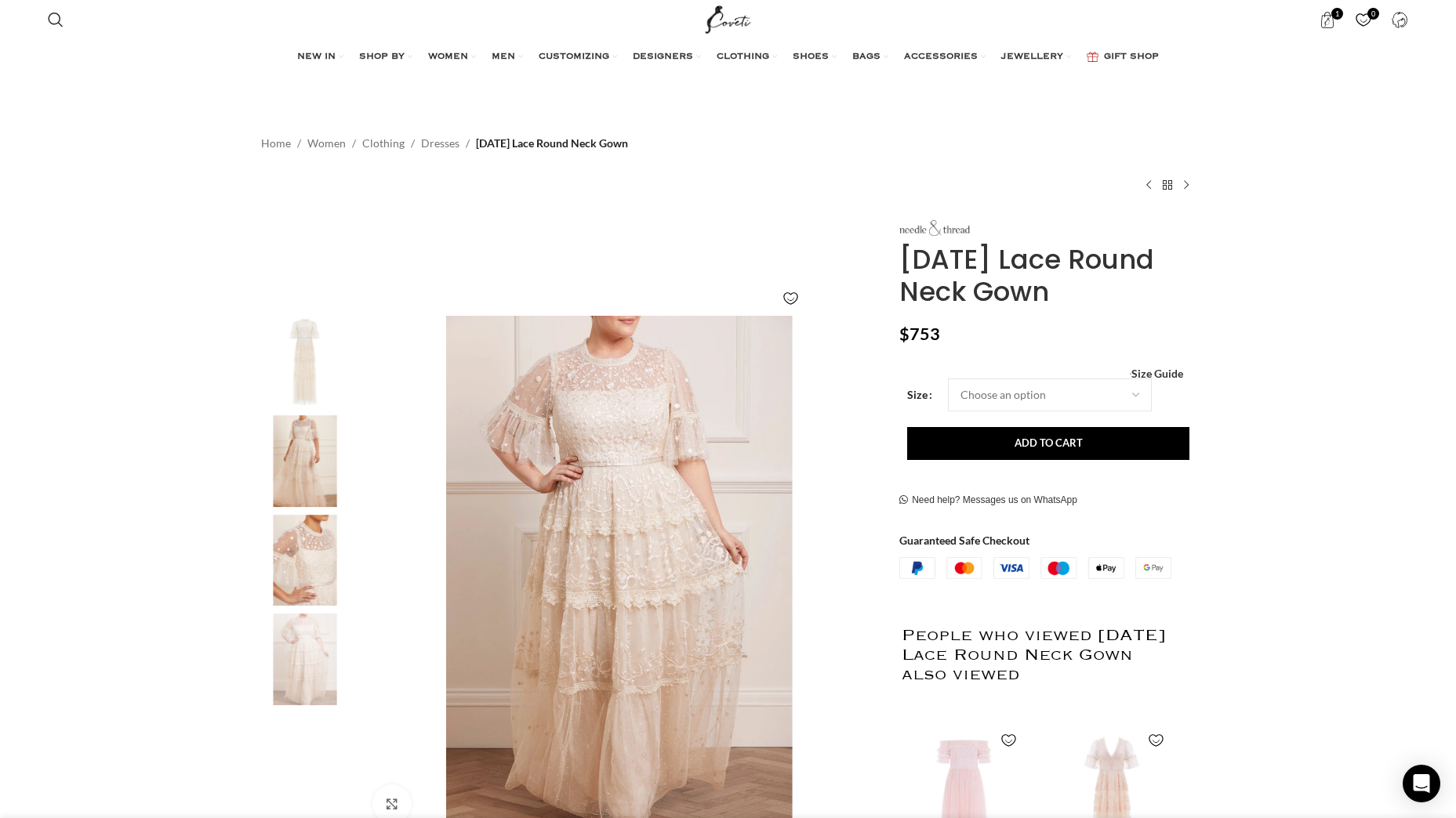
scroll to position [0, 990]
click at [297, 473] on img "2 / 4" at bounding box center [304, 462] width 95 height 92
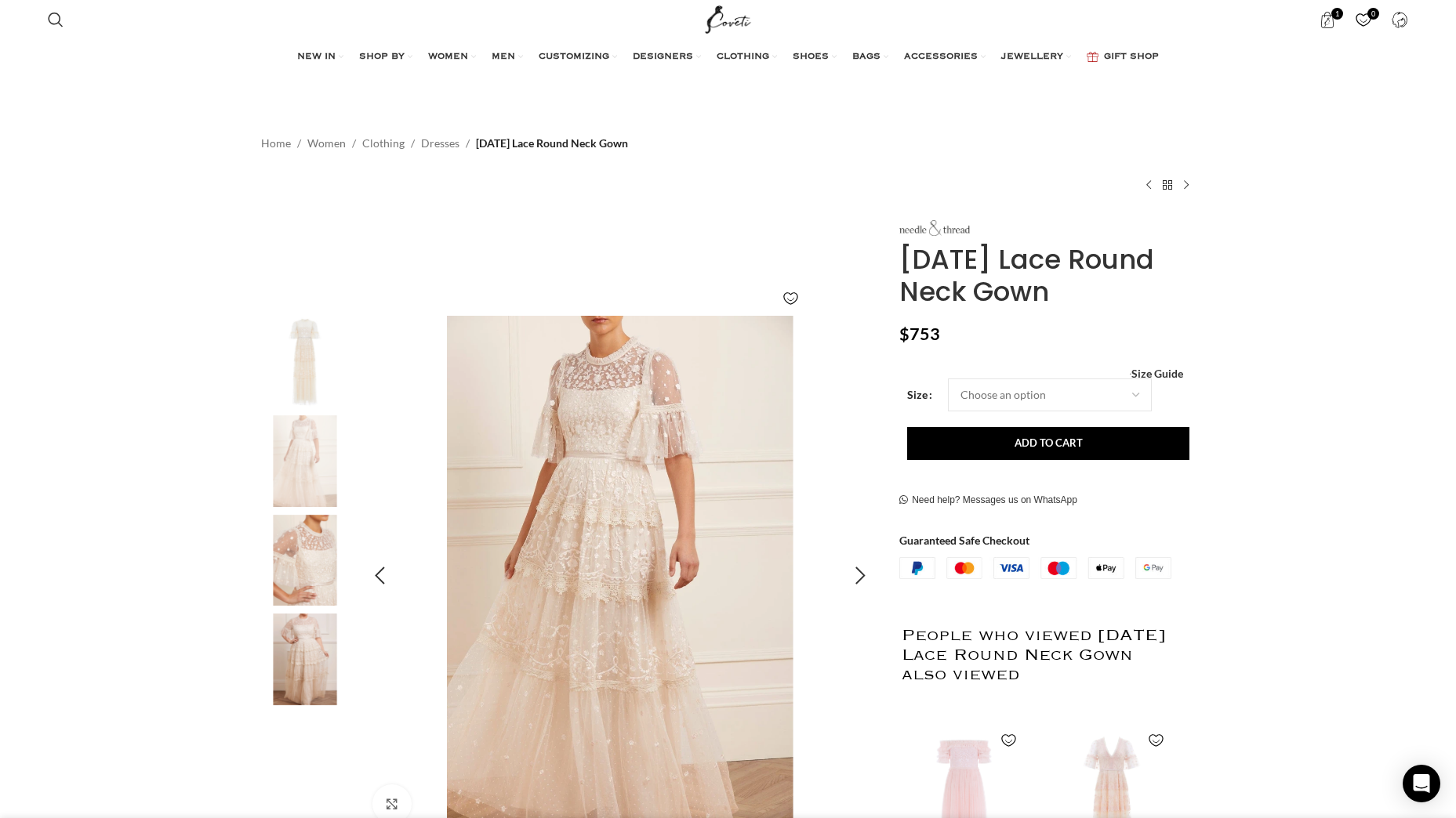
click at [555, 561] on img "2 / 4" at bounding box center [619, 575] width 520 height 520
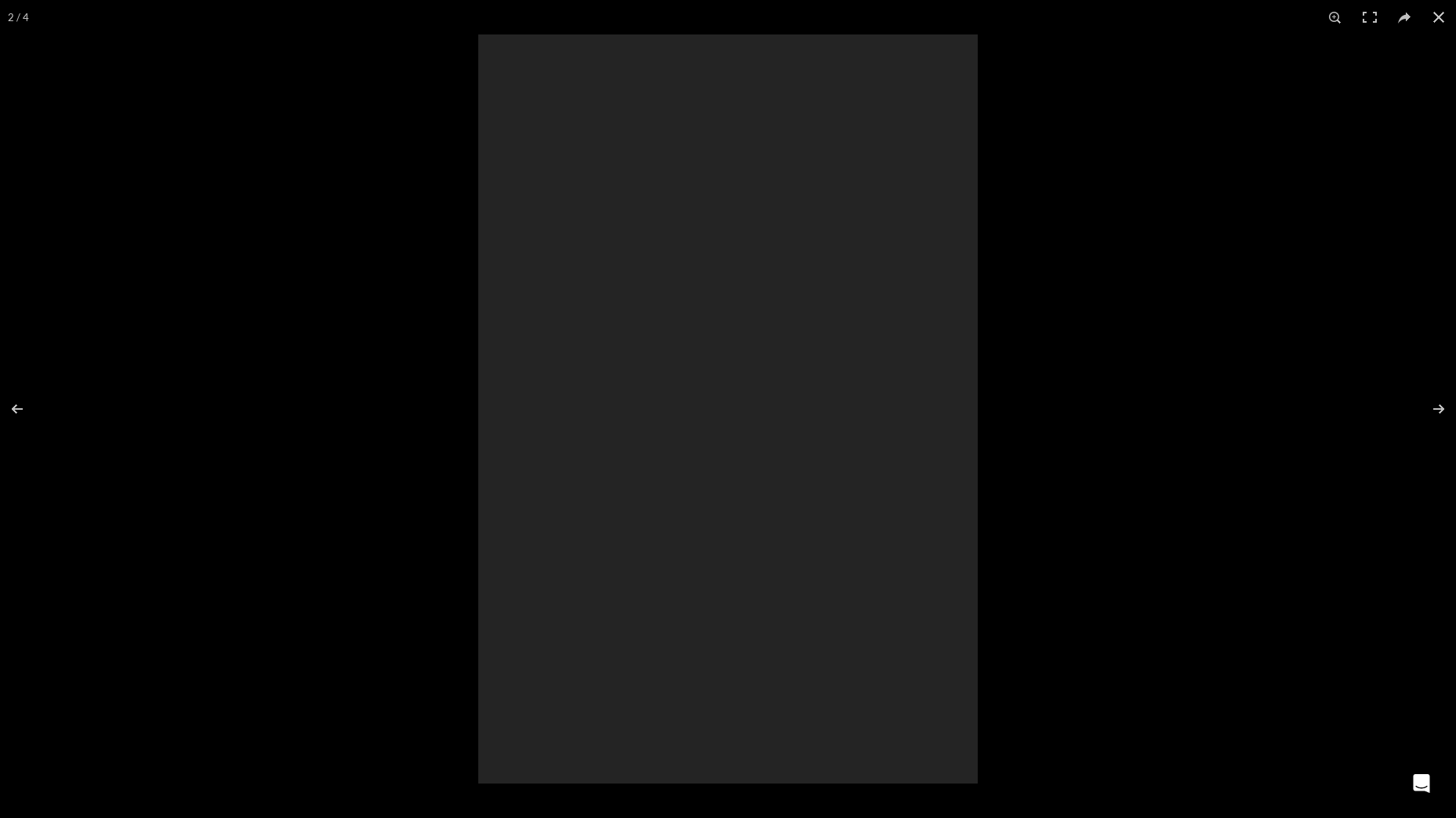
scroll to position [0, 1155]
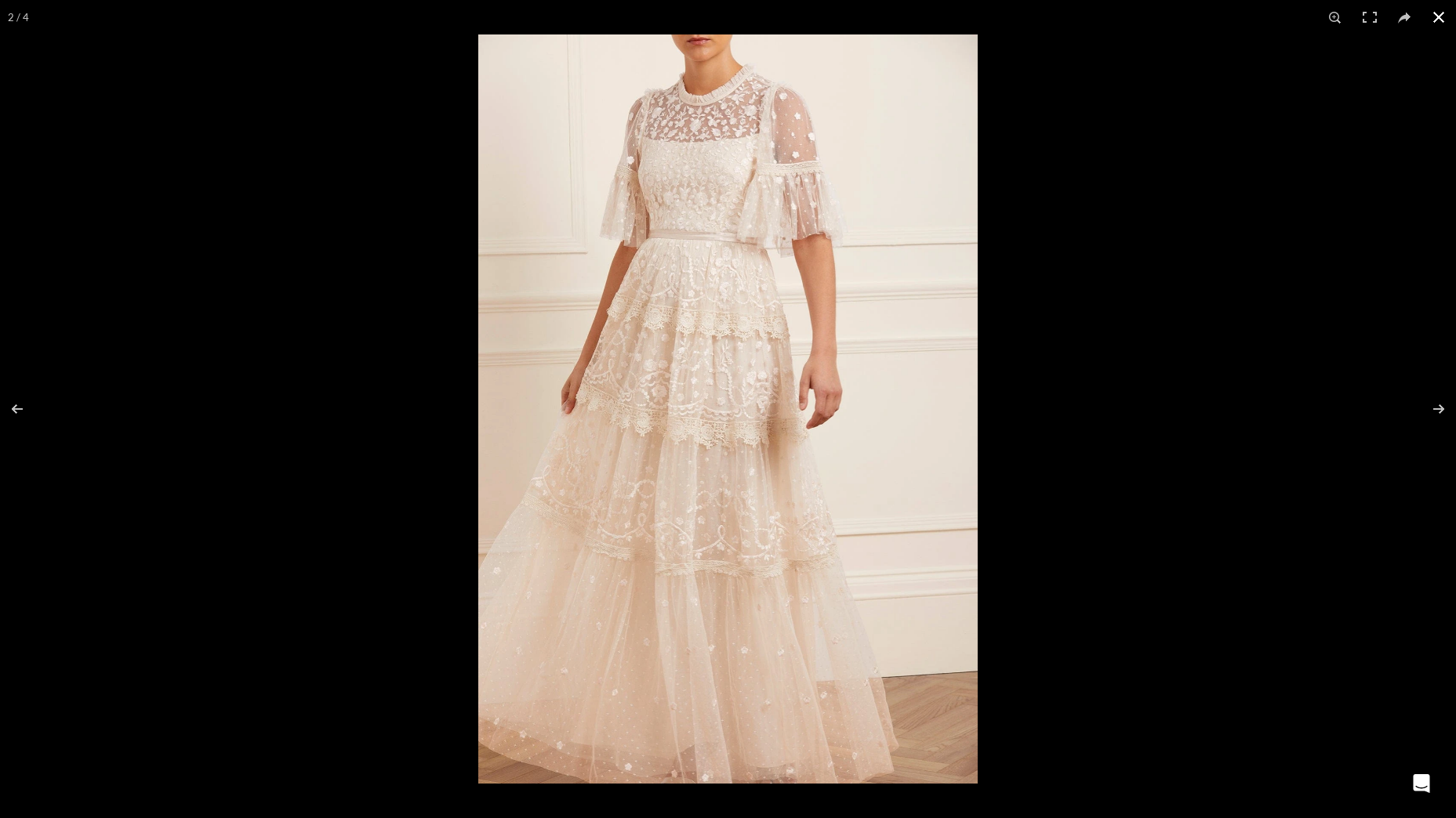
click at [1430, 11] on button at bounding box center [1438, 17] width 34 height 34
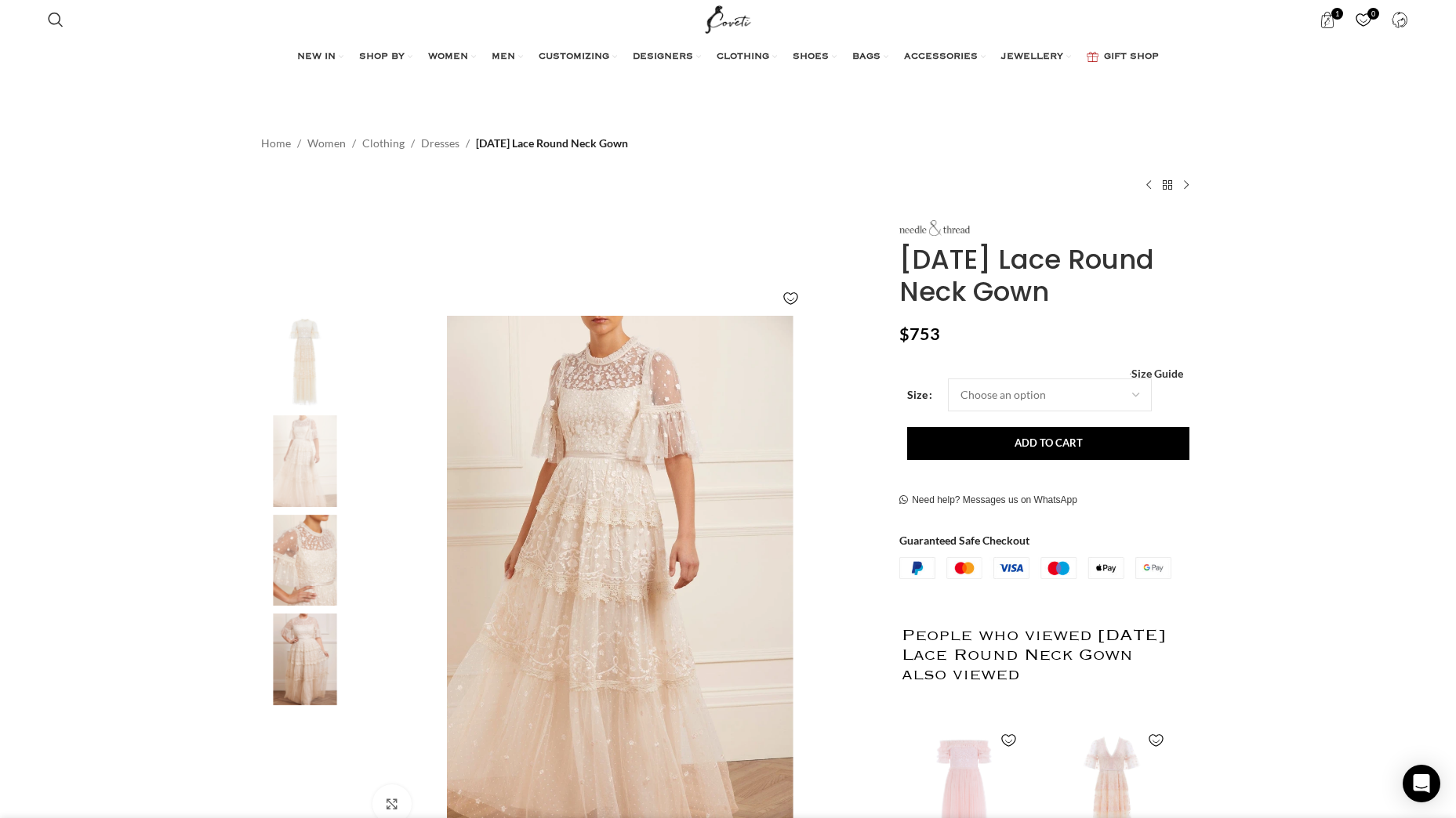
scroll to position [0, 1320]
click at [1053, 565] on img at bounding box center [1035, 568] width 272 height 22
click at [1339, 23] on link "1 item $ 753" at bounding box center [1327, 19] width 32 height 32
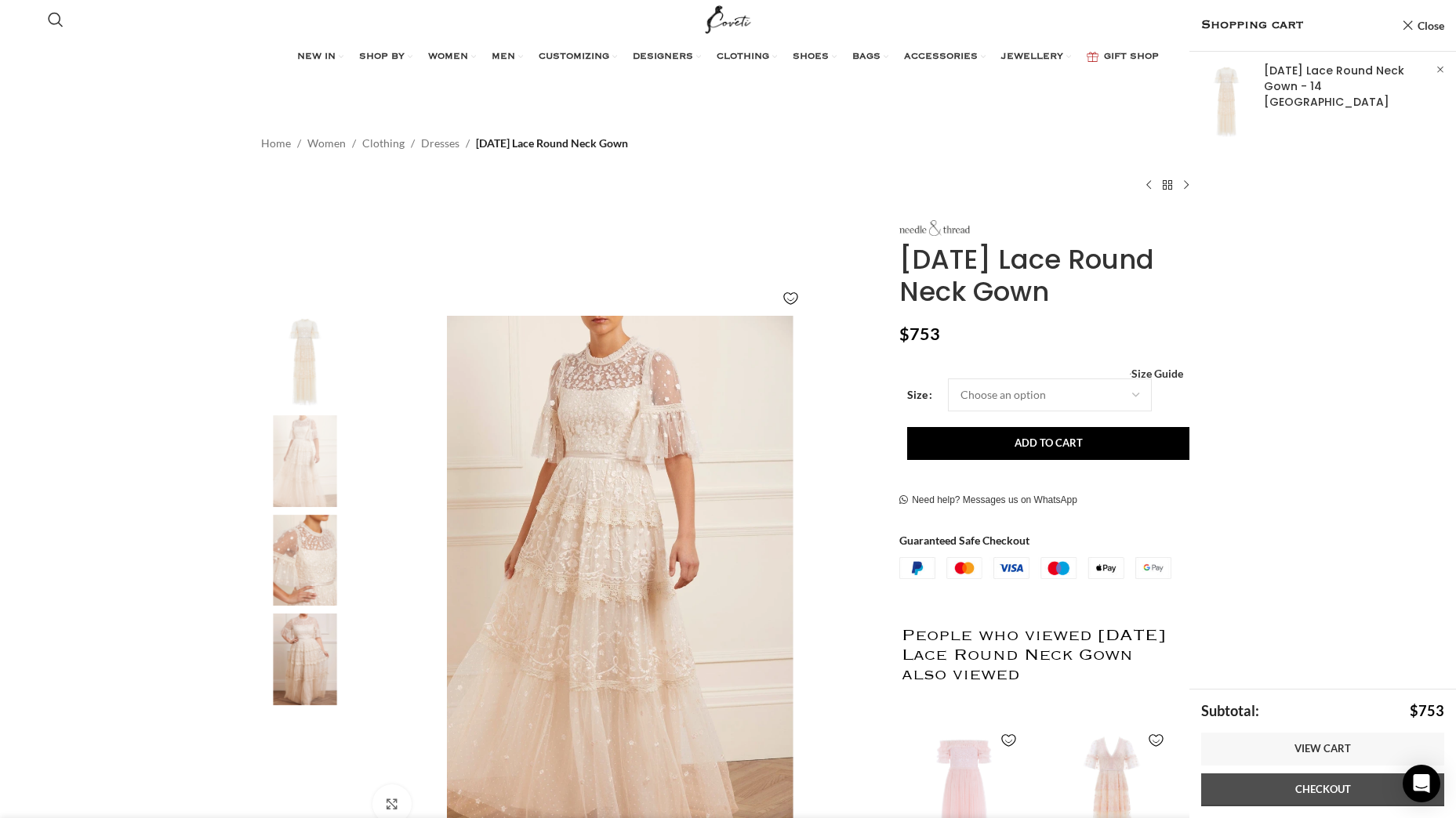
click at [1348, 782] on link "Checkout" at bounding box center [1322, 790] width 243 height 33
